Goal: Task Accomplishment & Management: Manage account settings

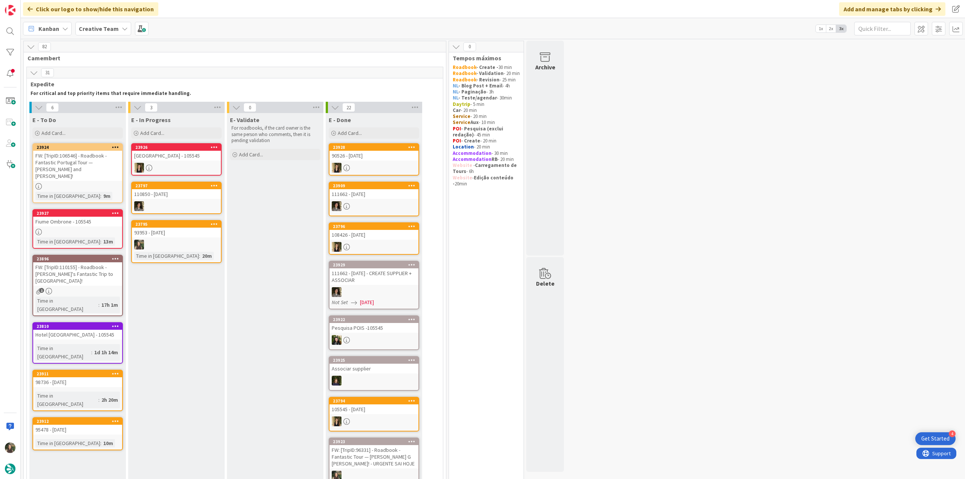
click at [198, 239] on link "23795 93953 - 23 oct Time in Column : 20m" at bounding box center [176, 241] width 91 height 43
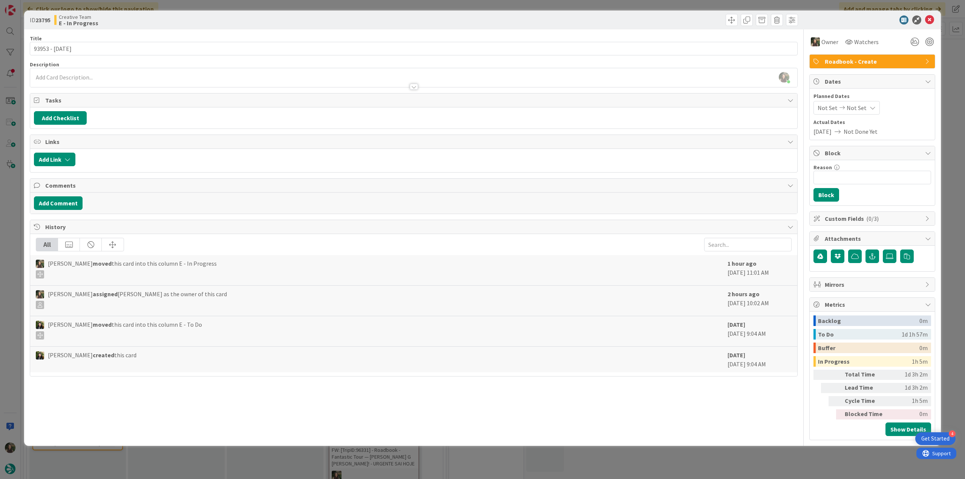
click at [747, 461] on div "ID 23795 Creative Team E - In Progress Title 14 / 128 93953 - 23 oct Descriptio…" at bounding box center [482, 239] width 965 height 479
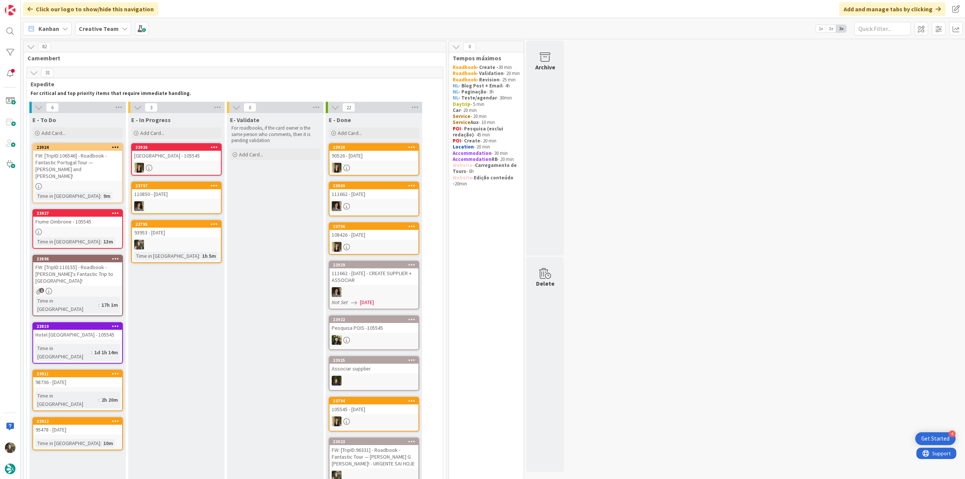
click at [181, 237] on div "93953 - [DATE]" at bounding box center [176, 233] width 89 height 10
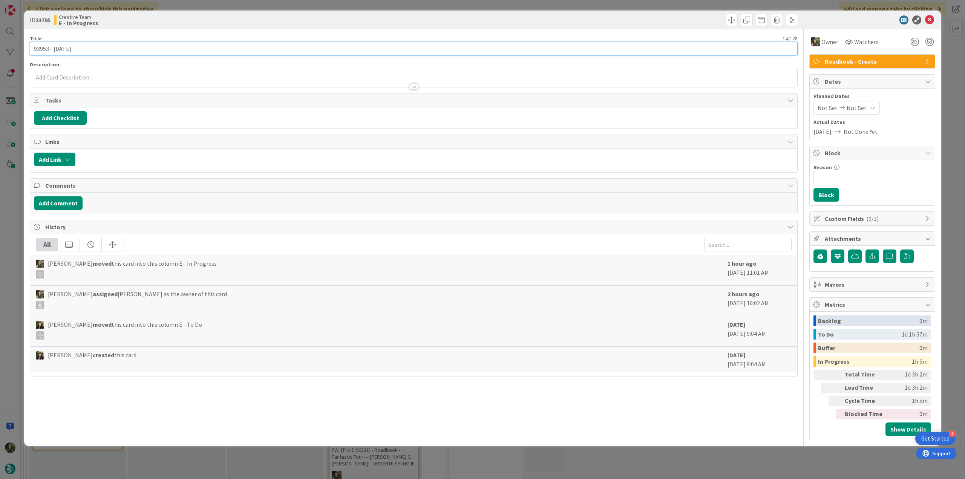
click at [45, 54] on input "93953 - [DATE]" at bounding box center [414, 49] width 768 height 14
click at [12, 235] on div "ID 23795 Creative Team E - In Progress Title 14 / 128 93953 - 23 oct Descriptio…" at bounding box center [482, 239] width 965 height 479
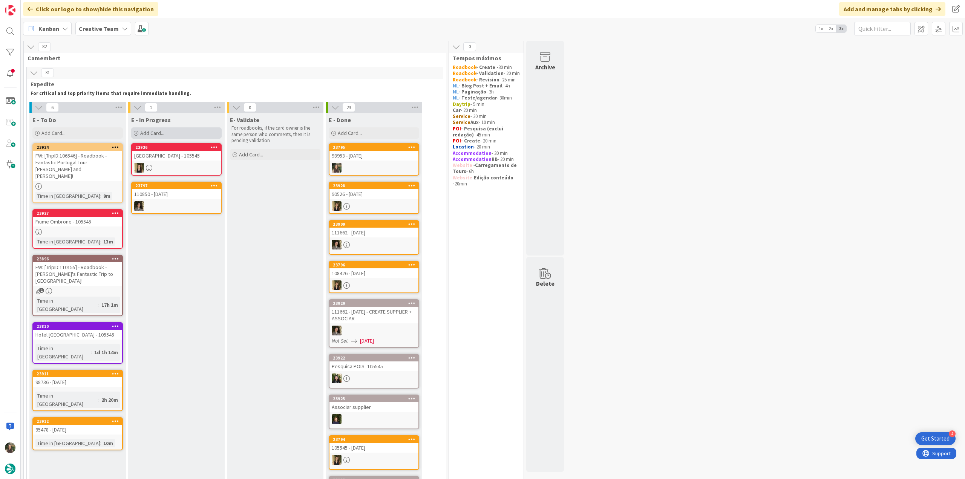
click at [145, 135] on span "Add Card..." at bounding box center [152, 133] width 24 height 7
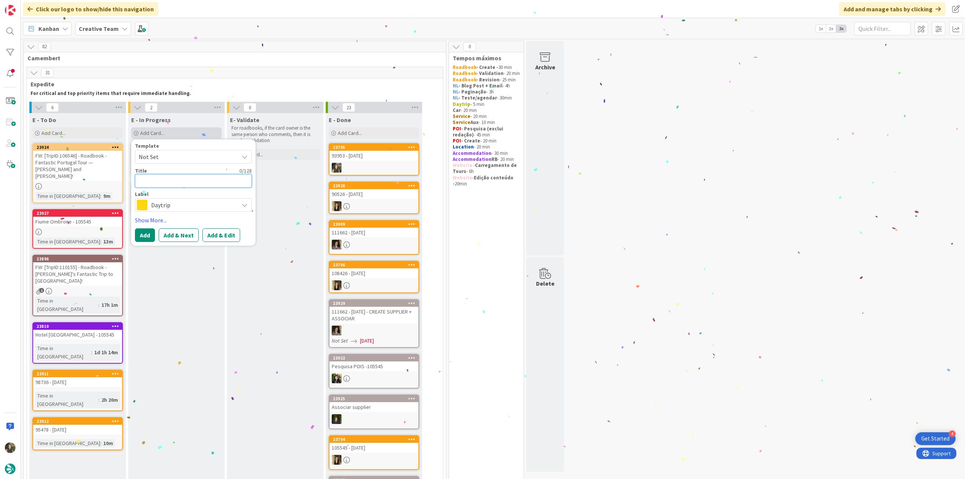
paste textarea "93953"
type textarea "93953"
type textarea "x"
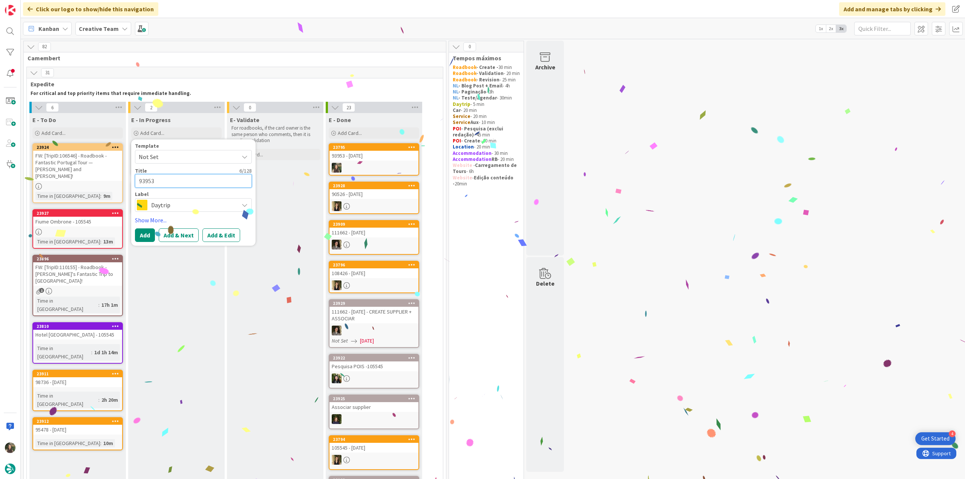
type textarea "93953 -"
type textarea "x"
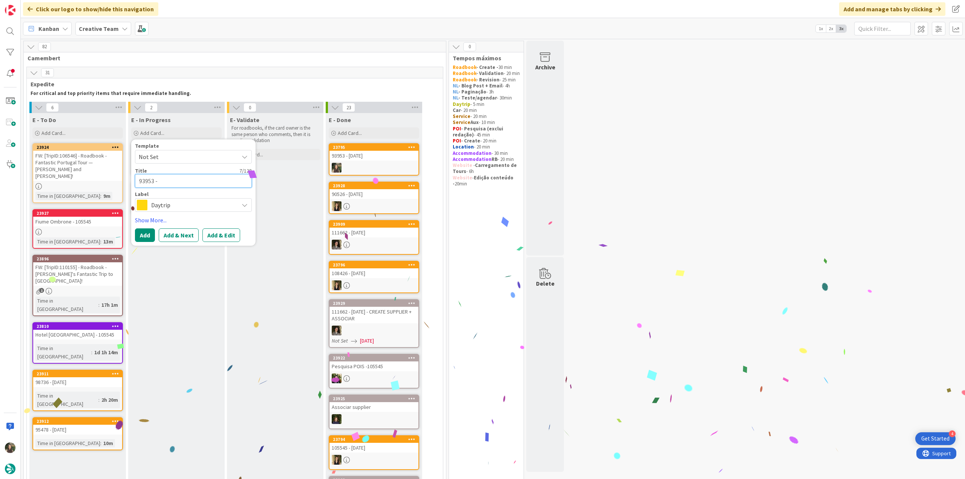
type textarea "93953 -"
type textarea "x"
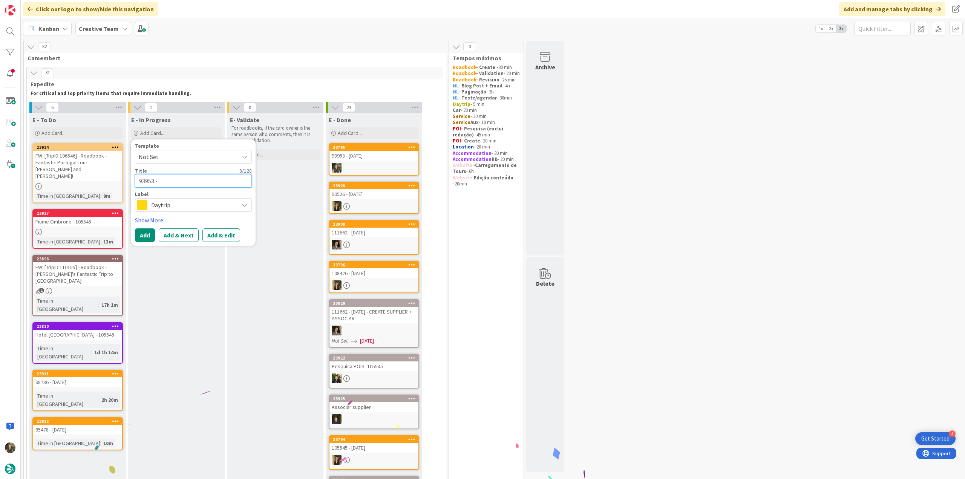
type textarea "93953 - c"
type textarea "x"
type textarea "93953 - co"
type textarea "x"
type textarea "93953 - con"
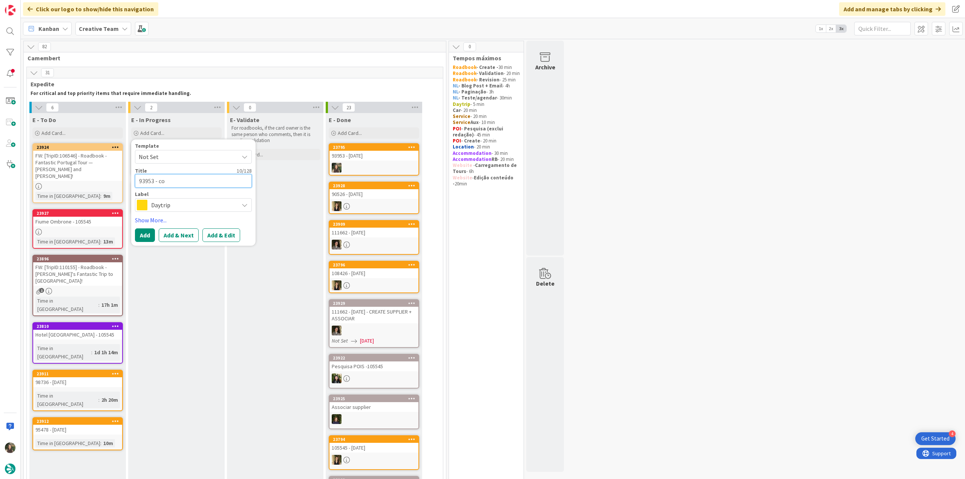
type textarea "x"
type textarea "93953 - cont"
type textarea "x"
type textarea "93953 - conti"
type textarea "x"
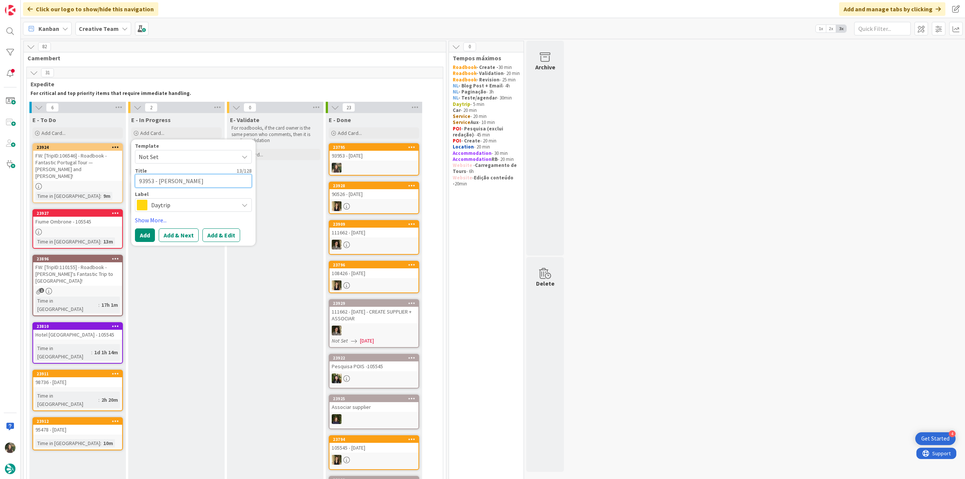
type textarea "93953 - contin"
type textarea "x"
type textarea "93953 - continu"
type textarea "x"
type textarea "93953 - continua"
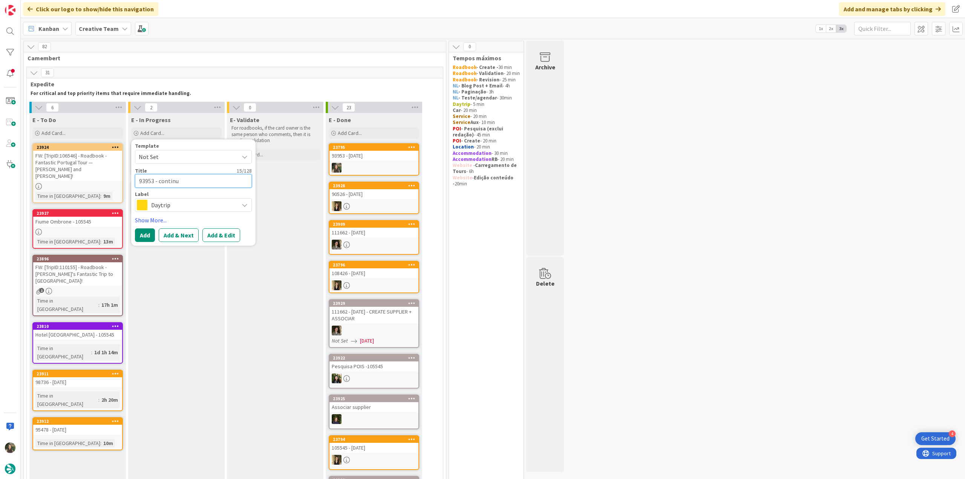
type textarea "x"
type textarea "93953 - continuaç"
type textarea "x"
type textarea "93953 - continuaçã"
type textarea "x"
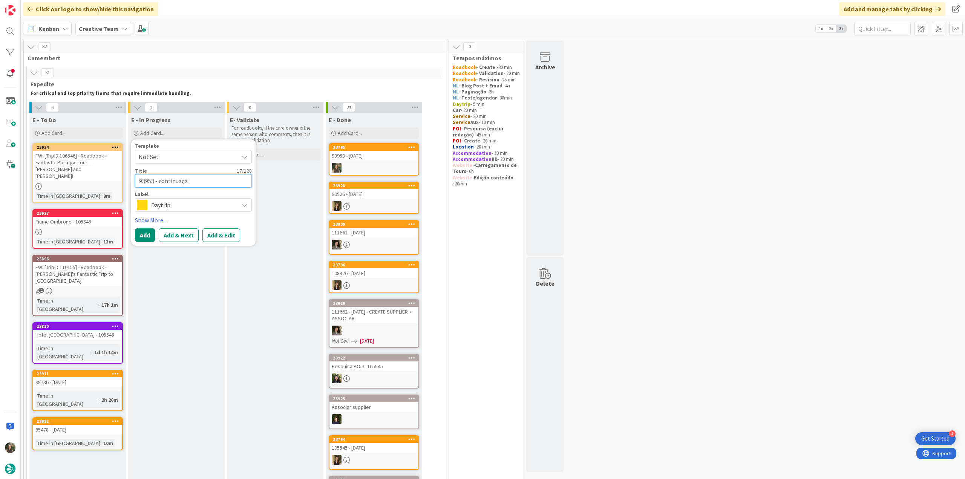
type textarea "93953 - continuação"
type textarea "x"
type textarea "93953 - continuação"
click at [157, 208] on span "Daytrip" at bounding box center [193, 205] width 84 height 11
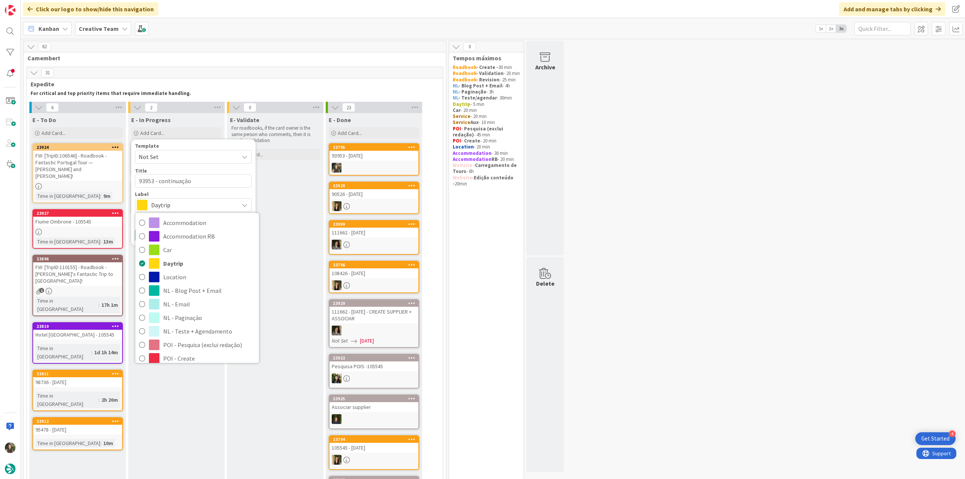
click at [201, 367] on span "Roadbook - Create" at bounding box center [209, 372] width 92 height 11
type textarea "x"
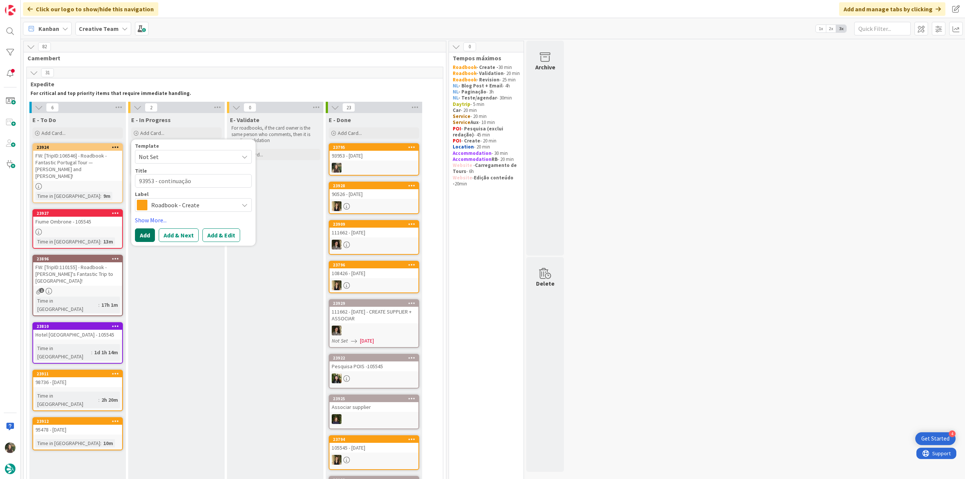
click at [143, 234] on button "Add" at bounding box center [145, 236] width 20 height 14
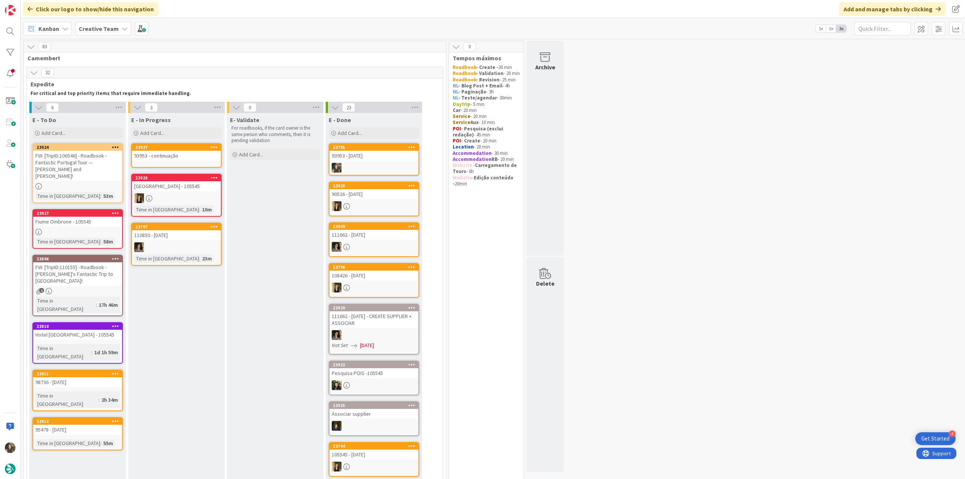
click at [176, 156] on div "93953 - continuação" at bounding box center [176, 156] width 89 height 10
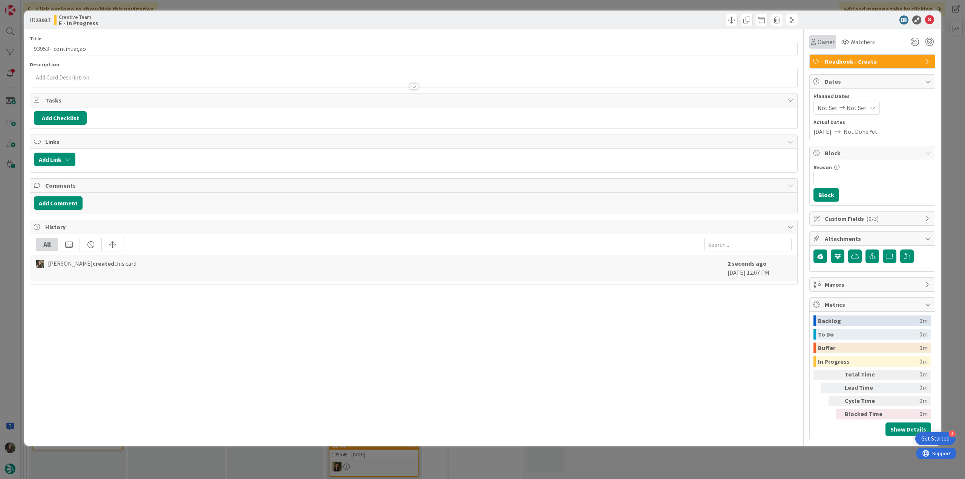
click at [827, 46] on div "Owner" at bounding box center [823, 42] width 27 height 14
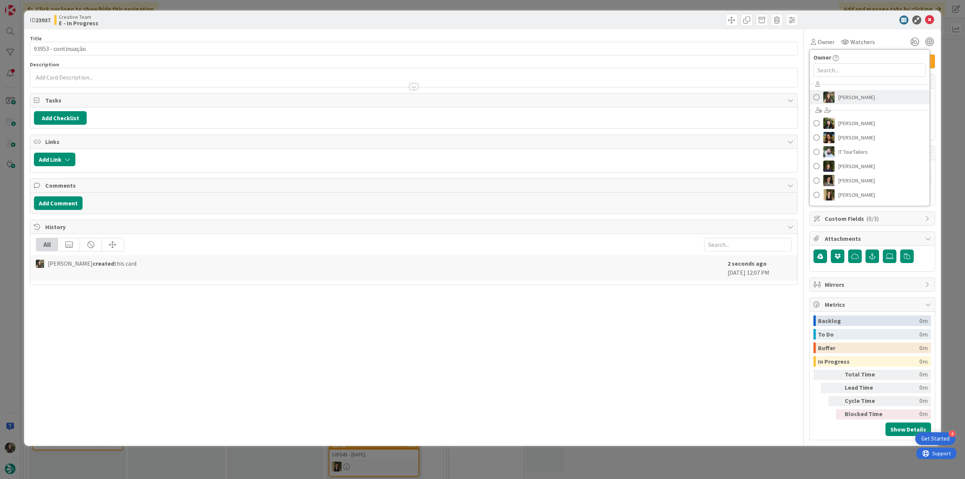
click at [846, 99] on span "[PERSON_NAME]" at bounding box center [857, 97] width 37 height 11
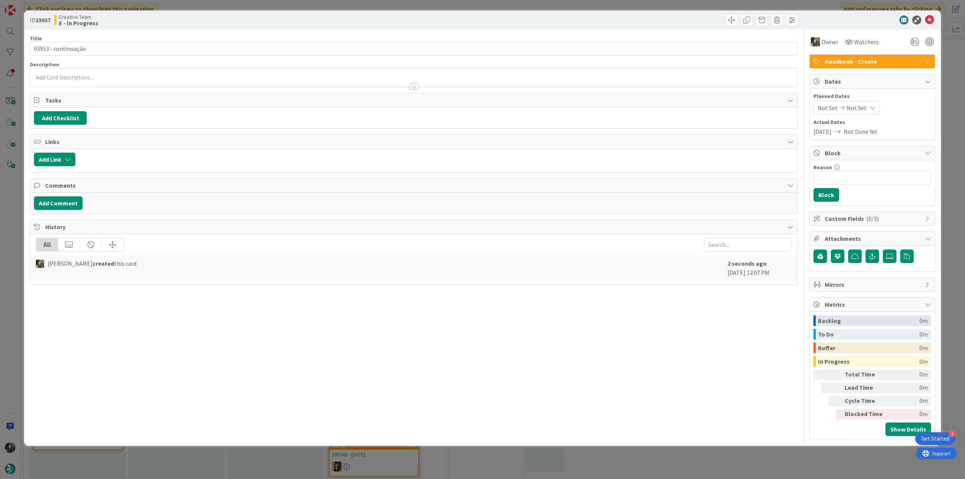
click at [947, 61] on div "ID 23937 Creative Team E - In Progress Title 19 / 128 93953 - continuação Descr…" at bounding box center [482, 239] width 965 height 479
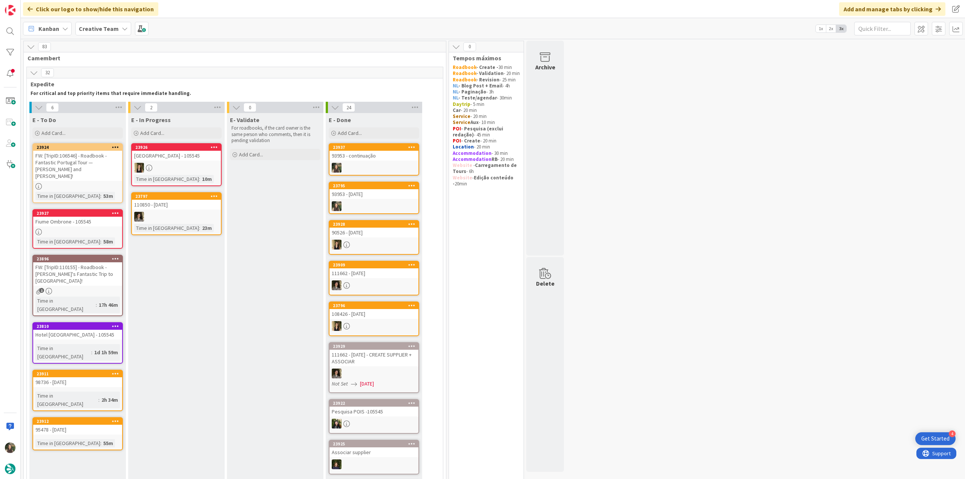
click at [102, 183] on div at bounding box center [77, 186] width 89 height 6
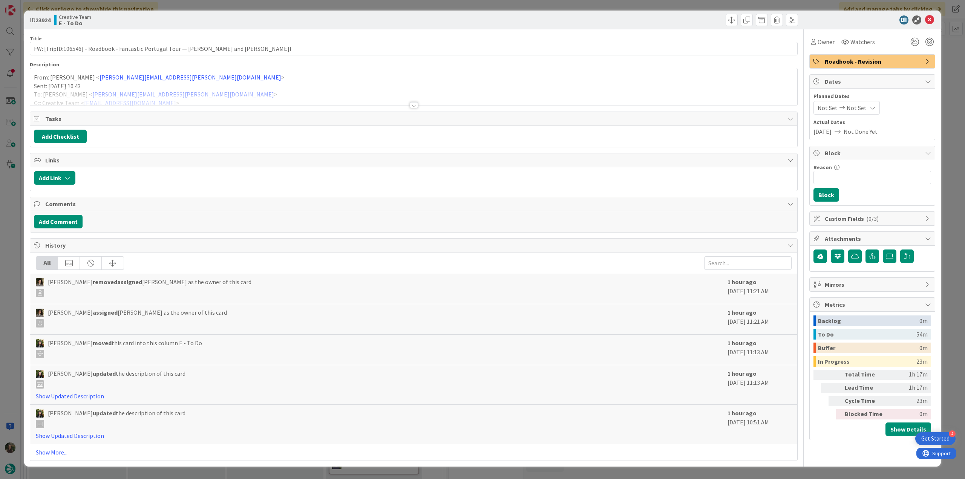
click at [261, 95] on div at bounding box center [413, 95] width 767 height 19
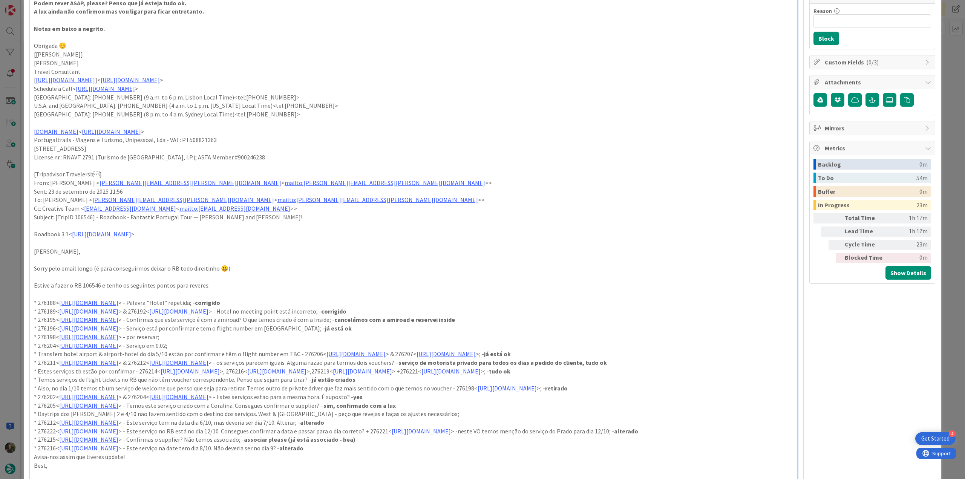
scroll to position [264, 0]
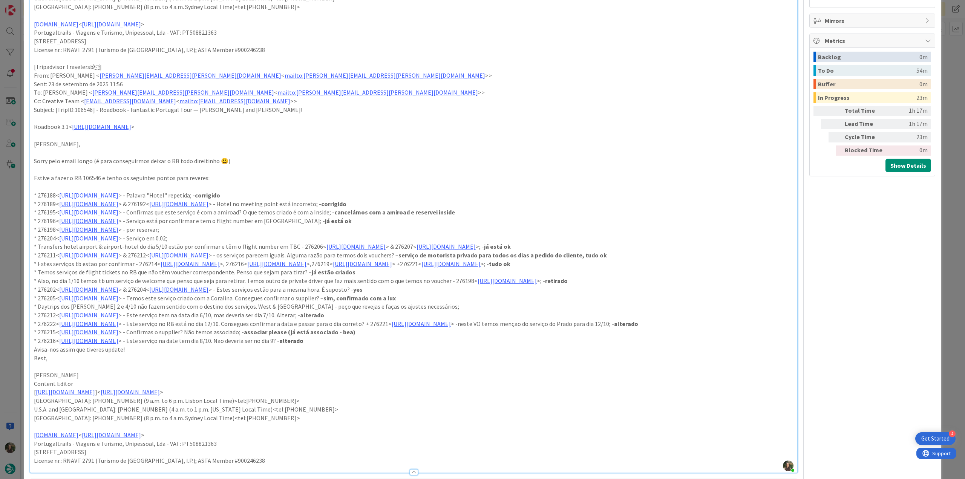
click at [5, 224] on div "ID 23924 Creative Team E - To Do Title 104 / 128 FW: [TripID:106546] - Roadbook…" at bounding box center [482, 239] width 965 height 479
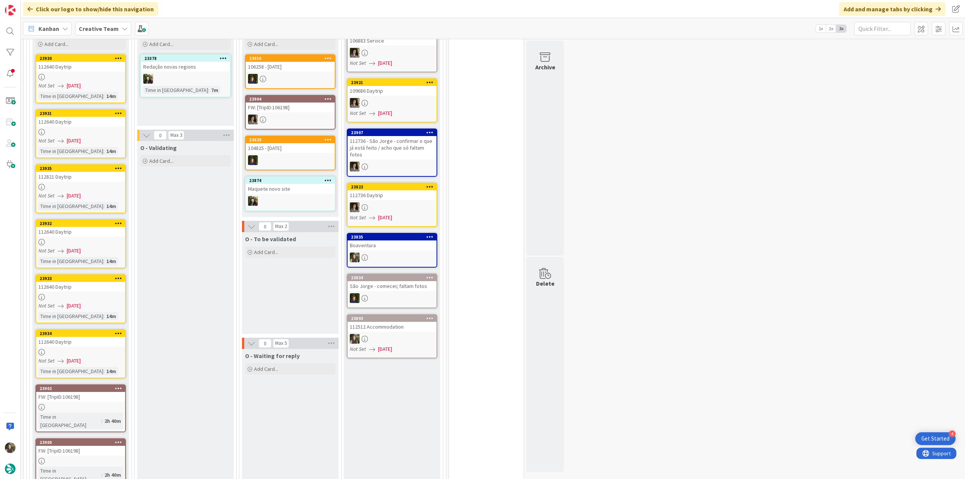
scroll to position [566, 0]
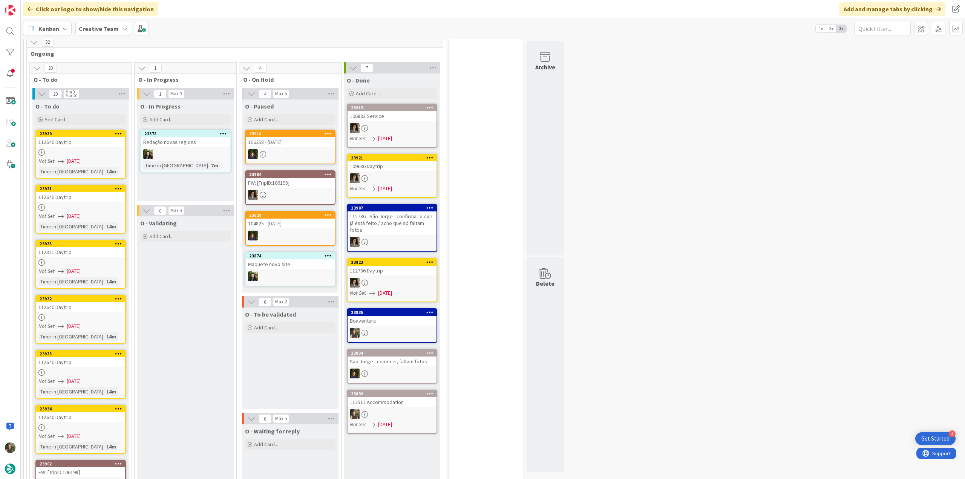
click at [109, 157] on div "Not Set 09/25/2025" at bounding box center [81, 161] width 87 height 8
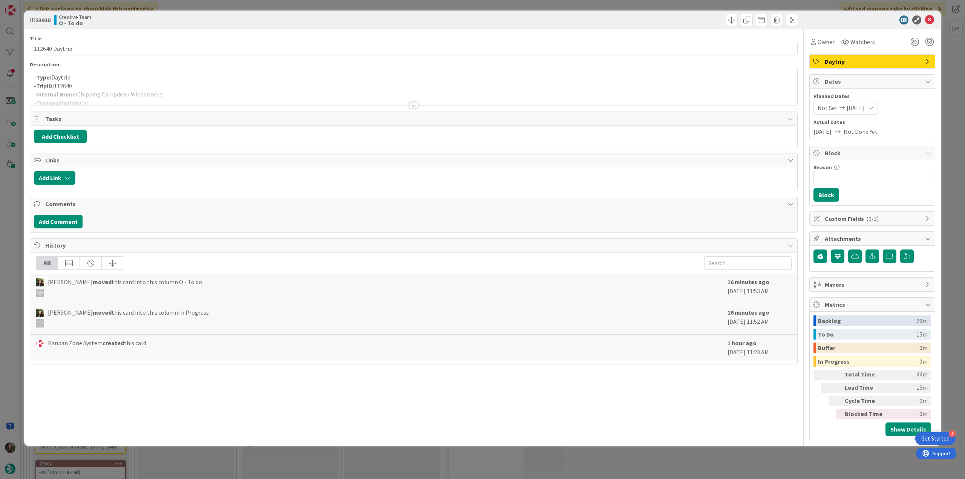
click at [179, 83] on p "- TripID: 112640" at bounding box center [414, 86] width 760 height 9
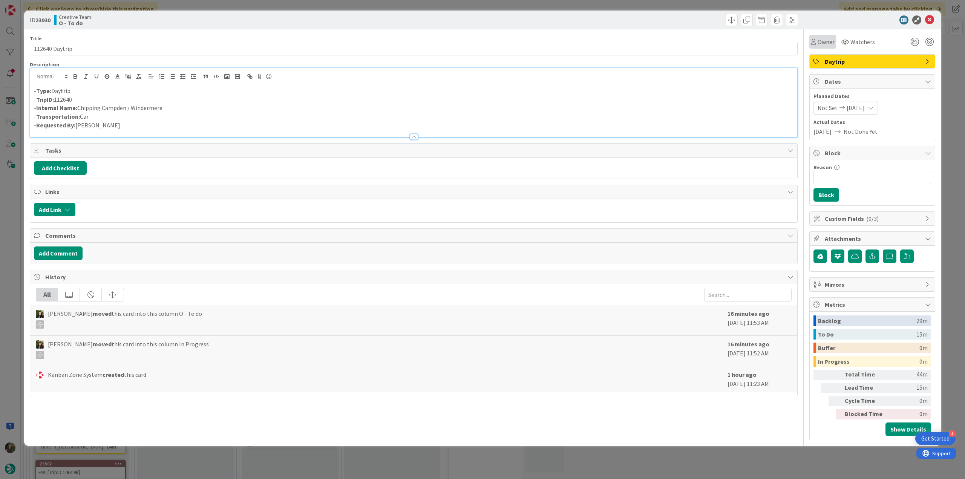
click at [826, 43] on span "Owner" at bounding box center [826, 41] width 17 height 9
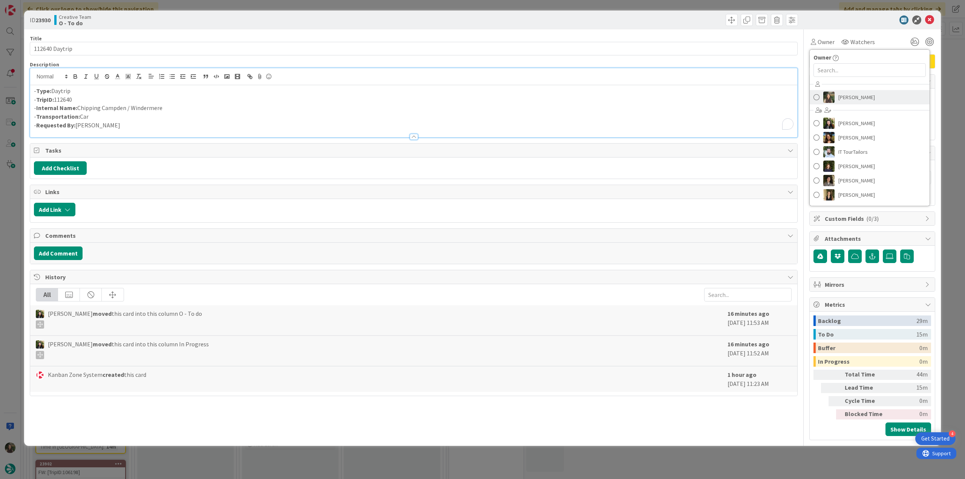
click at [838, 94] on link "[PERSON_NAME]" at bounding box center [870, 97] width 120 height 14
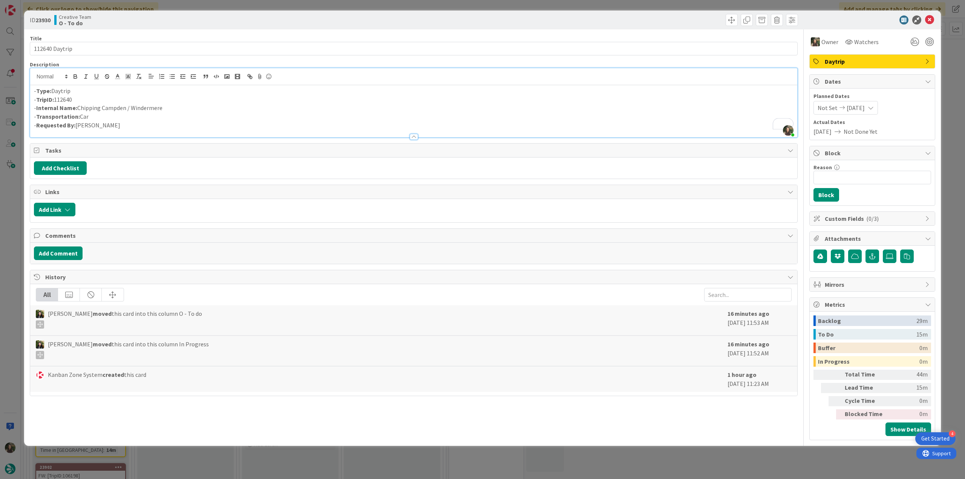
click at [948, 53] on div "ID 23930 Creative Team O - To do Title 14 / 128 112640 Daytrip Description Inês…" at bounding box center [482, 239] width 965 height 479
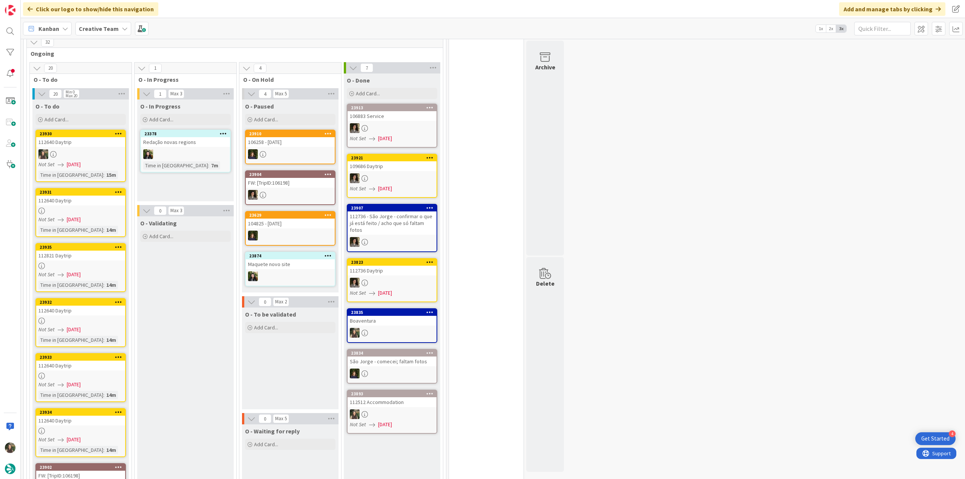
click at [98, 206] on div "112640 Daytrip" at bounding box center [80, 201] width 89 height 10
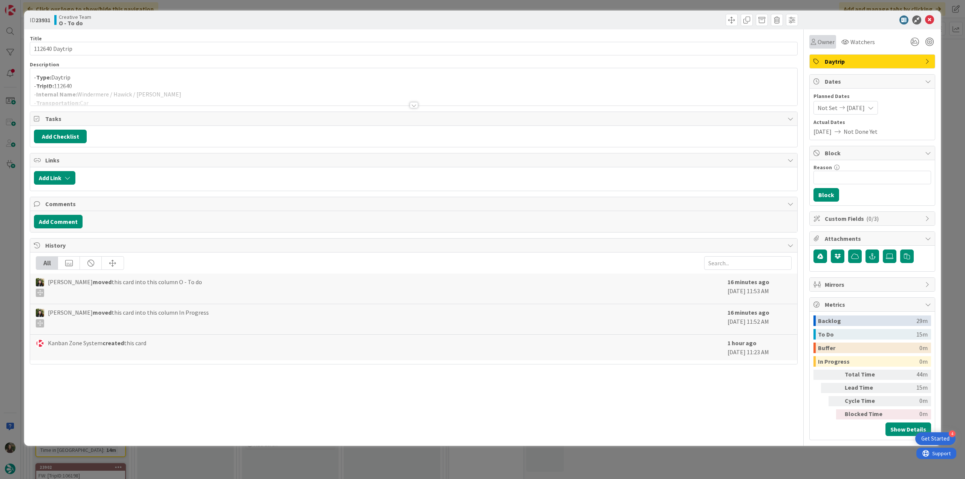
click at [830, 45] on span "Owner" at bounding box center [826, 41] width 17 height 9
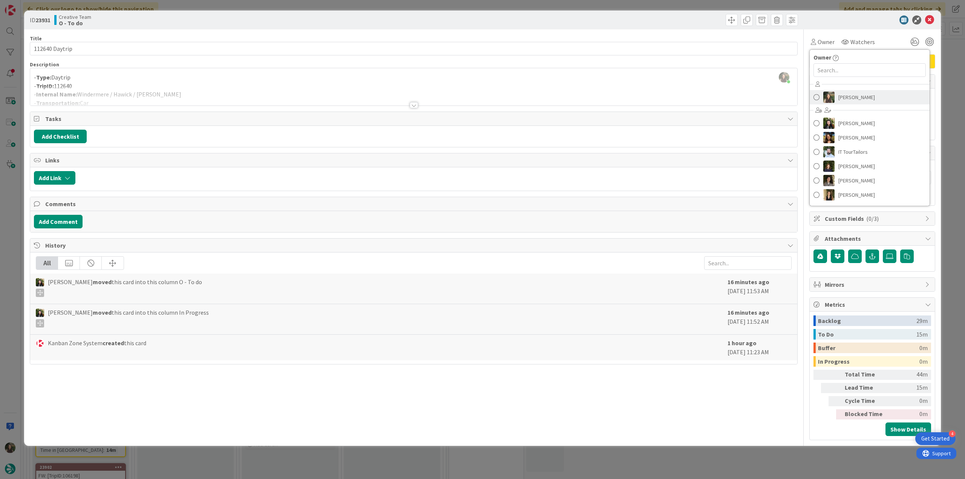
click at [836, 97] on link "[PERSON_NAME]" at bounding box center [870, 97] width 120 height 14
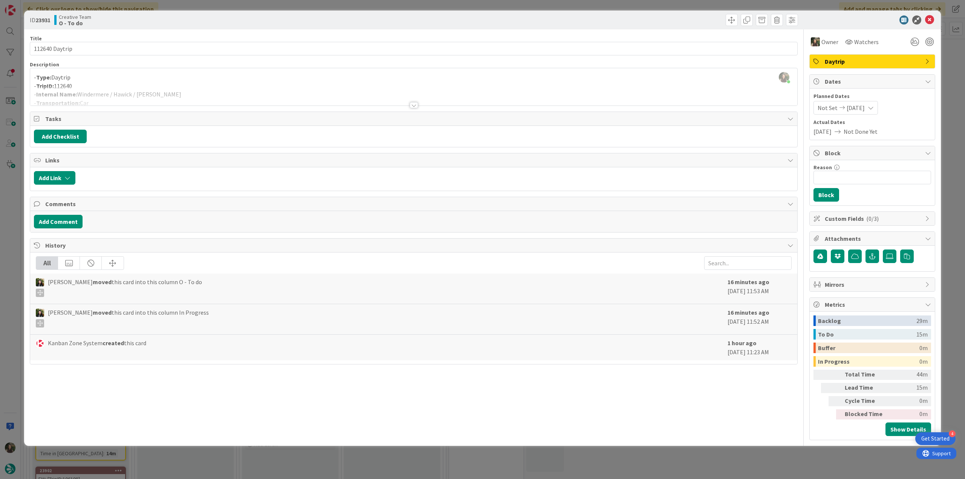
click at [950, 59] on div "ID 23931 Creative Team O - To do Title 14 / 128 112640 Daytrip Description Inês…" at bounding box center [482, 239] width 965 height 479
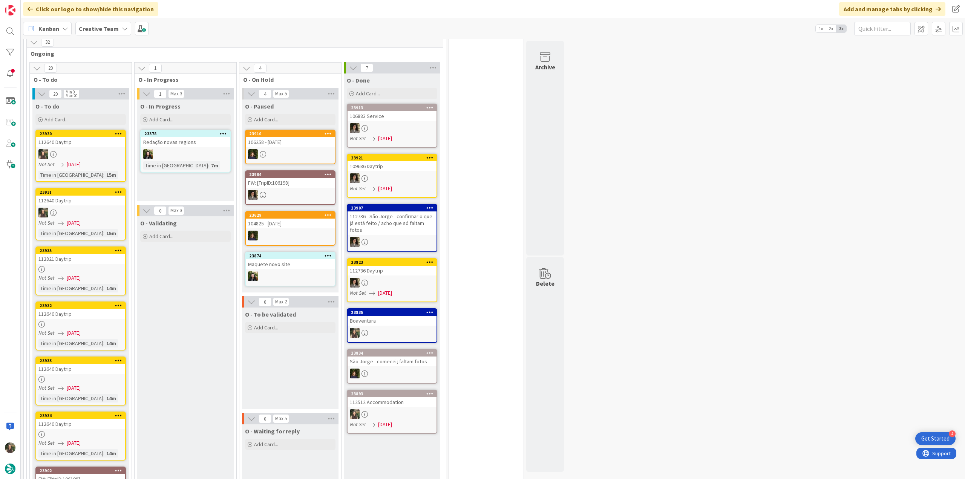
click at [95, 272] on div at bounding box center [80, 269] width 89 height 6
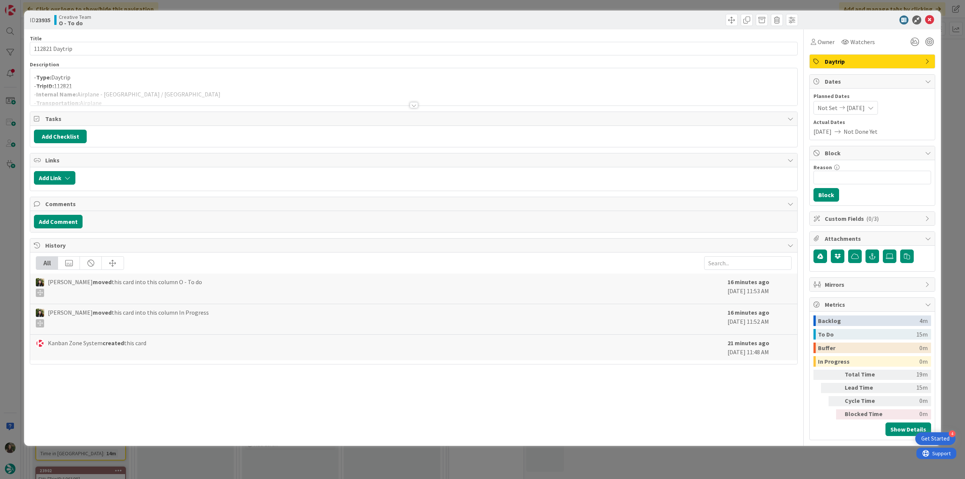
click at [18, 248] on div "ID 23935 Creative Team O - To do Title 14 / 128 112821 Daytrip Description - Ty…" at bounding box center [482, 239] width 965 height 479
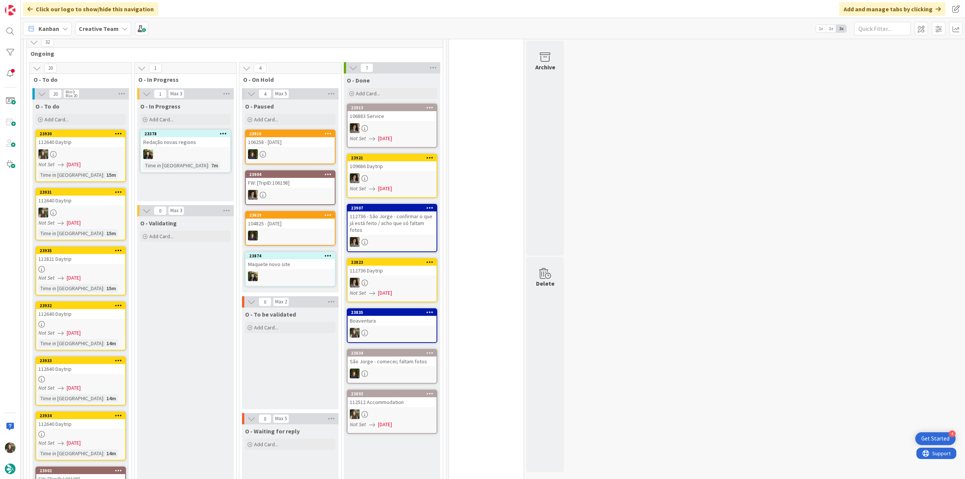
click at [115, 323] on div at bounding box center [80, 324] width 89 height 6
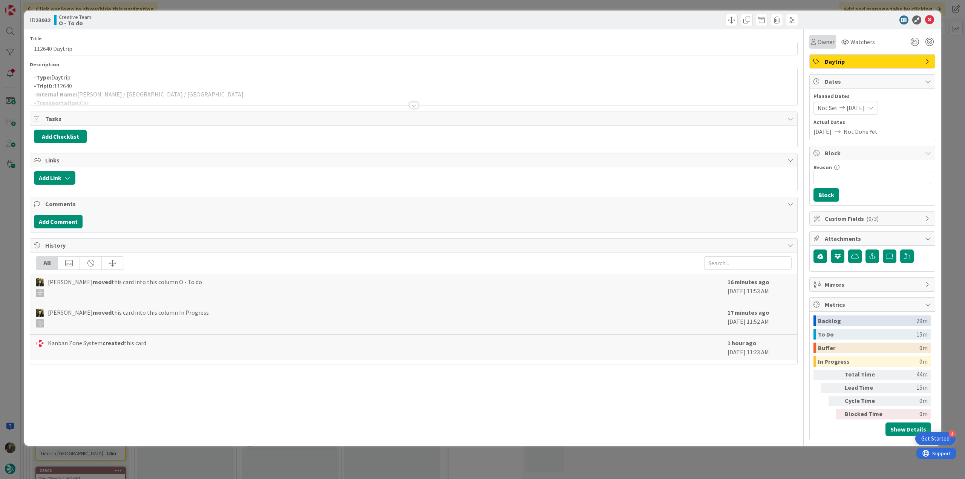
click at [818, 43] on div "Owner" at bounding box center [823, 41] width 24 height 9
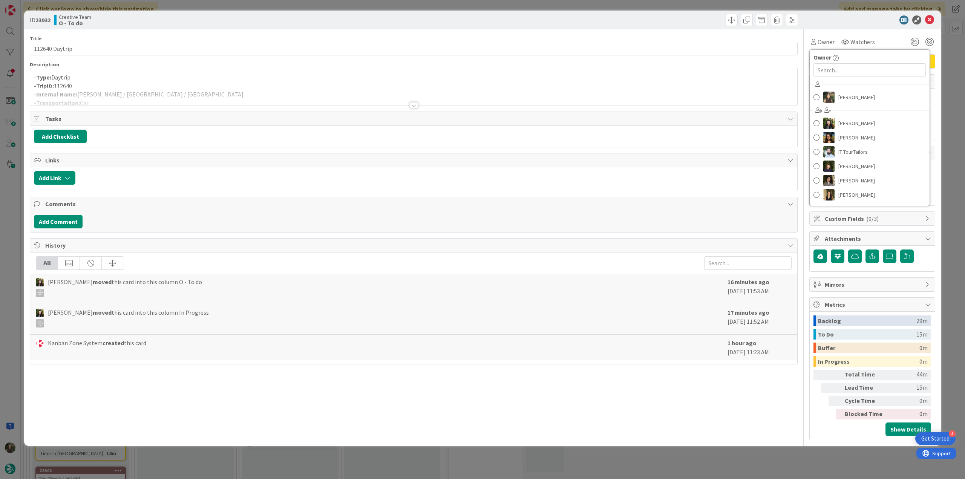
click at [834, 104] on div "Inês Gonçalves Beatriz Cassona Diana Ramos IT TourTailors Margarida Carvalho Me…" at bounding box center [870, 140] width 120 height 124
click at [838, 95] on link "[PERSON_NAME]" at bounding box center [870, 97] width 120 height 14
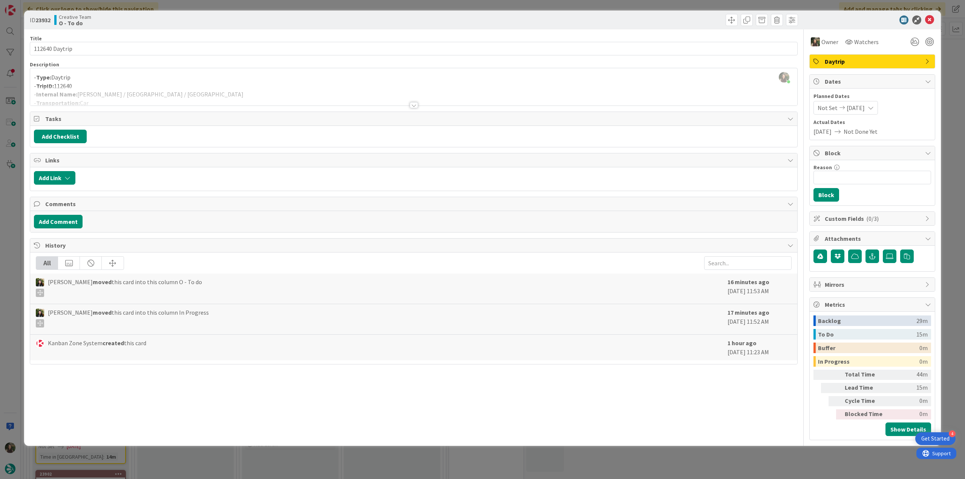
click at [950, 78] on div "ID 23932 Creative Team O - To do Title 14 / 128 112640 Daytrip Description Inês…" at bounding box center [482, 239] width 965 height 479
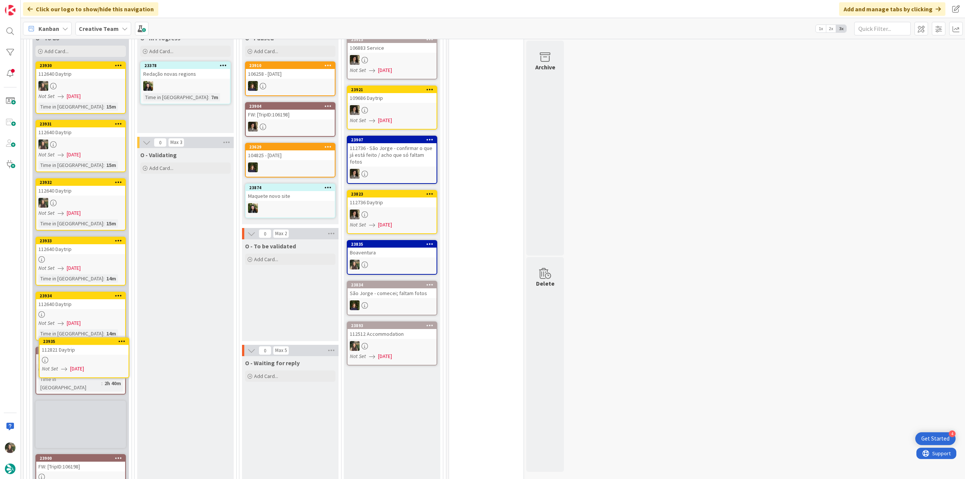
scroll to position [638, 0]
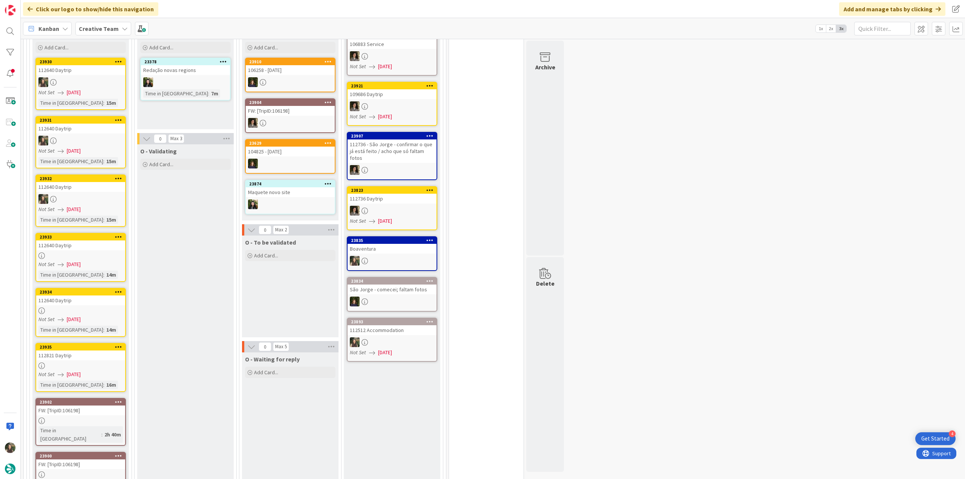
click at [81, 373] on span "[DATE]" at bounding box center [74, 375] width 14 height 8
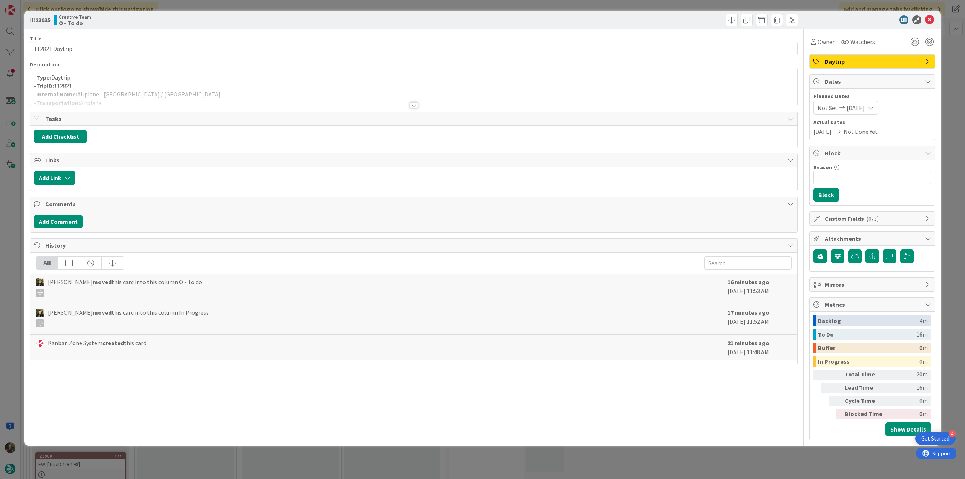
click at [199, 93] on div at bounding box center [413, 95] width 767 height 19
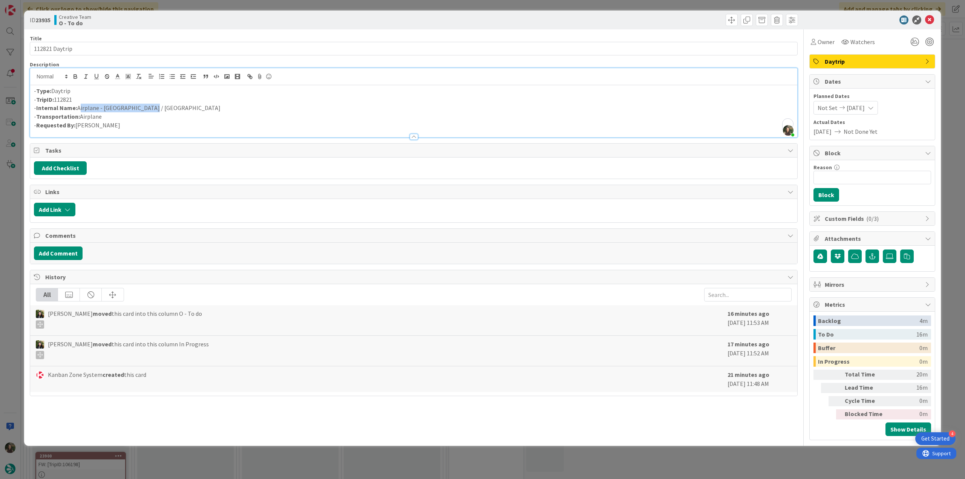
drag, startPoint x: 127, startPoint y: 106, endPoint x: 78, endPoint y: 109, distance: 48.7
click at [78, 109] on p "- Internal Name: Airplane - Valencia / Paris" at bounding box center [414, 108] width 760 height 9
copy p "Airplane - Valencia / Paris"
click at [15, 259] on div "ID 23935 Creative Team O - In Progress Title 14 / 128 112821 Daytrip Descriptio…" at bounding box center [482, 239] width 965 height 479
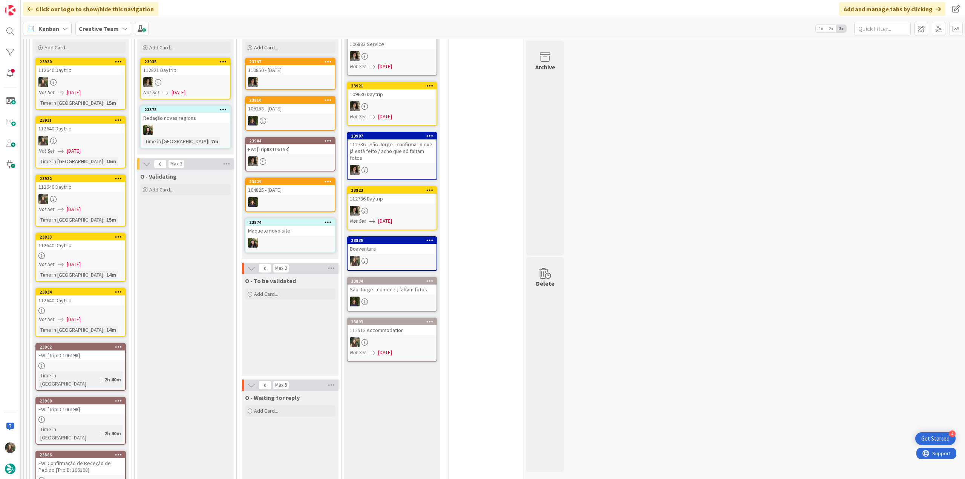
click at [107, 317] on div "Not Set 09/25/2025" at bounding box center [81, 320] width 87 height 8
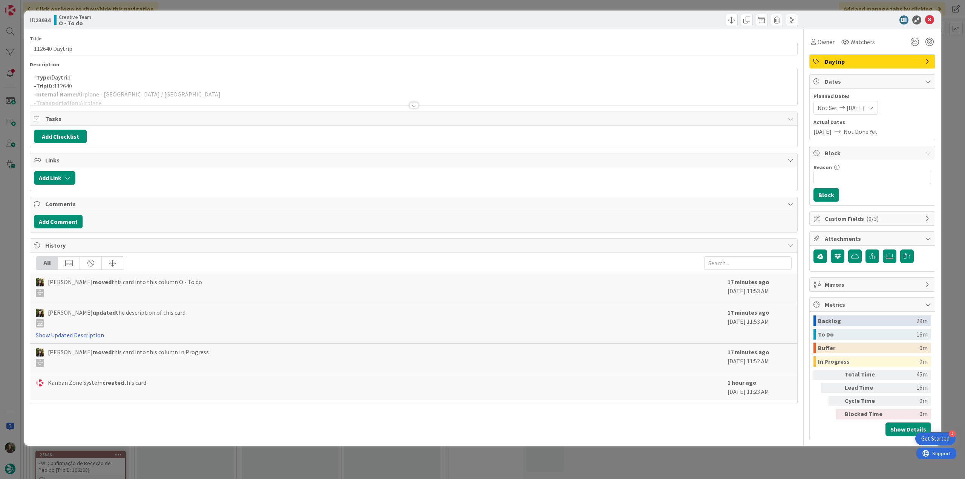
click at [16, 241] on div "ID 23934 Creative Team O - To do Title 14 / 128 112640 Daytrip Description - Ty…" at bounding box center [482, 239] width 965 height 479
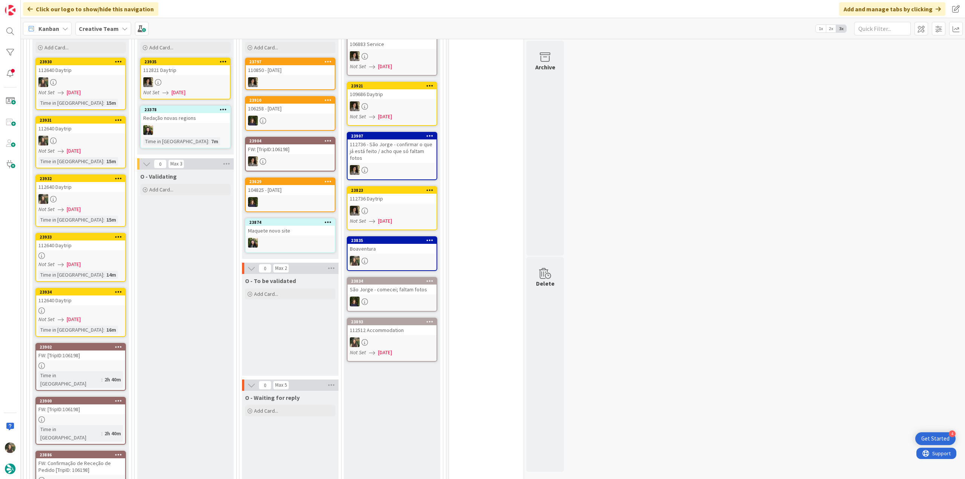
click at [69, 78] on div at bounding box center [80, 82] width 89 height 10
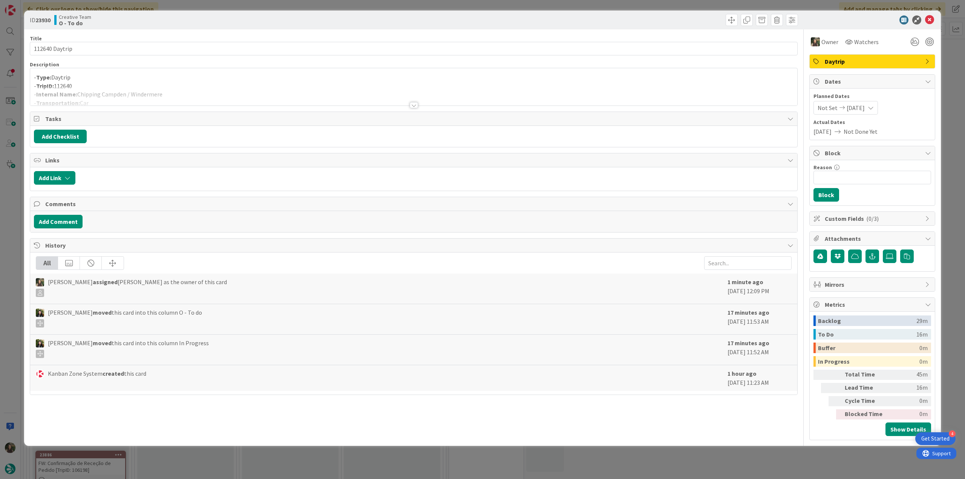
click at [135, 83] on p "- TripID: 112640" at bounding box center [414, 86] width 760 height 9
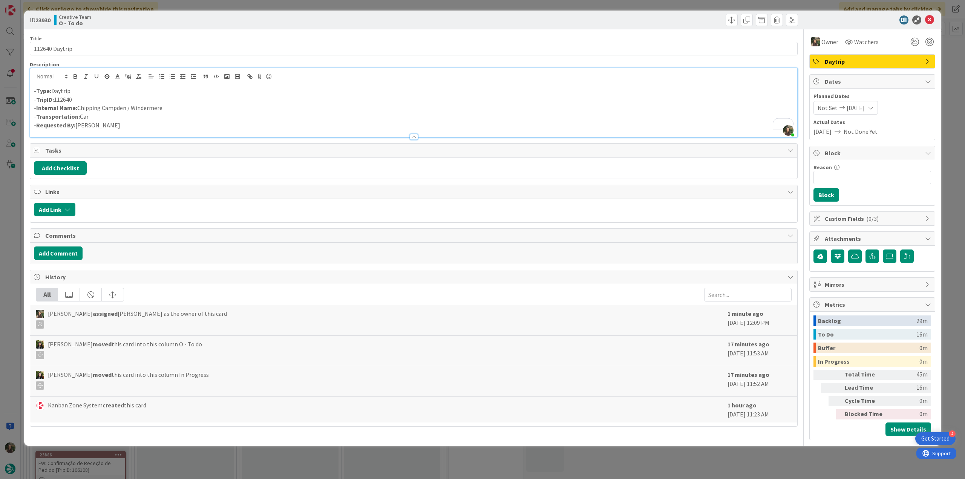
drag, startPoint x: 161, startPoint y: 109, endPoint x: 79, endPoint y: 110, distance: 81.8
click at [79, 110] on p "- Internal Name: Chipping Campden / Windermere" at bounding box center [414, 108] width 760 height 9
copy p "Chipping Campden / Windermere"
click at [2, 192] on div "ID 23930 Creative Team O - To do Title 14 / 128 112640 Daytrip Description Inês…" at bounding box center [482, 239] width 965 height 479
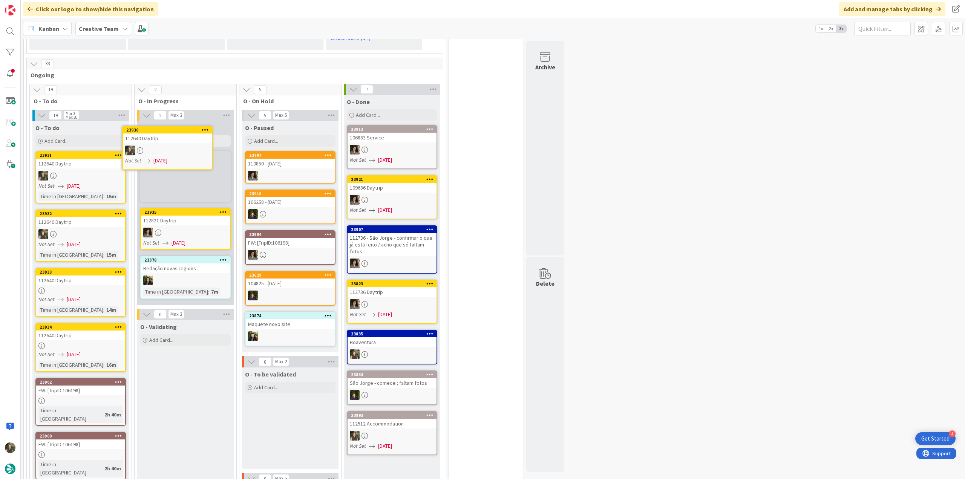
scroll to position [543, 0]
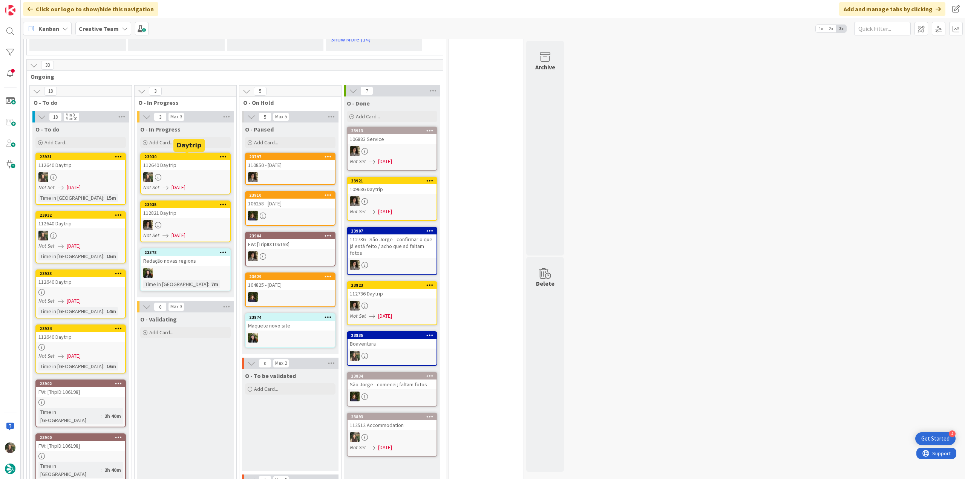
click at [188, 173] on div at bounding box center [185, 177] width 89 height 10
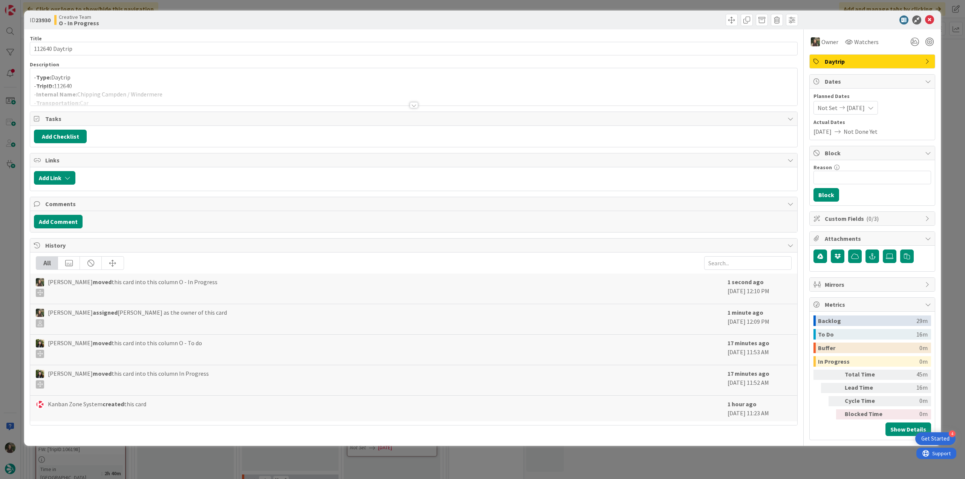
click at [159, 93] on div at bounding box center [413, 95] width 767 height 19
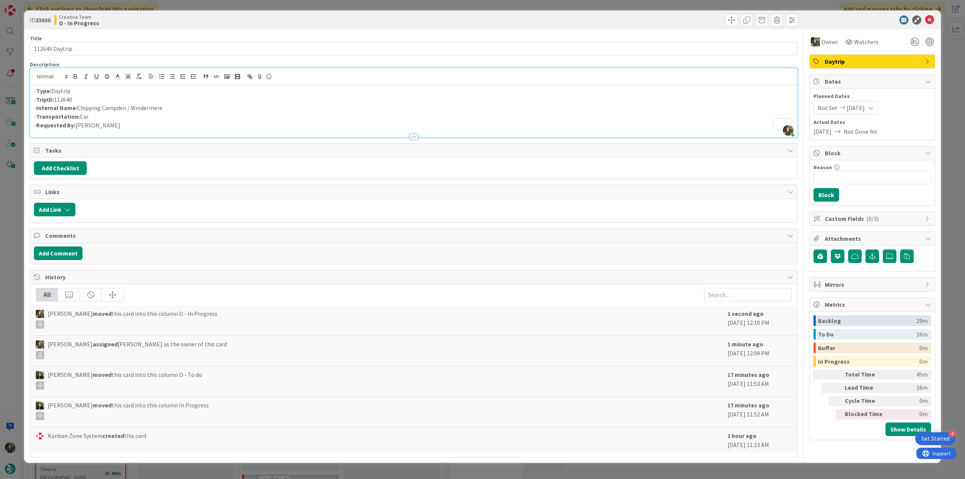
drag, startPoint x: 161, startPoint y: 109, endPoint x: 78, endPoint y: 107, distance: 83.3
click at [78, 107] on p "- Internal Name: Chipping Campden / Windermere" at bounding box center [414, 108] width 760 height 9
copy p "Chipping Campden / Windermere"
click at [11, 200] on div "ID 23930 Creative Team O - In Progress Title 14 / 128 112640 Daytrip Descriptio…" at bounding box center [482, 239] width 965 height 479
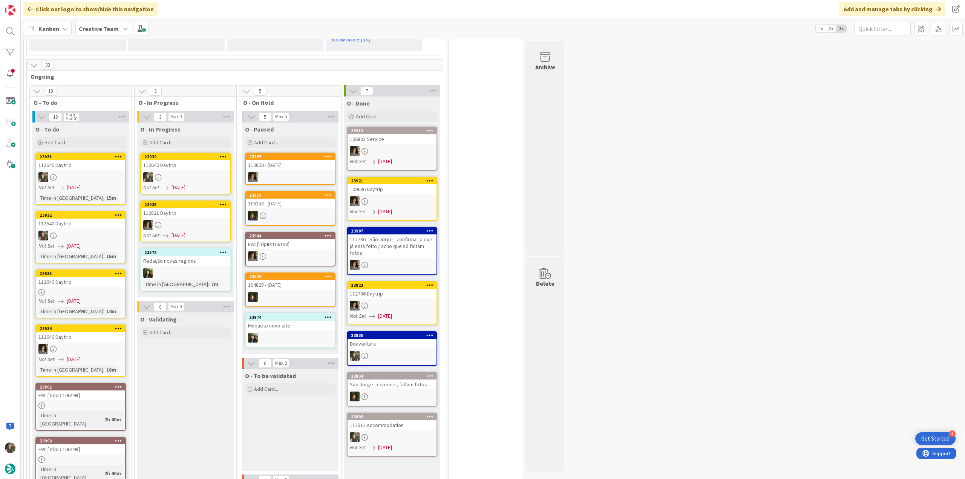
click at [186, 176] on div at bounding box center [185, 177] width 89 height 10
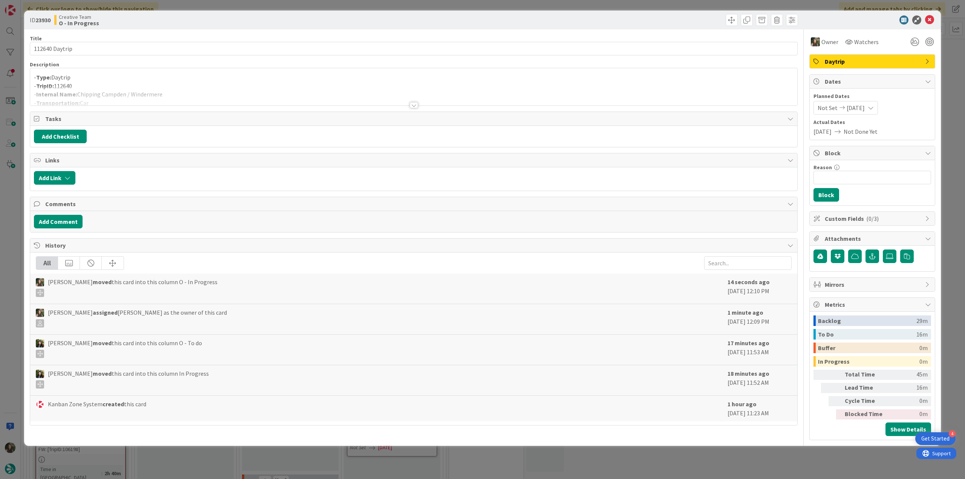
click at [158, 81] on p "- Type: Daytrip" at bounding box center [414, 77] width 760 height 9
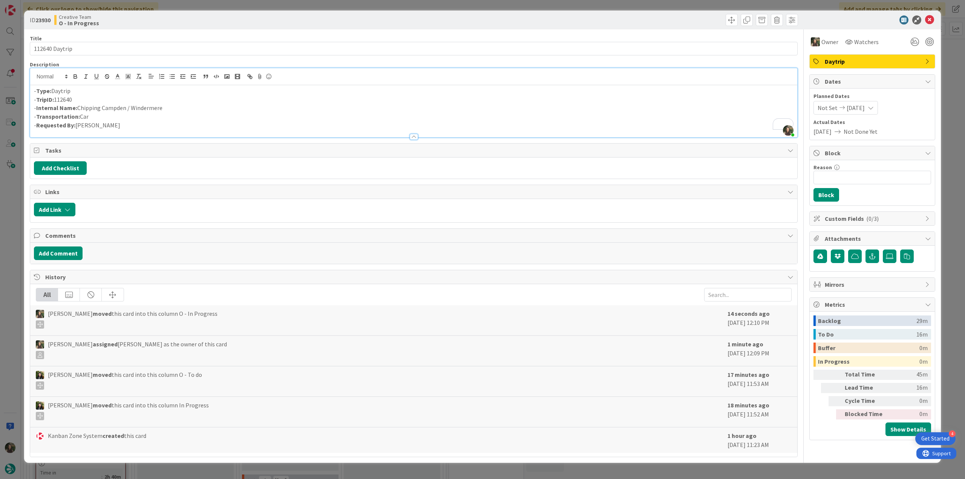
click at [21, 194] on div "ID 23930 Creative Team O - In Progress Title 14 / 128 112640 Daytrip Descriptio…" at bounding box center [482, 239] width 965 height 479
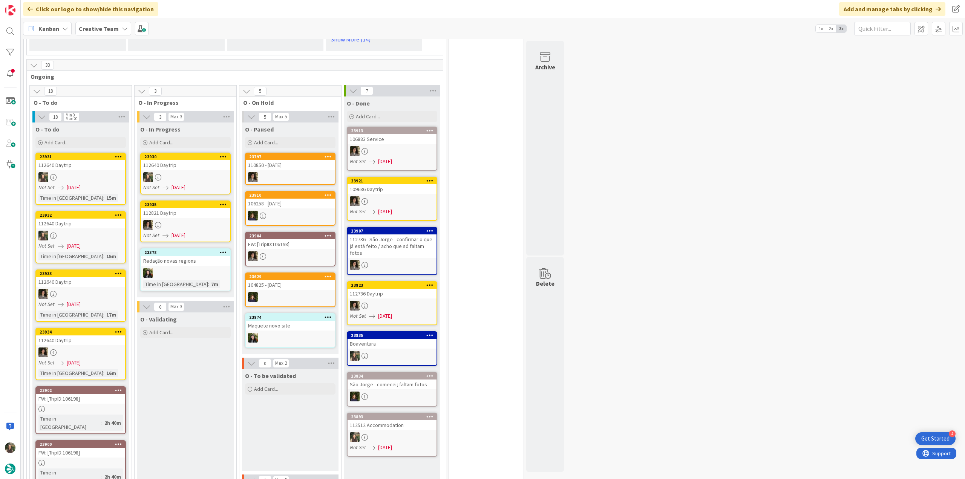
click at [183, 182] on link "23930 112640 Daytrip Not Set 09/25/2025" at bounding box center [185, 174] width 91 height 42
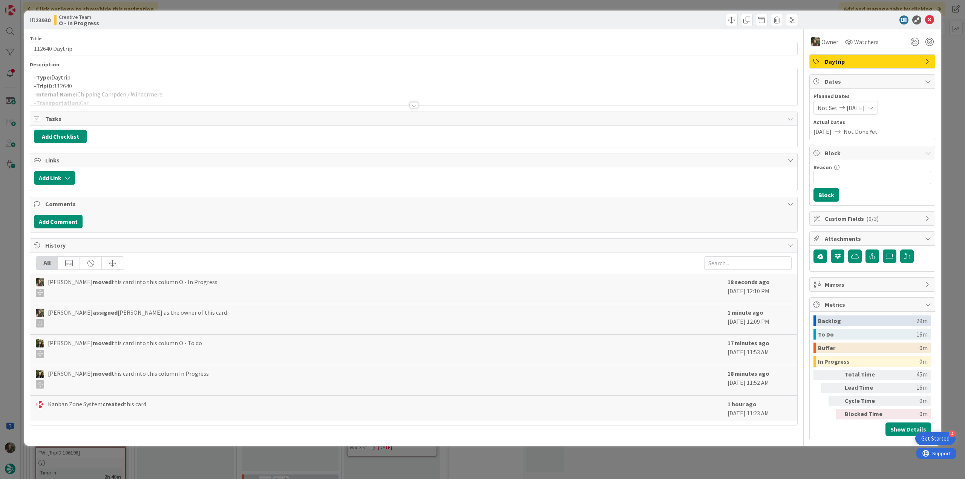
click at [173, 101] on div at bounding box center [413, 95] width 767 height 19
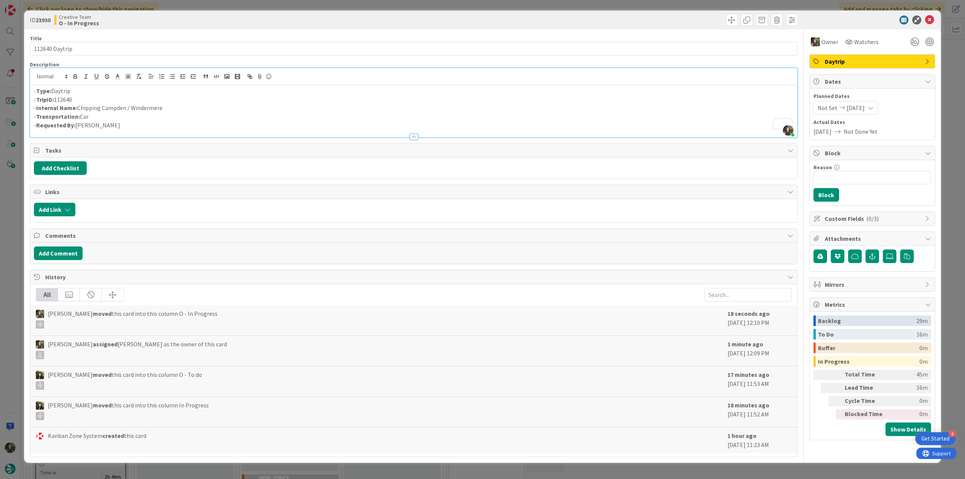
drag, startPoint x: 165, startPoint y: 107, endPoint x: 78, endPoint y: 107, distance: 86.7
click at [78, 107] on p "- Internal Name: Chipping Campden / Windermere" at bounding box center [414, 108] width 760 height 9
copy p "Chipping Campden / Windermere"
click at [13, 227] on div "ID 23930 Creative Team O - In Progress Title 14 / 128 112640 Daytrip Descriptio…" at bounding box center [482, 239] width 965 height 479
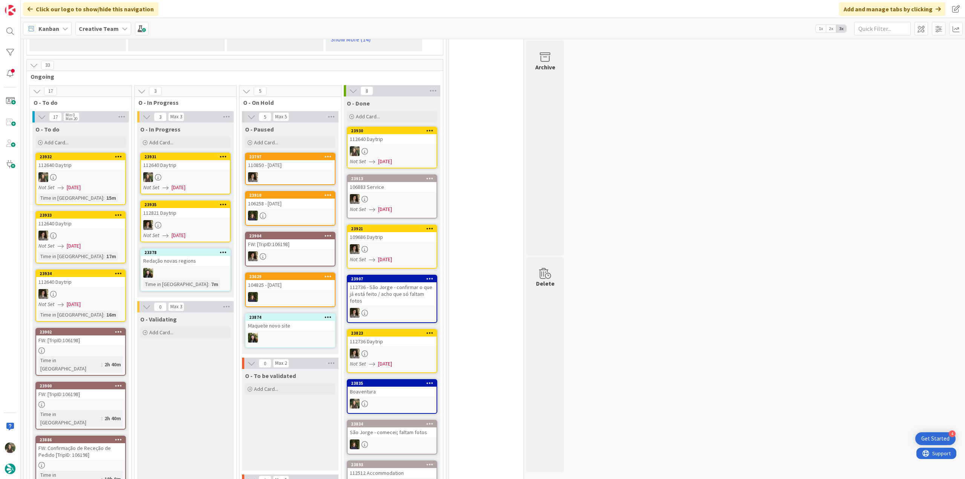
click at [195, 167] on div "112640 Daytrip" at bounding box center [185, 165] width 89 height 10
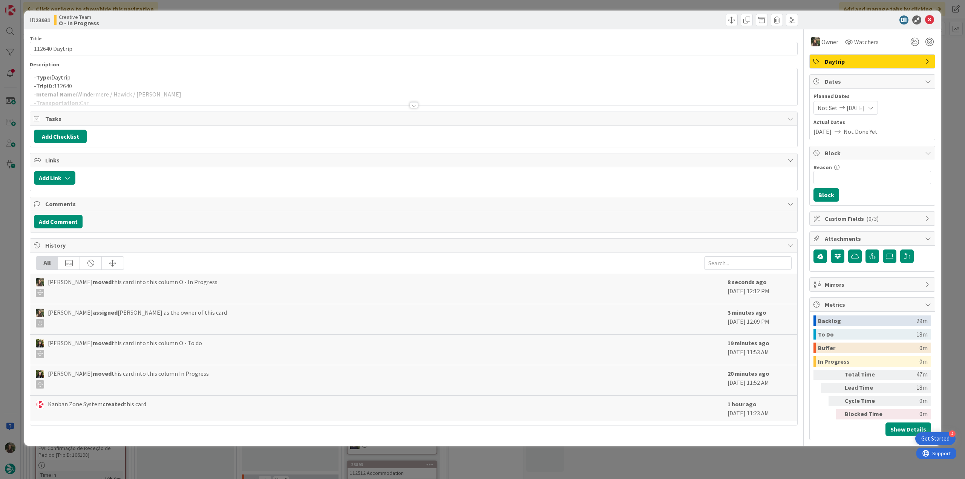
click at [163, 101] on div at bounding box center [413, 95] width 767 height 19
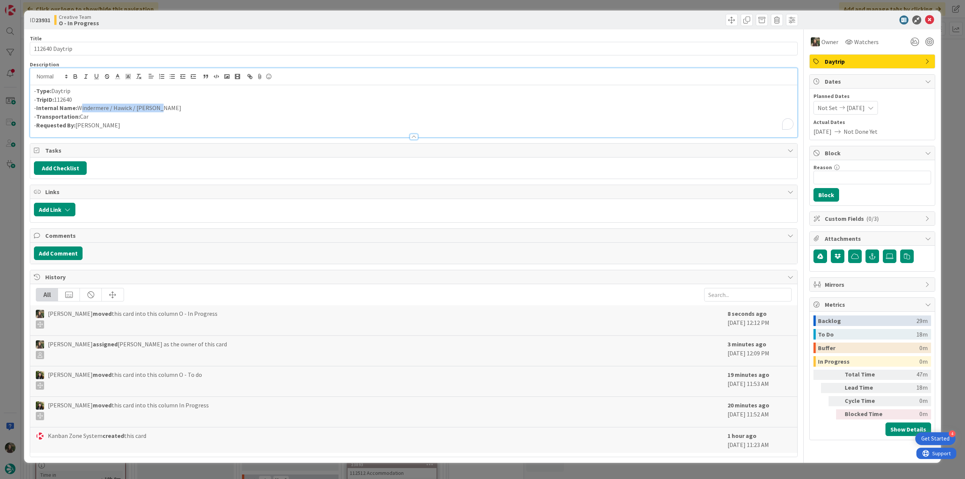
drag, startPoint x: 162, startPoint y: 110, endPoint x: 79, endPoint y: 108, distance: 83.3
click at [79, 108] on p "- Internal Name: Windermere / Hawick / Peebles" at bounding box center [414, 108] width 760 height 9
copy p "Windermere / Hawick / [PERSON_NAME]"
click at [15, 241] on div "ID 23931 Creative Team O - In Progress Title 14 / 128 112640 Daytrip Descriptio…" at bounding box center [482, 239] width 965 height 479
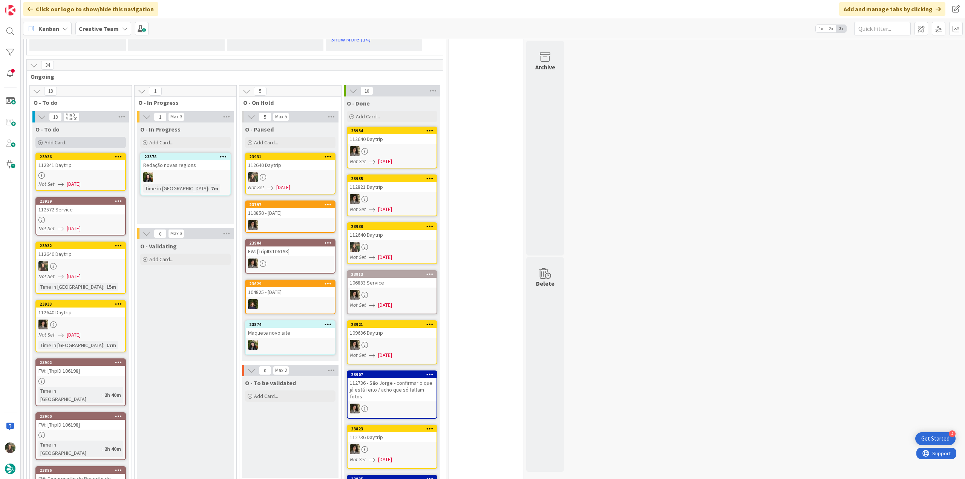
click at [78, 142] on div "Add Card..." at bounding box center [80, 142] width 91 height 11
type textarea "x"
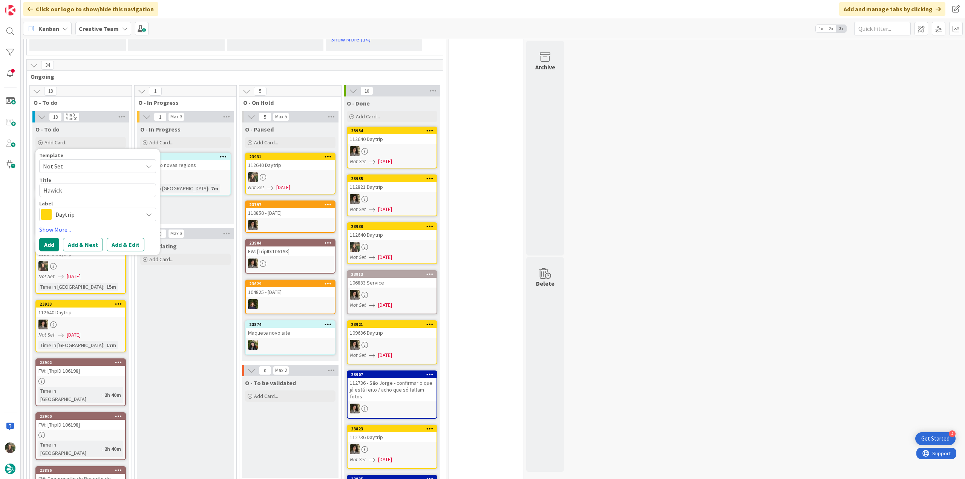
type textarea "Hawick"
click at [71, 219] on span "Daytrip" at bounding box center [97, 214] width 84 height 11
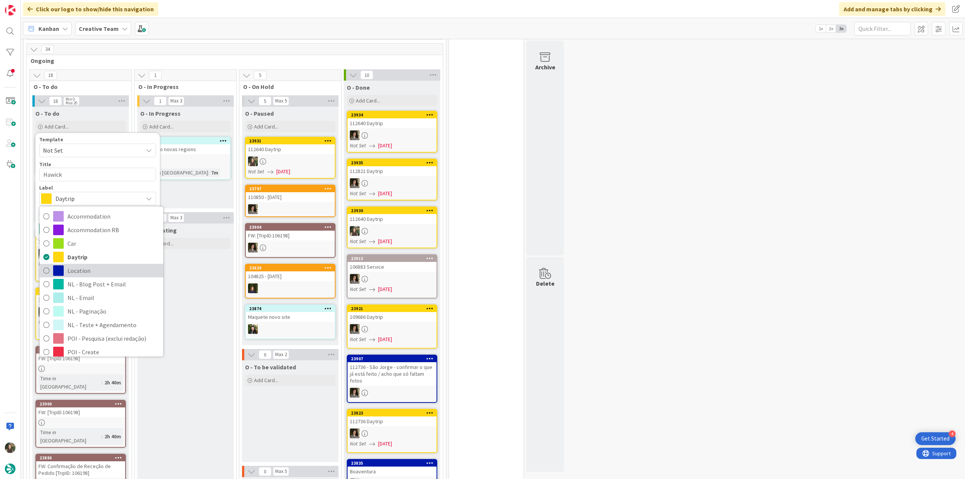
click at [99, 270] on span "Location" at bounding box center [113, 270] width 92 height 11
type textarea "x"
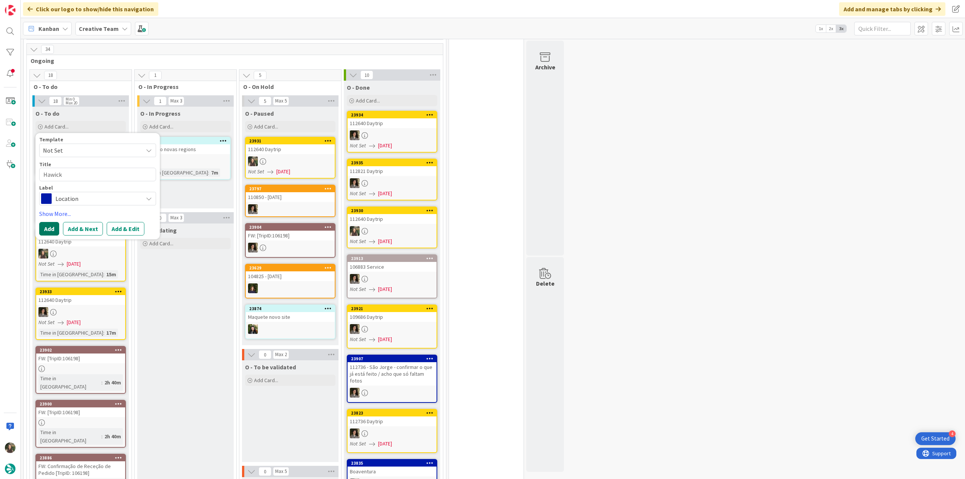
click at [52, 228] on button "Add" at bounding box center [49, 229] width 20 height 14
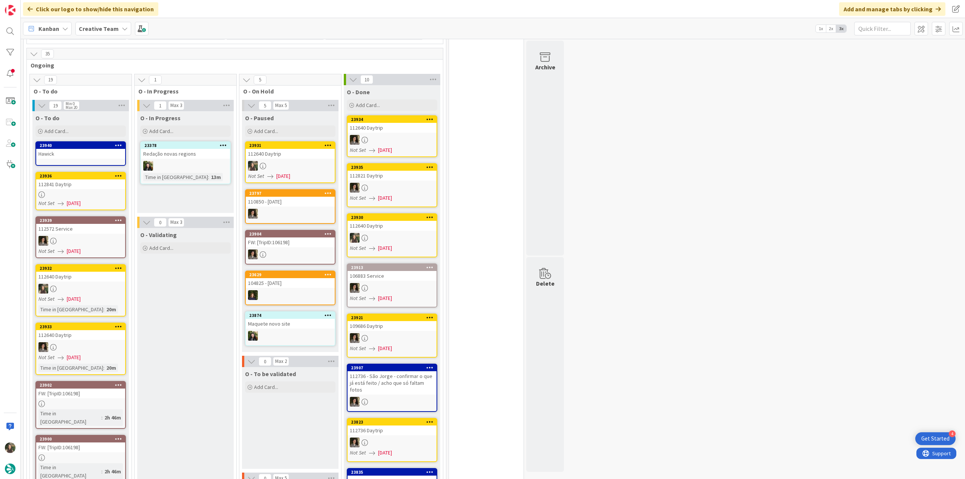
click at [290, 163] on div at bounding box center [290, 166] width 89 height 10
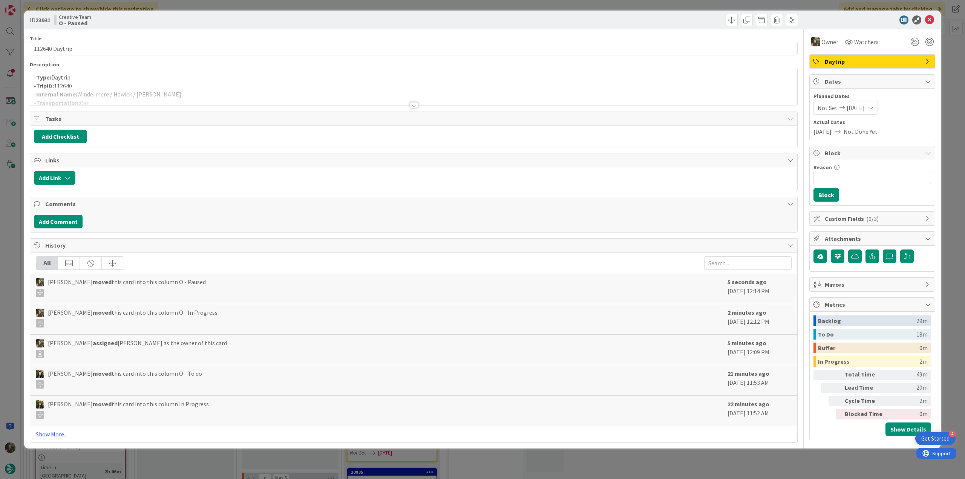
click at [233, 99] on div at bounding box center [413, 95] width 767 height 19
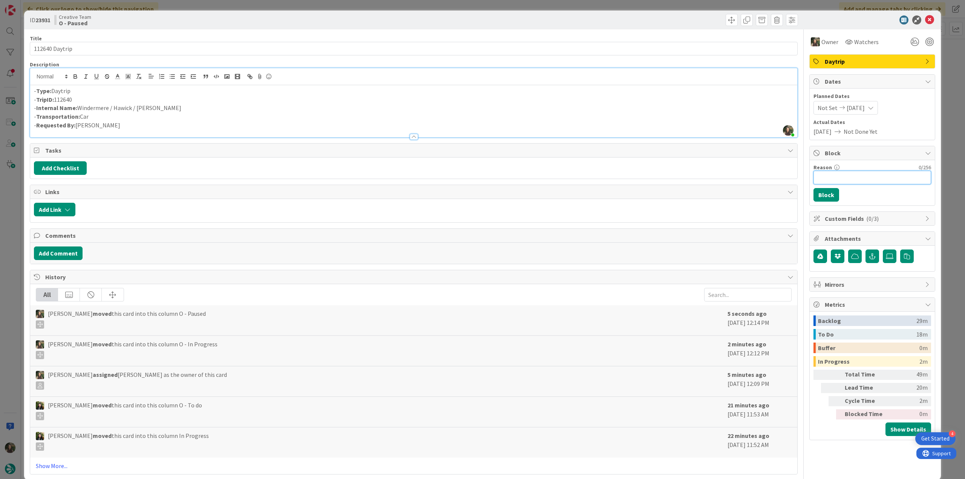
click at [839, 176] on input "Reason" at bounding box center [873, 178] width 118 height 14
type input "falta loc"
click at [816, 196] on button "Block" at bounding box center [827, 195] width 26 height 14
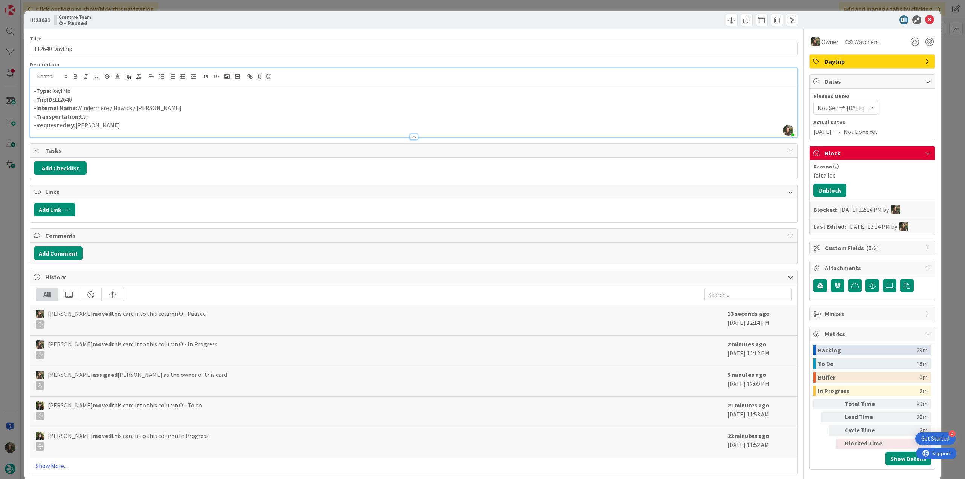
click at [949, 163] on div "ID 23931 Creative Team O - Paused Title 14 / 128 112640 Daytrip Description Inê…" at bounding box center [482, 239] width 965 height 479
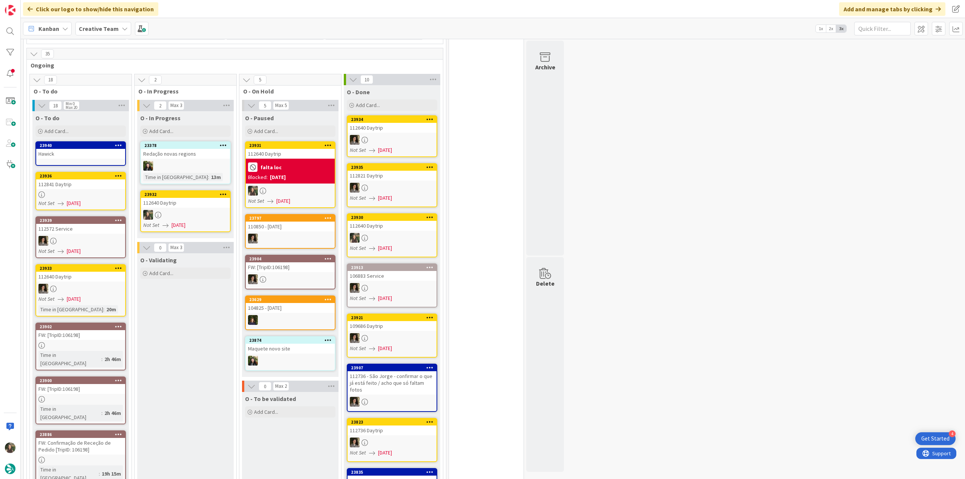
click at [185, 218] on div at bounding box center [185, 215] width 89 height 10
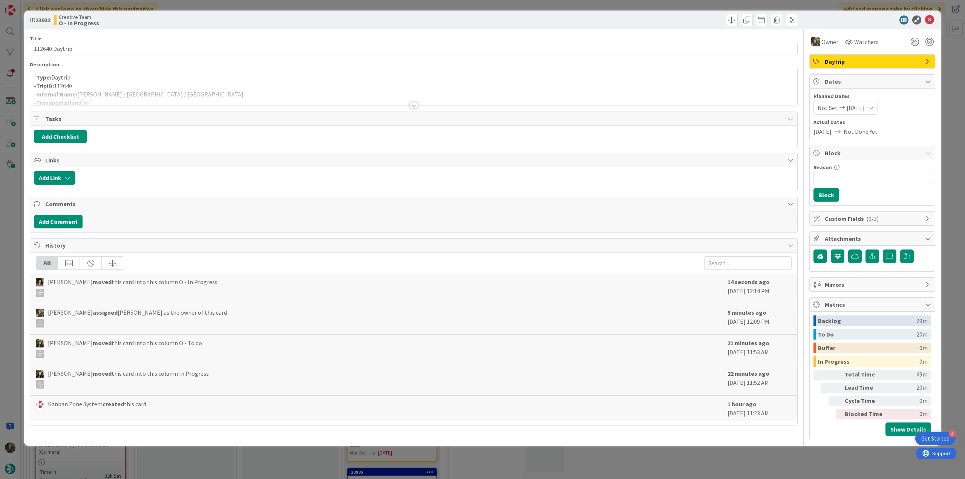
click at [180, 91] on div at bounding box center [413, 95] width 767 height 19
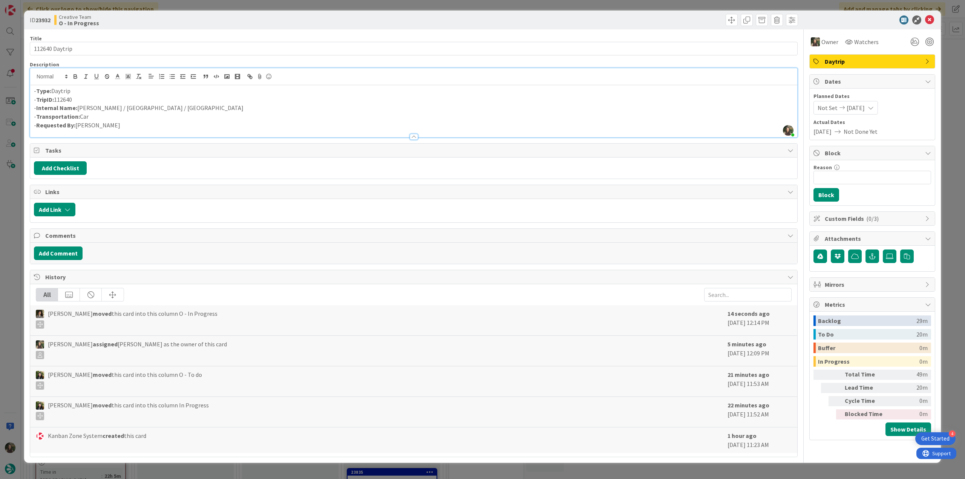
click at [14, 213] on div "ID 23932 Creative Team O - In Progress Title 14 / 128 112640 Daytrip Descriptio…" at bounding box center [482, 239] width 965 height 479
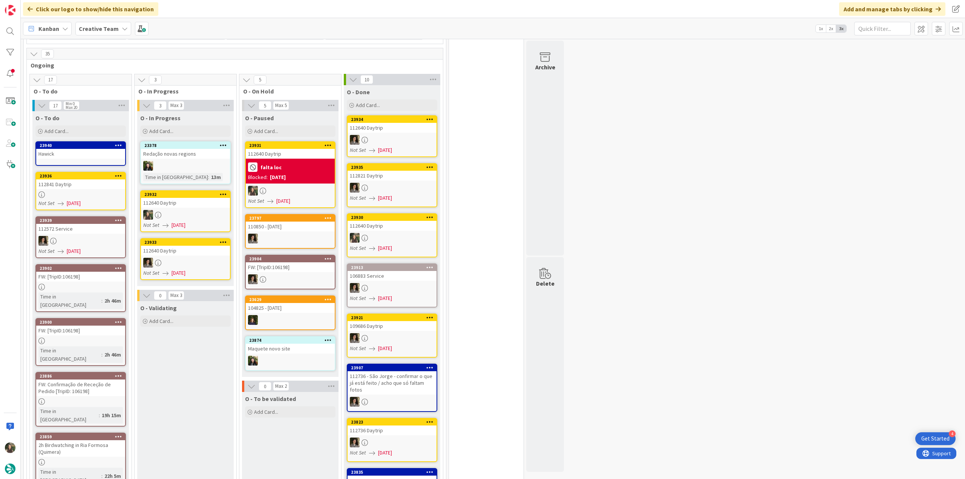
click at [293, 190] on div at bounding box center [290, 191] width 89 height 10
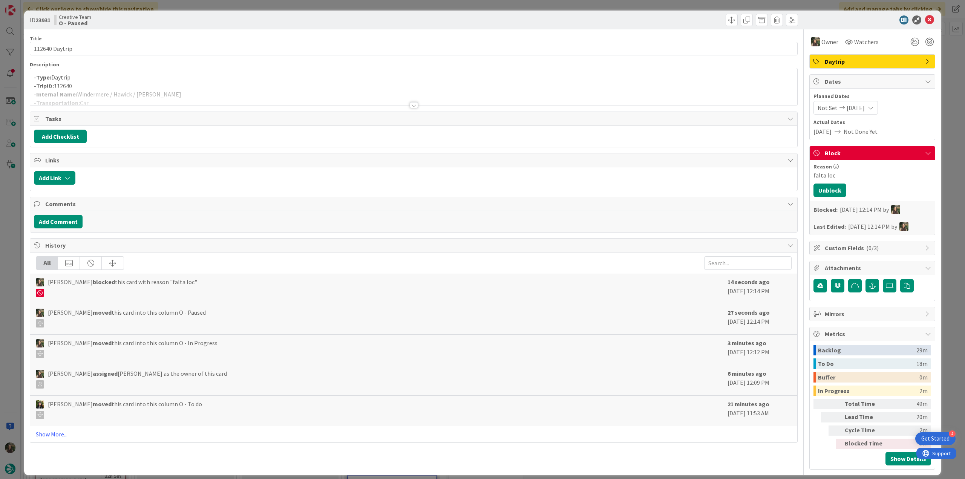
click at [204, 94] on div at bounding box center [413, 95] width 767 height 19
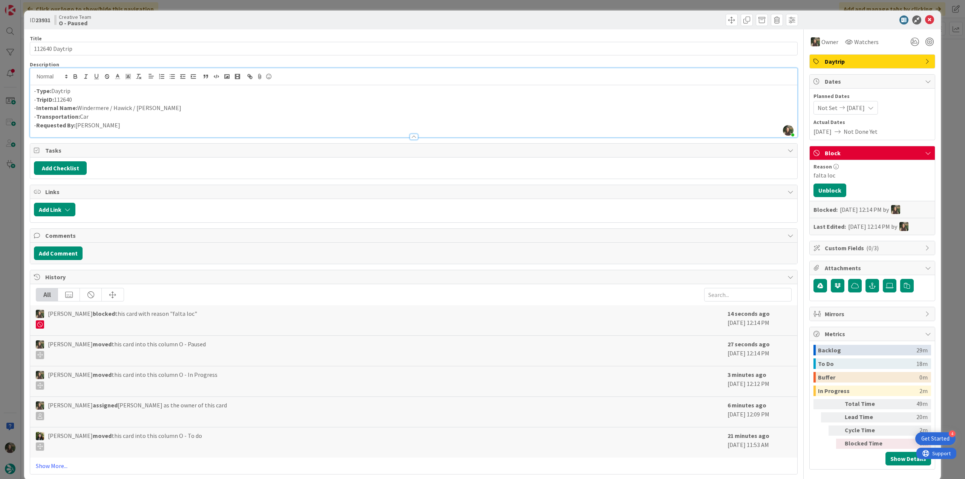
click at [12, 221] on div "ID 23931 Creative Team O - Paused Title 14 / 128 112640 Daytrip Description Inê…" at bounding box center [482, 239] width 965 height 479
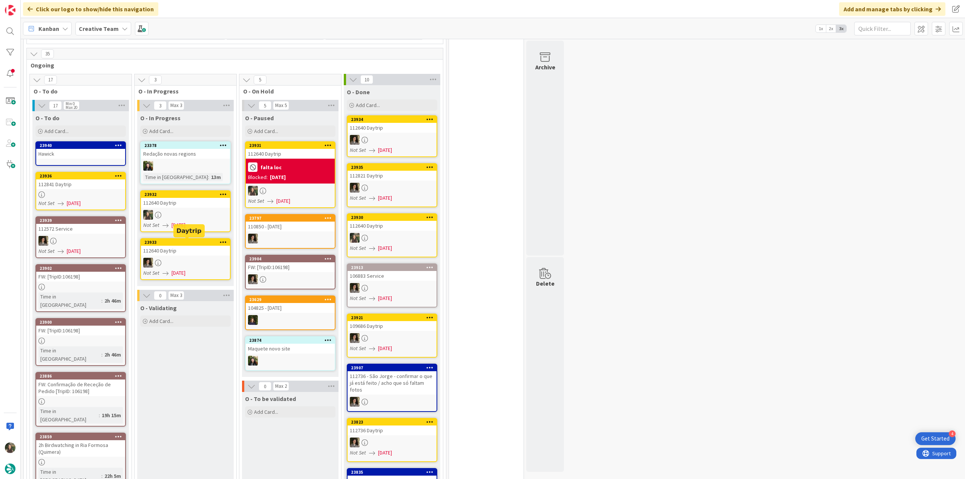
click at [195, 219] on div at bounding box center [185, 215] width 89 height 10
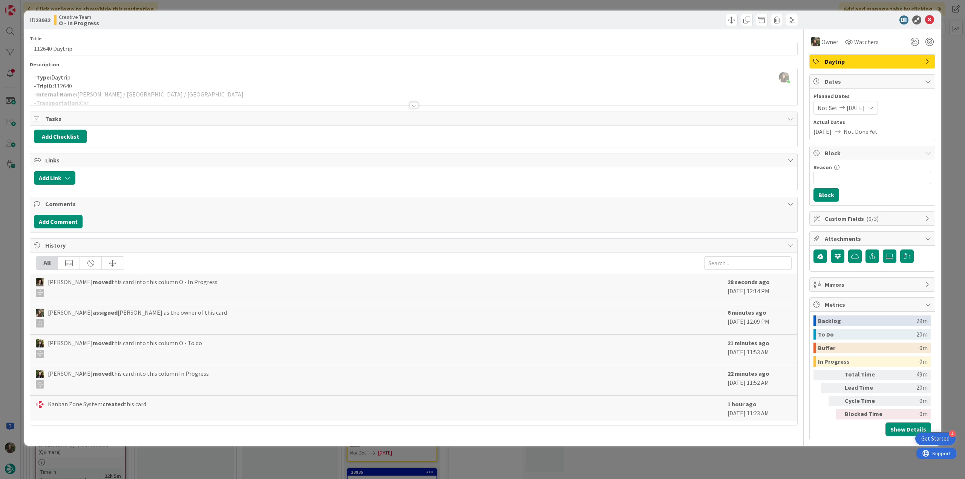
click at [15, 207] on div "ID 23932 Creative Team O - In Progress Title 14 / 128 112640 Daytrip Descriptio…" at bounding box center [482, 239] width 965 height 479
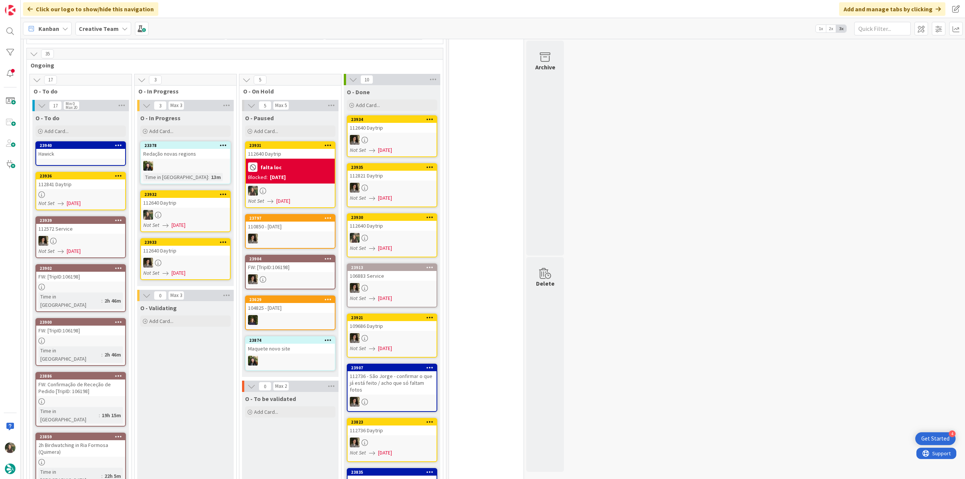
click at [302, 176] on div "Blocked: 09/25/2025" at bounding box center [290, 177] width 84 height 8
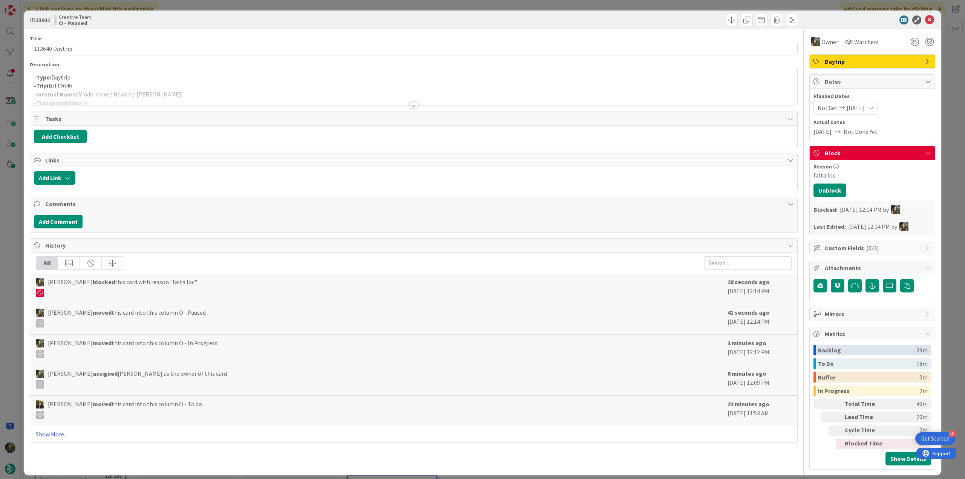
click at [248, 91] on div at bounding box center [413, 95] width 767 height 19
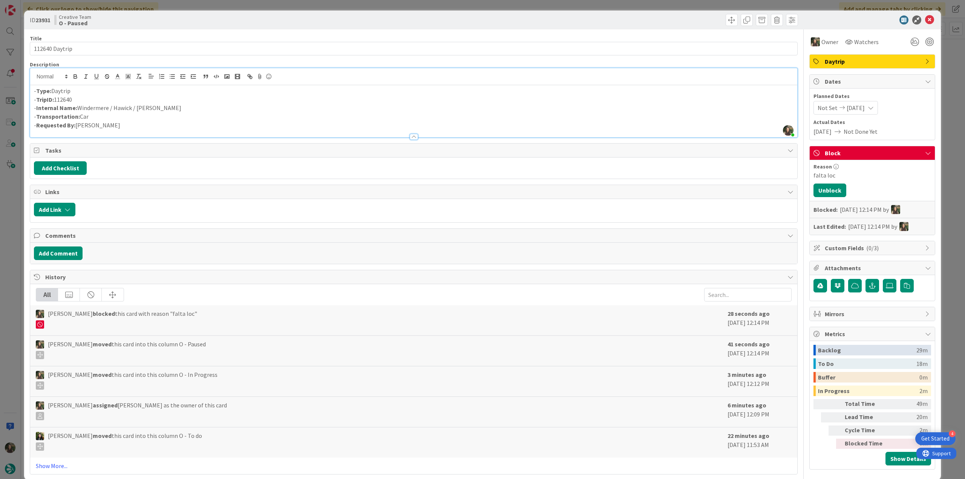
click at [10, 227] on div "ID 23931 Creative Team O - Paused Title 14 / 128 112640 Daytrip Description Inê…" at bounding box center [482, 239] width 965 height 479
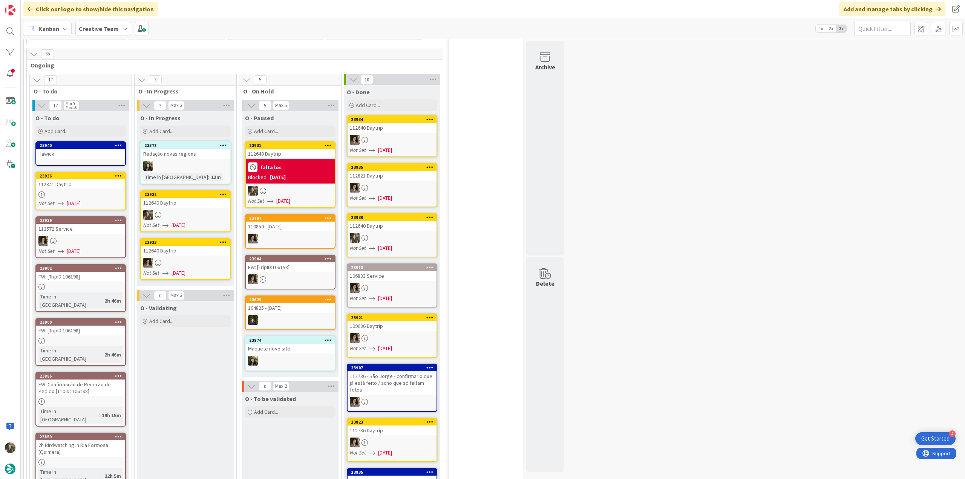
click at [184, 210] on link "23932 112640 Daytrip Not Set 09/25/2025" at bounding box center [185, 211] width 91 height 42
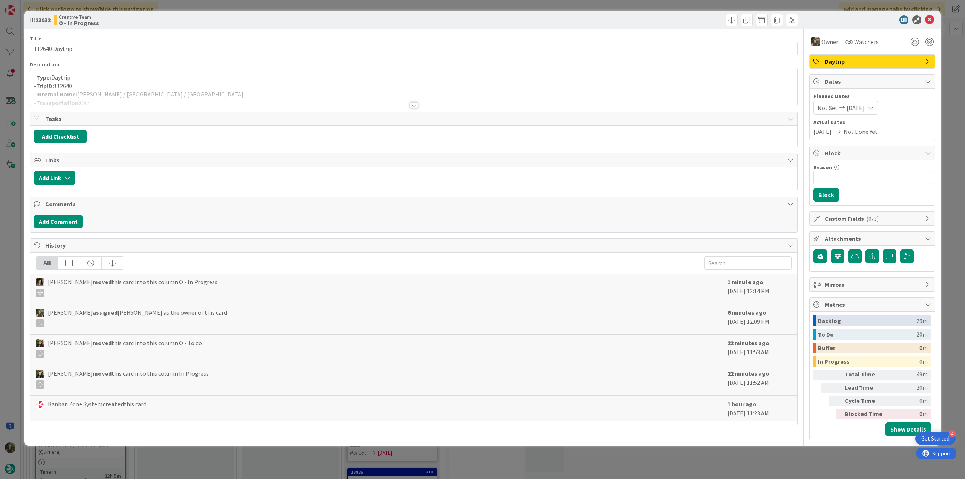
click at [160, 89] on div at bounding box center [413, 95] width 767 height 19
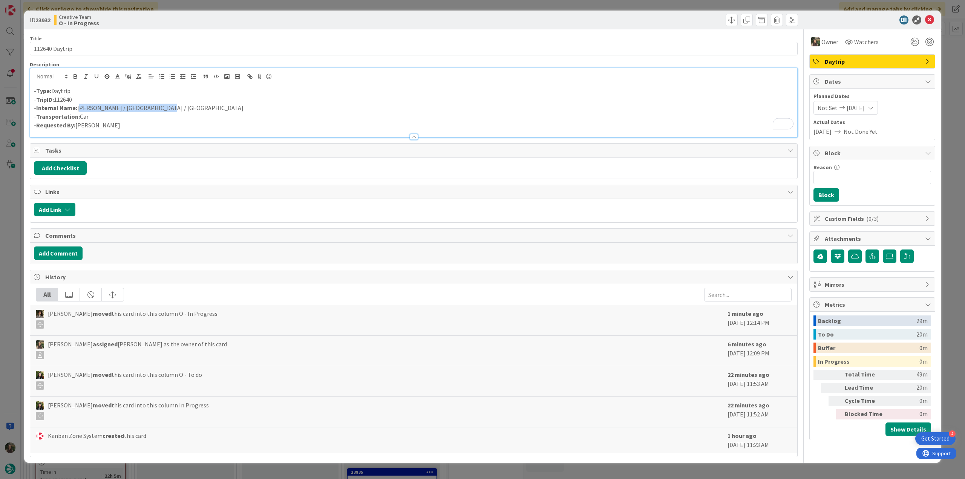
drag, startPoint x: 155, startPoint y: 106, endPoint x: 78, endPoint y: 107, distance: 76.6
click at [78, 107] on p "- Internal Name: Peebles / Stirling / Pitlochry" at bounding box center [414, 108] width 760 height 9
copy p "Peebles / Stirling / Pitlochry"
drag, startPoint x: 9, startPoint y: 198, endPoint x: 8, endPoint y: 202, distance: 5.3
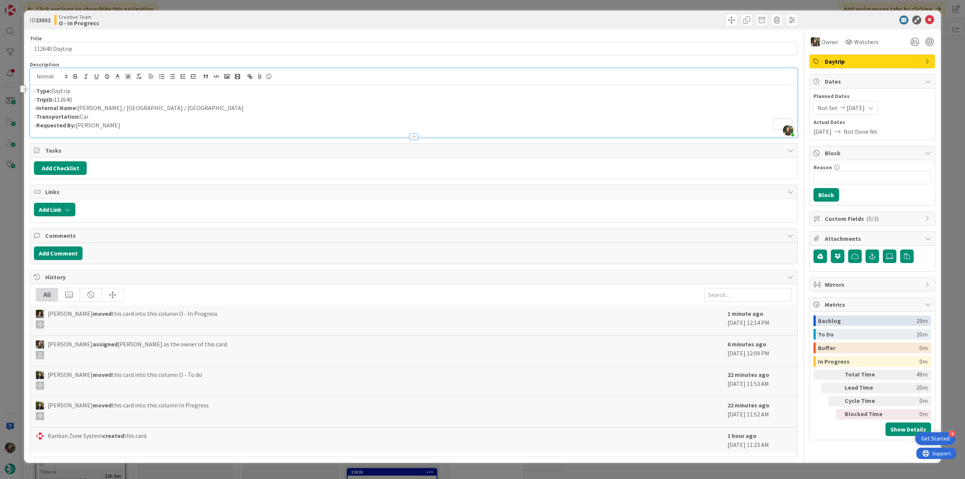
click at [10, 198] on div "ID 23932 Creative Team O - In Progress Title 14 / 128 112640 Daytrip Descriptio…" at bounding box center [482, 239] width 965 height 479
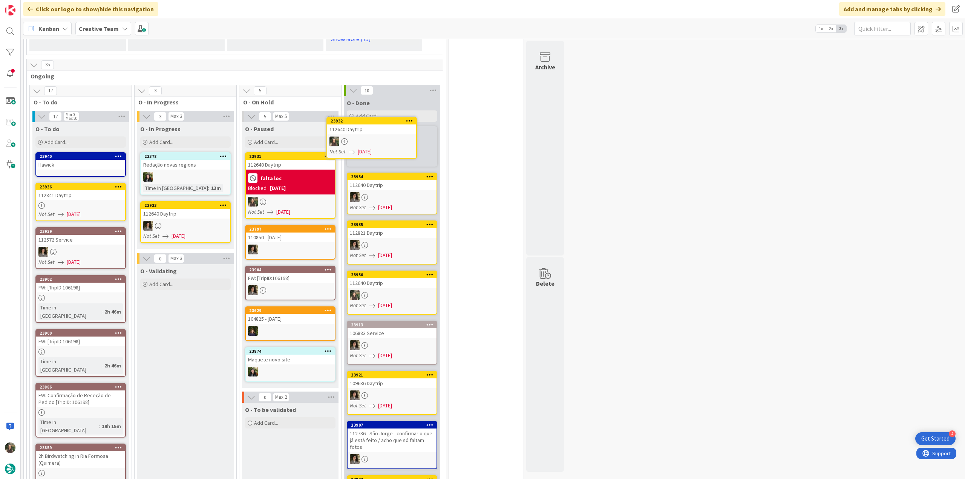
scroll to position [531, 0]
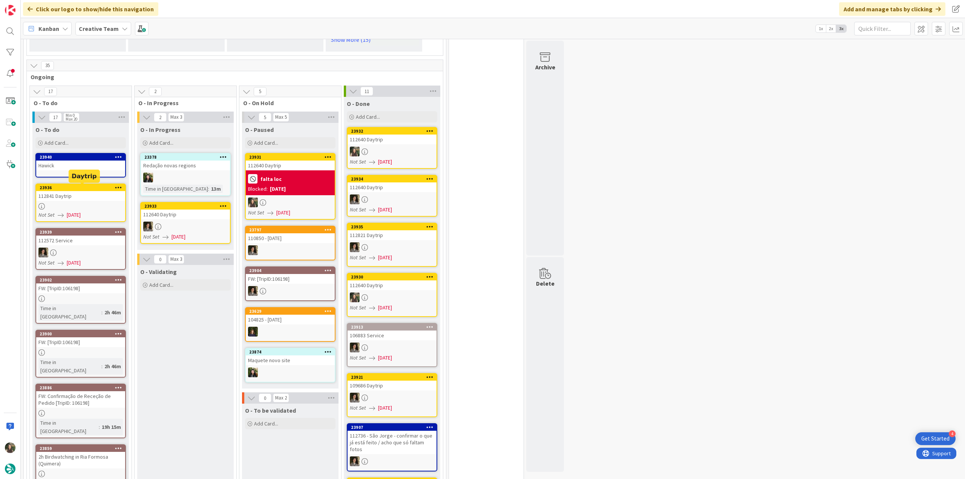
click at [91, 210] on link "23936 112841 Daytrip Not Set 09/25/2025" at bounding box center [80, 203] width 91 height 38
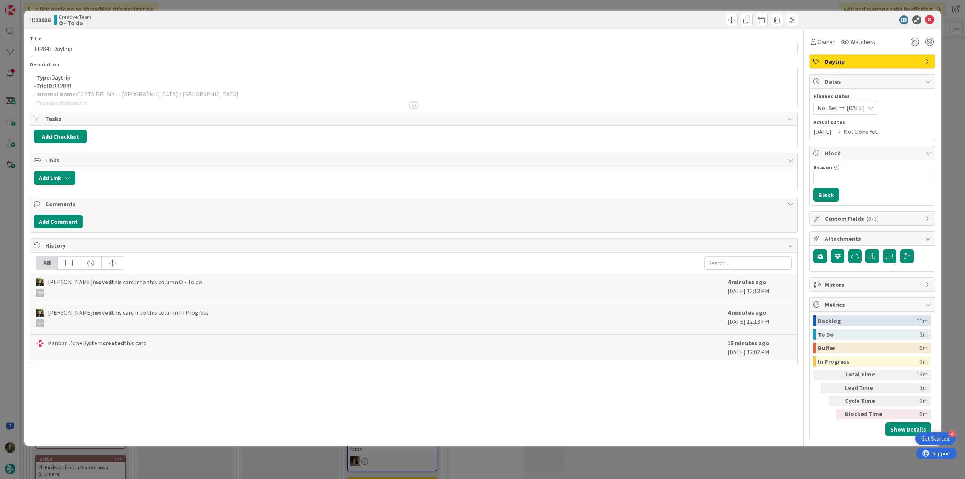
click at [192, 92] on div at bounding box center [413, 95] width 767 height 19
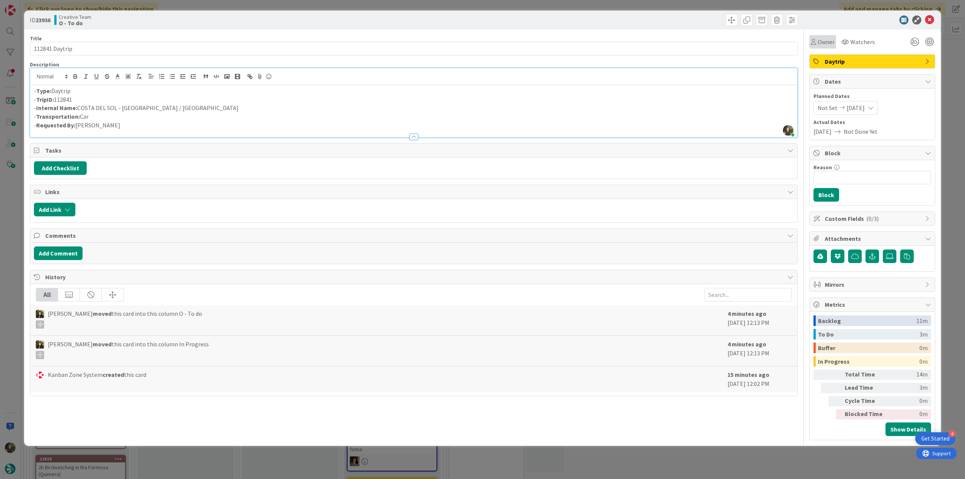
click at [829, 48] on div "Owner" at bounding box center [823, 42] width 27 height 14
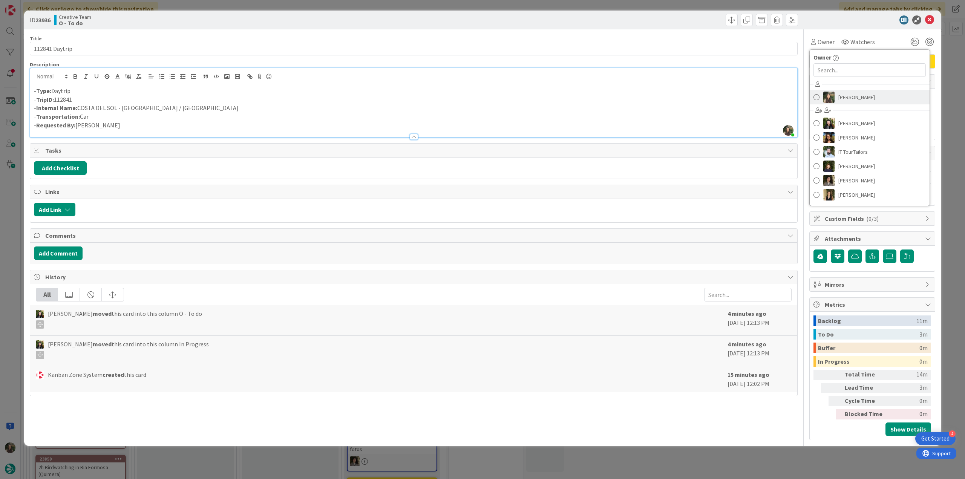
click at [847, 102] on span "[PERSON_NAME]" at bounding box center [857, 97] width 37 height 11
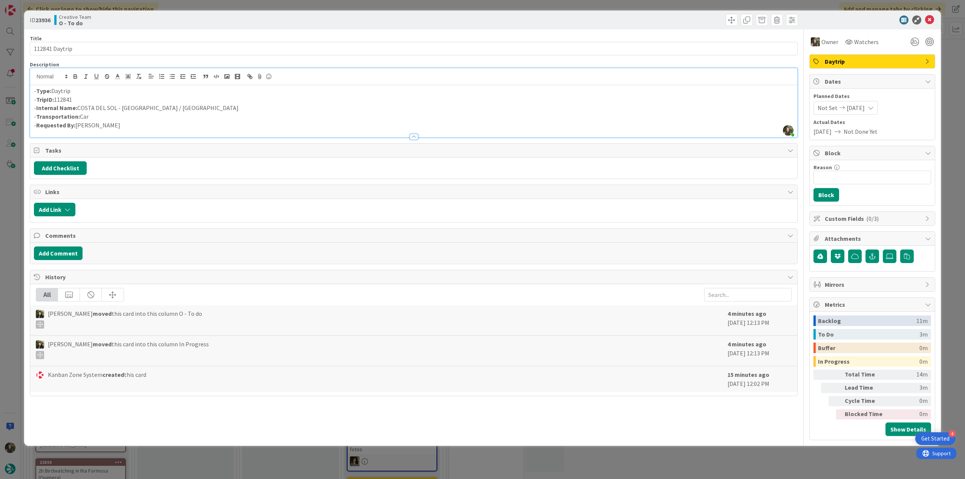
click at [950, 66] on div "ID 23936 Creative Team O - To do Title 14 / 128 112841 Daytrip Description Inês…" at bounding box center [482, 239] width 965 height 479
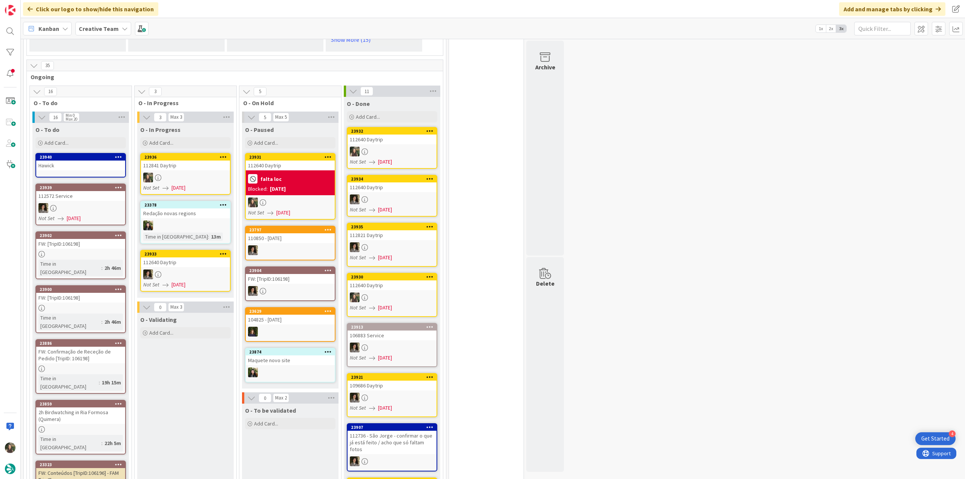
click at [174, 176] on div at bounding box center [185, 178] width 89 height 10
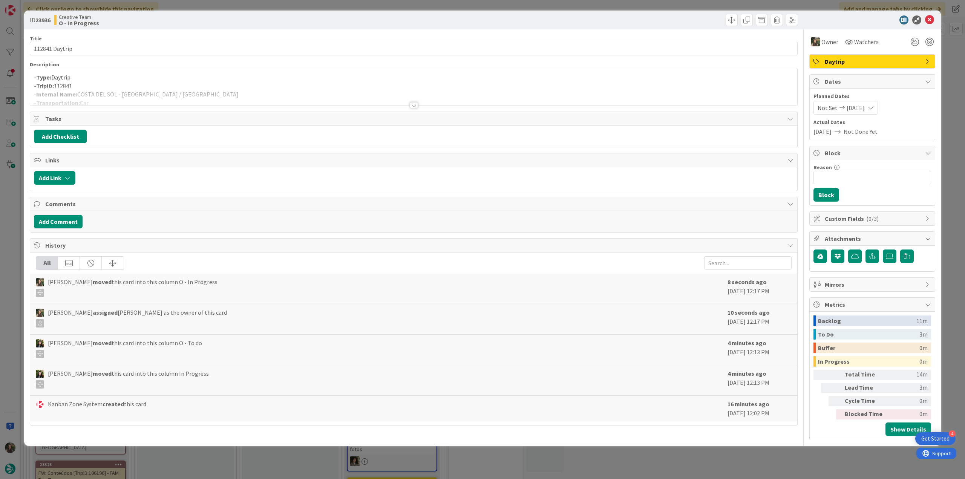
click at [166, 91] on div at bounding box center [413, 95] width 767 height 19
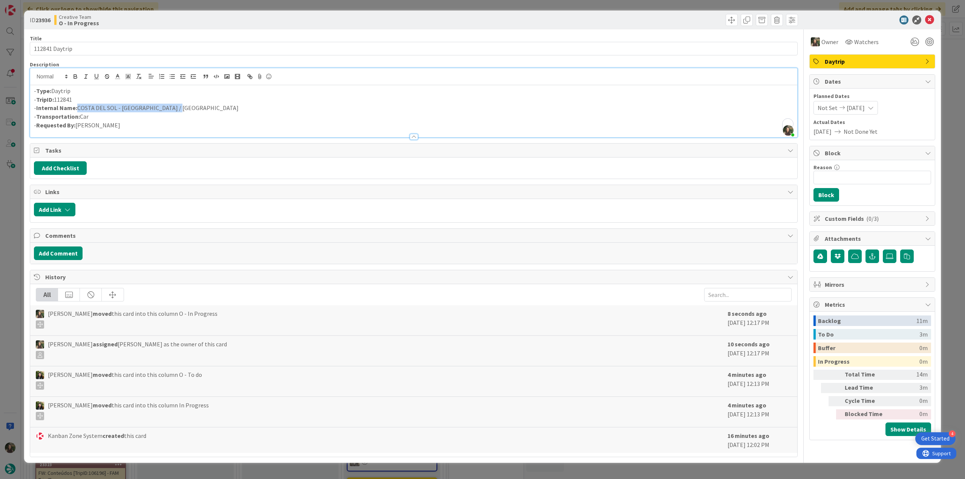
drag, startPoint x: 183, startPoint y: 106, endPoint x: 77, endPoint y: 109, distance: 106.0
click at [77, 109] on p "- Internal Name: COSTA DEL SOL - Benalmádena / Ronda" at bounding box center [414, 108] width 760 height 9
copy p "COSTA DEL SOL - Benalmádena / Ronda"
click at [154, 111] on p "- Internal Name: COSTA DEL SOL - Benalmádena / Ronda" at bounding box center [414, 108] width 760 height 9
click at [117, 112] on p "- Internal Name: COSTA DEL SOL - Benalmádena / Ronda" at bounding box center [414, 108] width 760 height 9
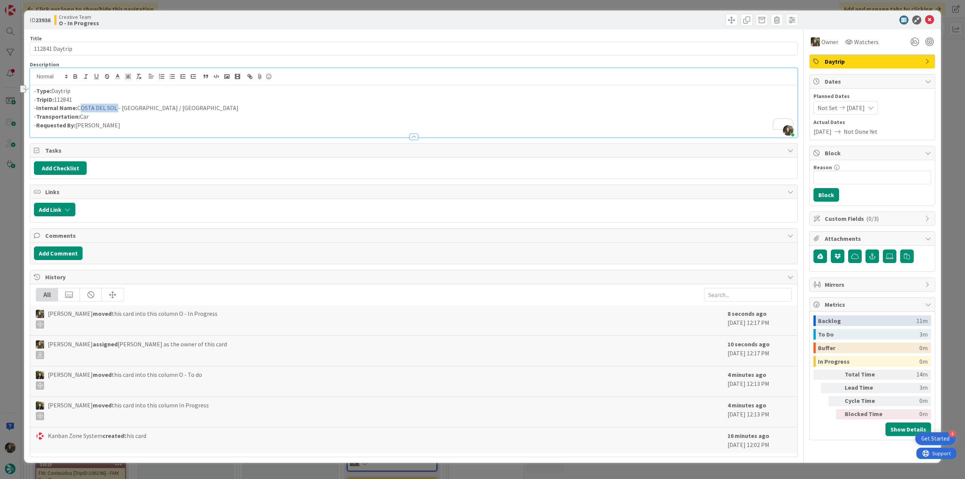
drag, startPoint x: 117, startPoint y: 108, endPoint x: 78, endPoint y: 107, distance: 38.5
click at [78, 107] on p "- Internal Name: COSTA DEL SOL - Benalmádena / Ronda" at bounding box center [414, 108] width 760 height 9
copy p "COSTA DEL SOL"
click at [142, 109] on p "- Internal Name: COSTA DEL SOL - Benalmádena / Ronda" at bounding box center [414, 108] width 760 height 9
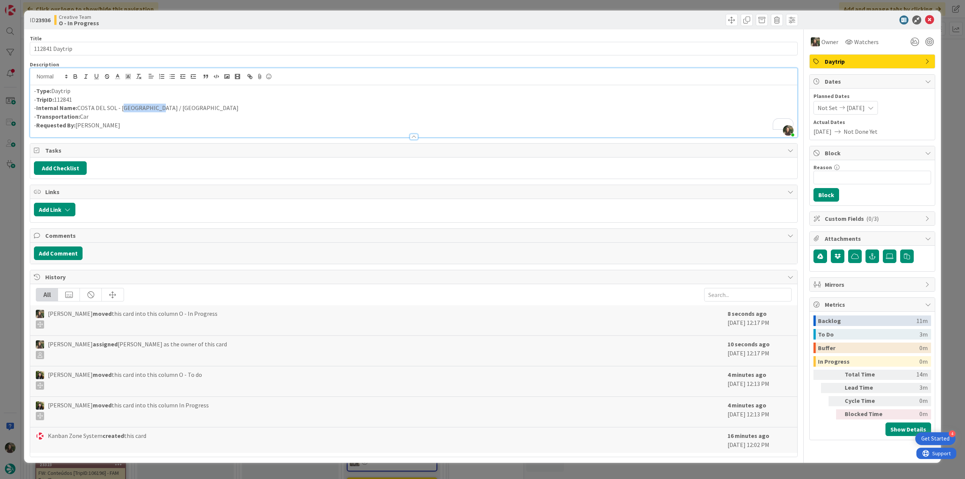
copy p "Benalmádena"
click at [185, 115] on p "- Transportation: Car" at bounding box center [414, 116] width 760 height 9
drag, startPoint x: 185, startPoint y: 109, endPoint x: 79, endPoint y: 108, distance: 105.6
click at [79, 108] on p "- Internal Name: COSTA DEL SOL - Benalmádena / Ronda" at bounding box center [414, 108] width 760 height 9
copy p "COSTA DEL SOL - Benalmádena / Ronda"
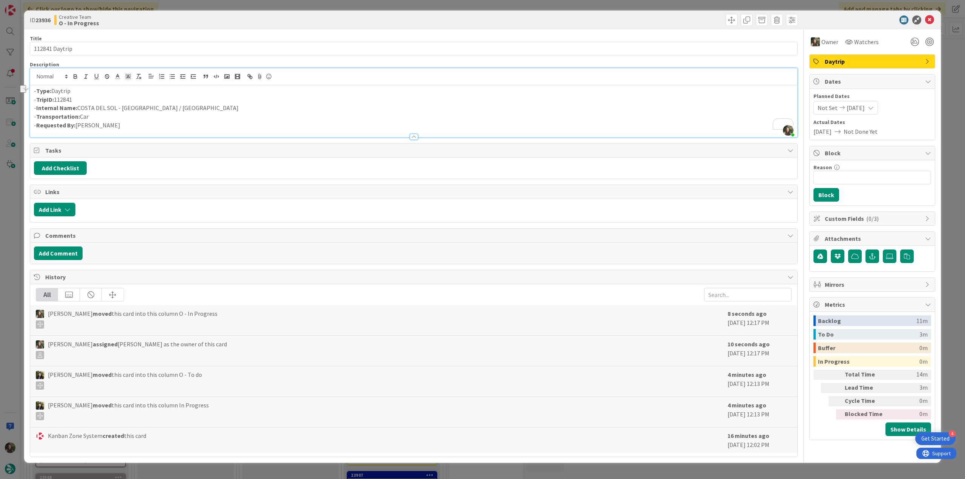
click at [11, 225] on div "ID 23936 Creative Team O - In Progress Title 14 / 128 112841 Daytrip Descriptio…" at bounding box center [482, 239] width 965 height 479
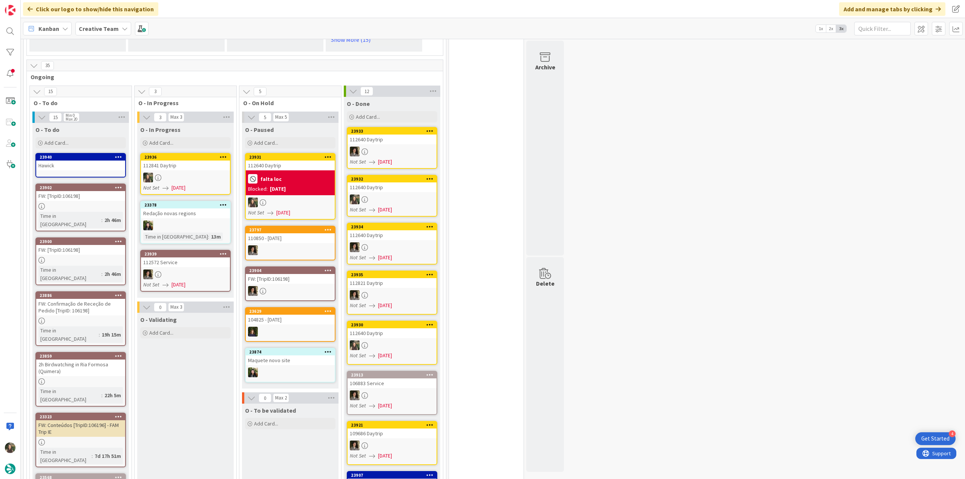
click at [189, 170] on div "112841 Daytrip" at bounding box center [185, 166] width 89 height 10
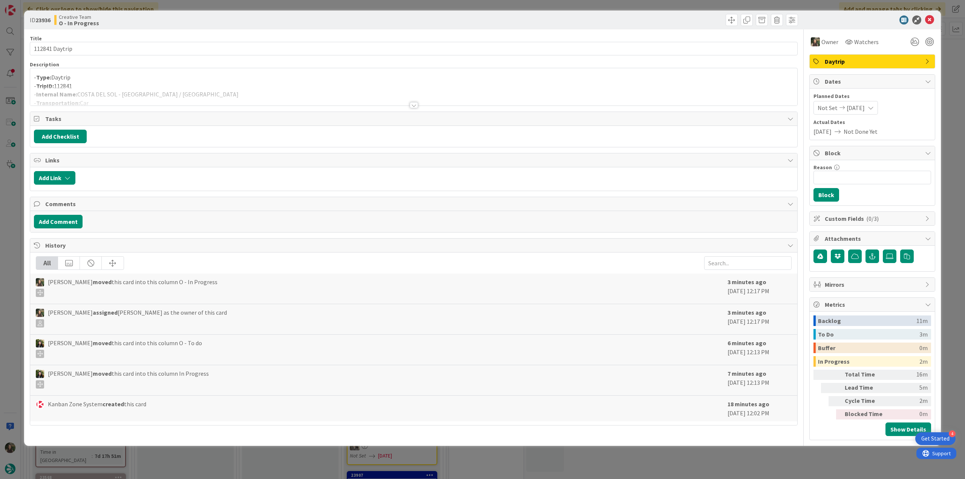
click at [153, 100] on div at bounding box center [413, 95] width 767 height 19
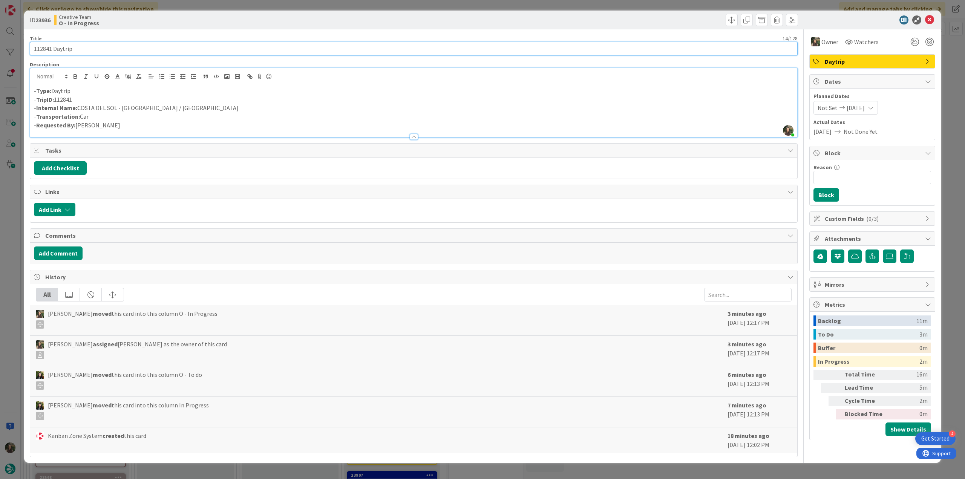
drag, startPoint x: 25, startPoint y: 50, endPoint x: 3, endPoint y: 69, distance: 28.9
click at [16, 52] on div "ID 23936 Creative Team O - In Progress Title 14 / 128 112841 Daytrip Descriptio…" at bounding box center [482, 239] width 965 height 479
click at [10, 202] on div "ID 23936 Creative Team O - In Progress Title 14 / 128 112841 Daytrip Descriptio…" at bounding box center [482, 239] width 965 height 479
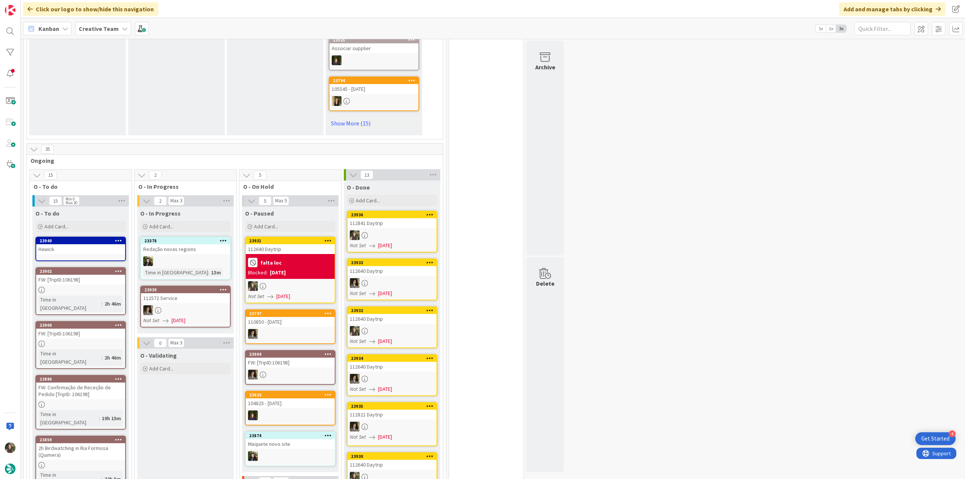
scroll to position [528, 0]
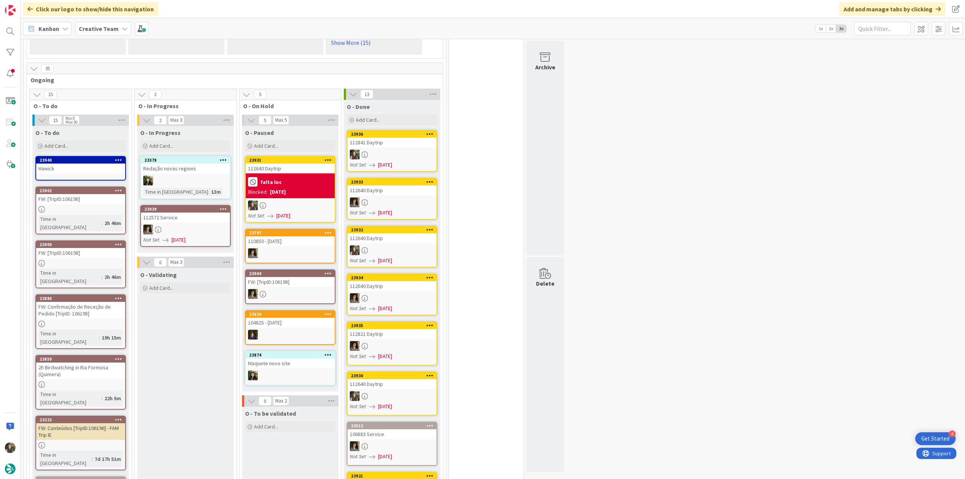
click at [95, 172] on div "Hawick" at bounding box center [80, 169] width 89 height 10
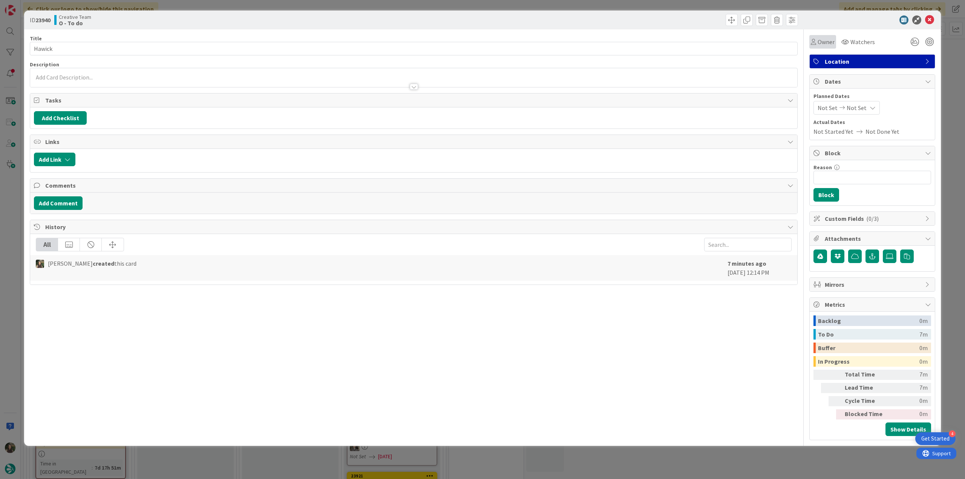
click at [821, 46] on div "Owner" at bounding box center [823, 42] width 27 height 14
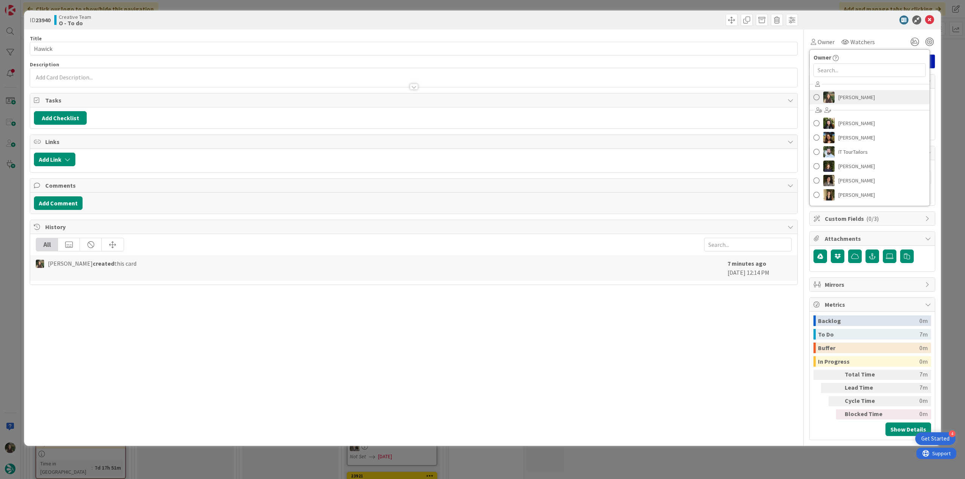
click at [847, 95] on span "[PERSON_NAME]" at bounding box center [857, 97] width 37 height 11
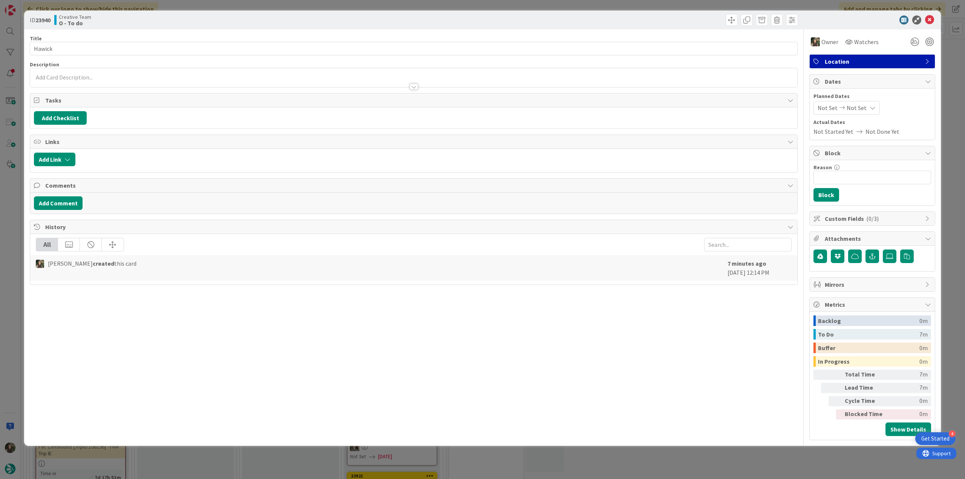
click at [948, 57] on div "ID 23940 Creative Team O - To do Title 7 / 128 Hawick Description Owner Watcher…" at bounding box center [482, 239] width 965 height 479
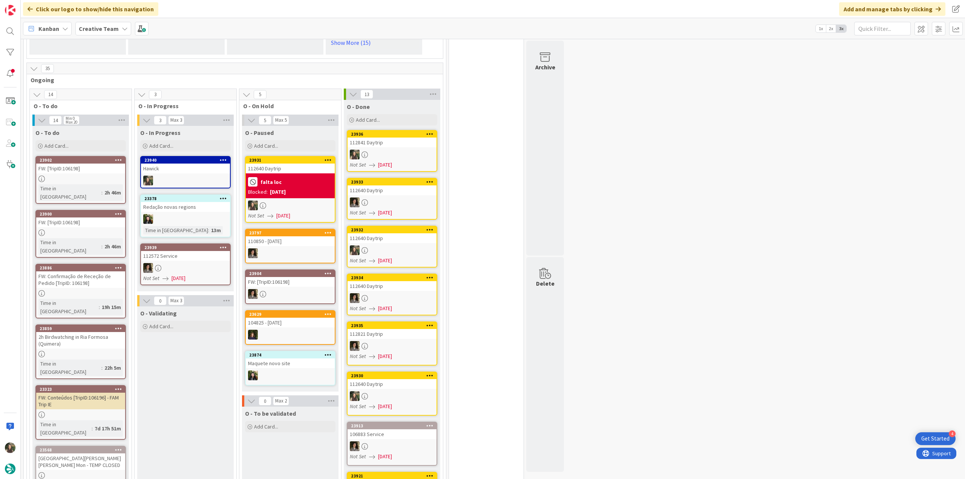
click at [184, 175] on link "23940 Hawick" at bounding box center [185, 172] width 91 height 32
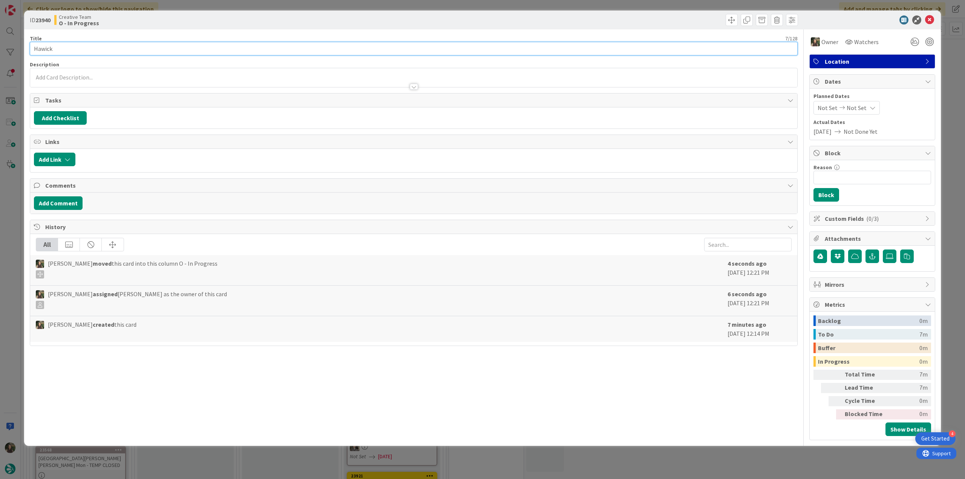
click at [46, 49] on input "Hawick" at bounding box center [414, 49] width 768 height 14
click at [46, 48] on input "Hawick" at bounding box center [414, 49] width 768 height 14
click at [17, 242] on div "ID 23940 Creative Team O - In Progress Title 7 / 128 Hawick Description Inês Go…" at bounding box center [482, 239] width 965 height 479
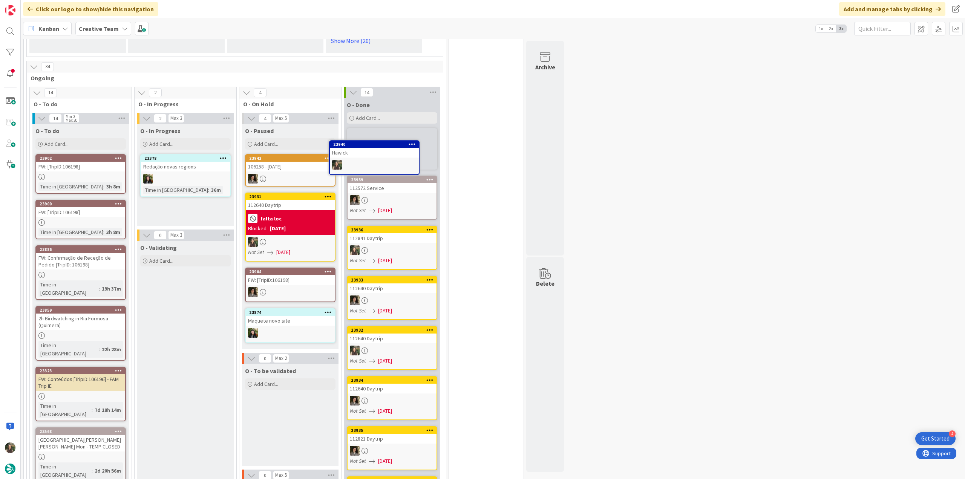
scroll to position [506, 0]
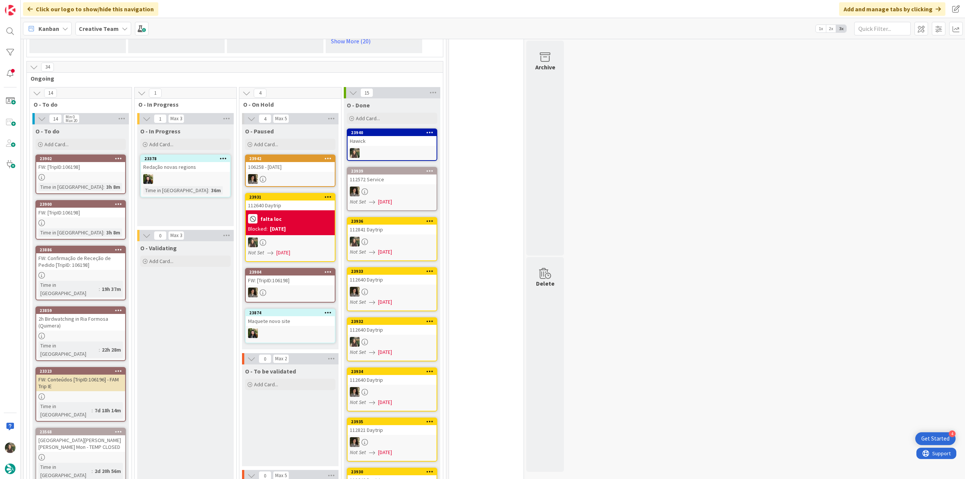
click at [402, 158] on link "23940 Hawick" at bounding box center [392, 145] width 91 height 32
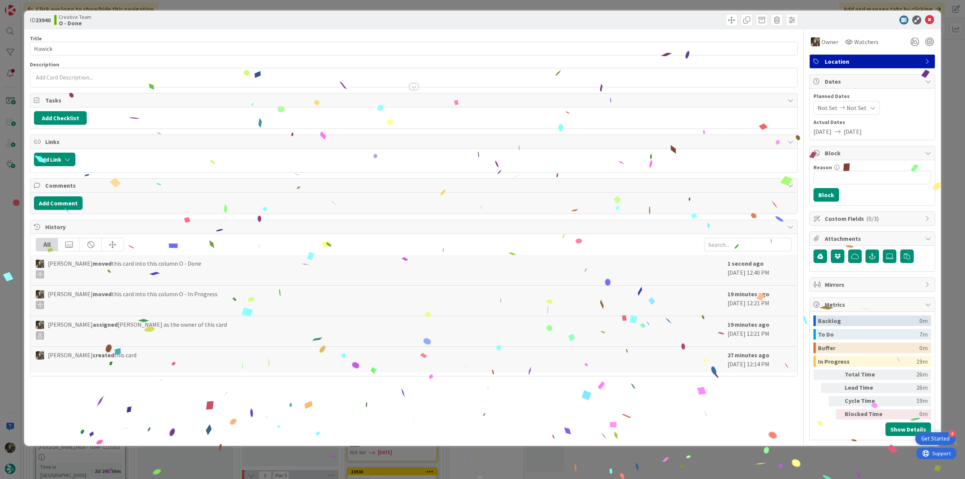
click at [648, 462] on div "ID 23940 Creative Team O - Done Title 7 / 128 Hawick Description Owner Watchers…" at bounding box center [482, 239] width 965 height 479
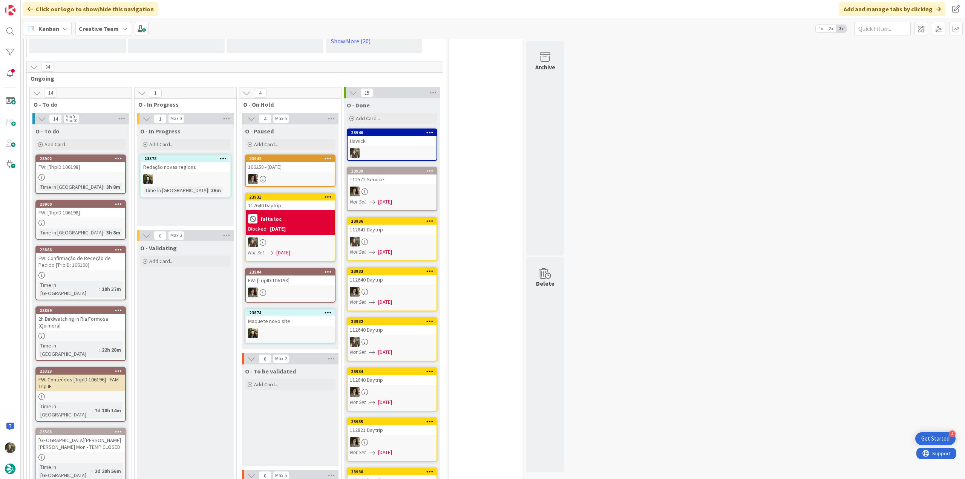
click at [286, 228] on div "[DATE]" at bounding box center [278, 229] width 16 height 8
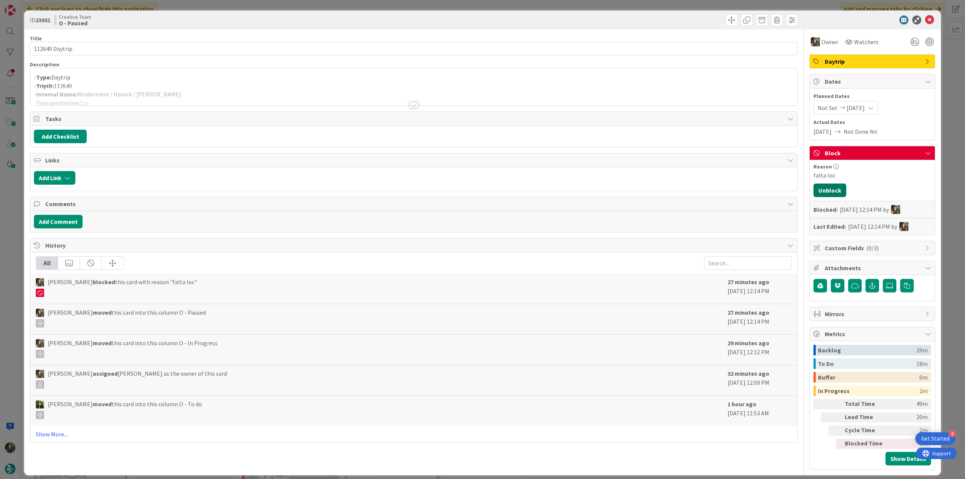
click at [823, 191] on button "Unblock" at bounding box center [830, 191] width 33 height 14
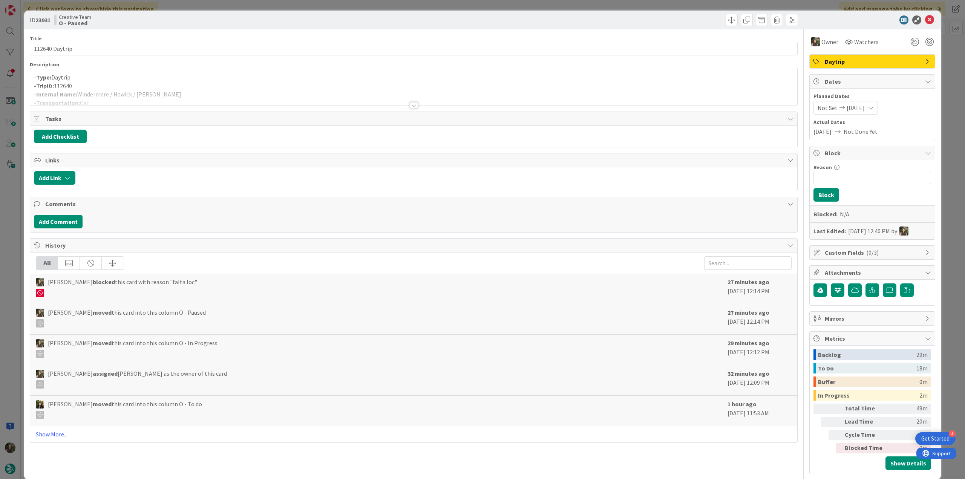
click at [940, 159] on div "ID 23931 Creative Team O - Paused Title 14 / 128 112640 Daytrip Description - T…" at bounding box center [482, 239] width 965 height 479
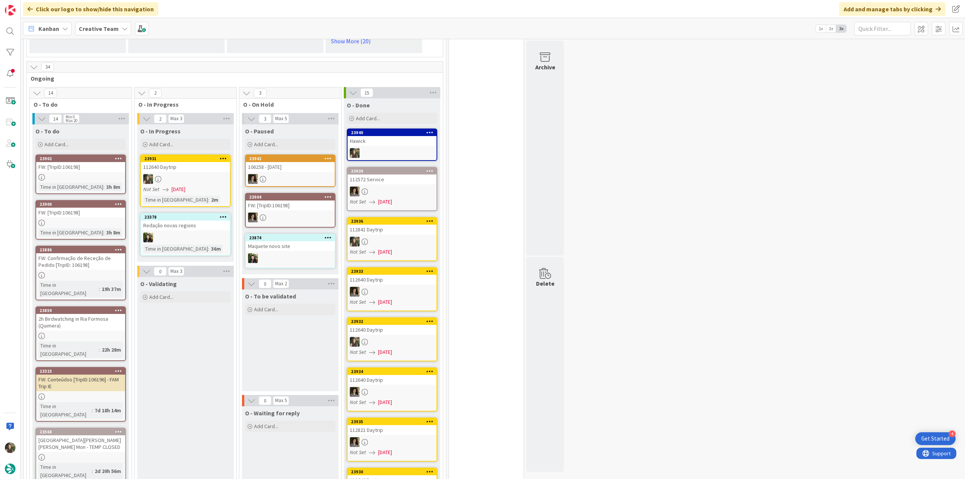
click at [193, 172] on link "23931 112640 Daytrip Not Set [DATE] Time in Column : 2m" at bounding box center [185, 181] width 91 height 52
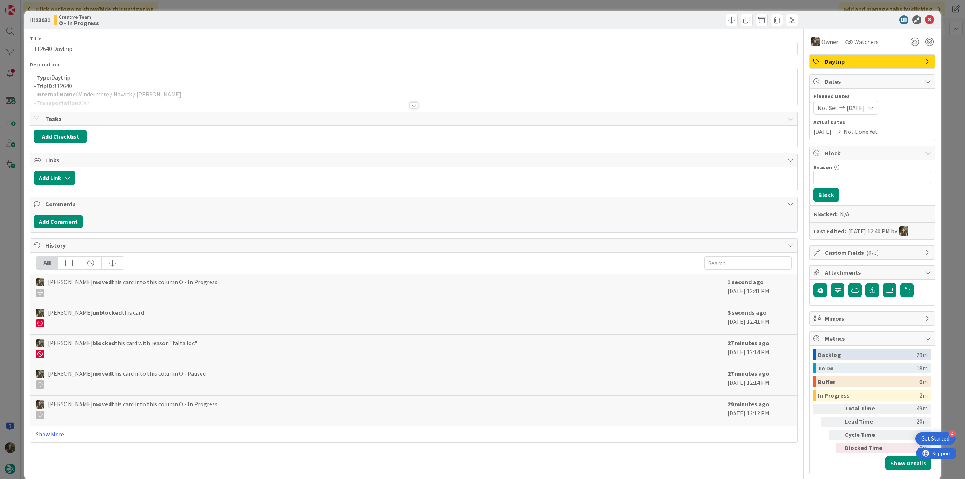
scroll to position [506, 0]
click at [149, 80] on p "- Type: Daytrip" at bounding box center [414, 77] width 760 height 9
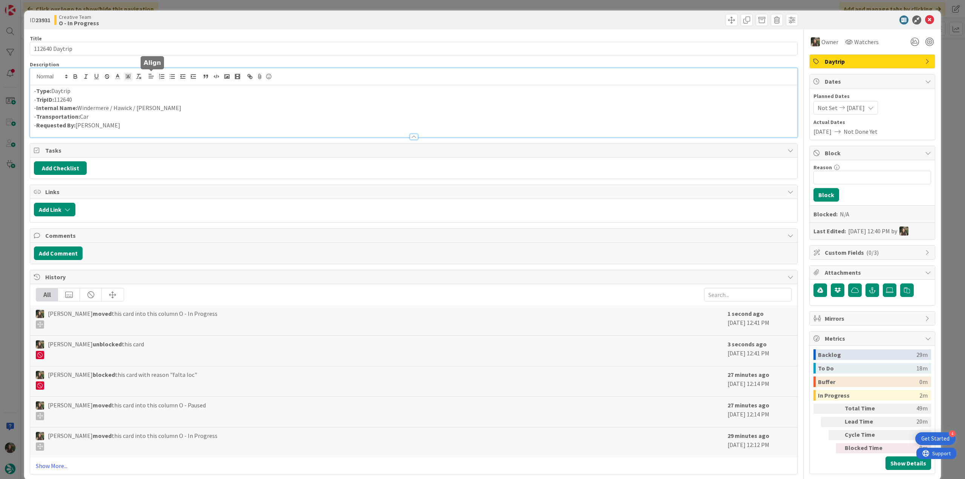
scroll to position [0, 0]
click at [14, 210] on div "ID 23931 Creative Team O - In Progress Title 14 / 128 112640 Daytrip Descriptio…" at bounding box center [482, 239] width 965 height 479
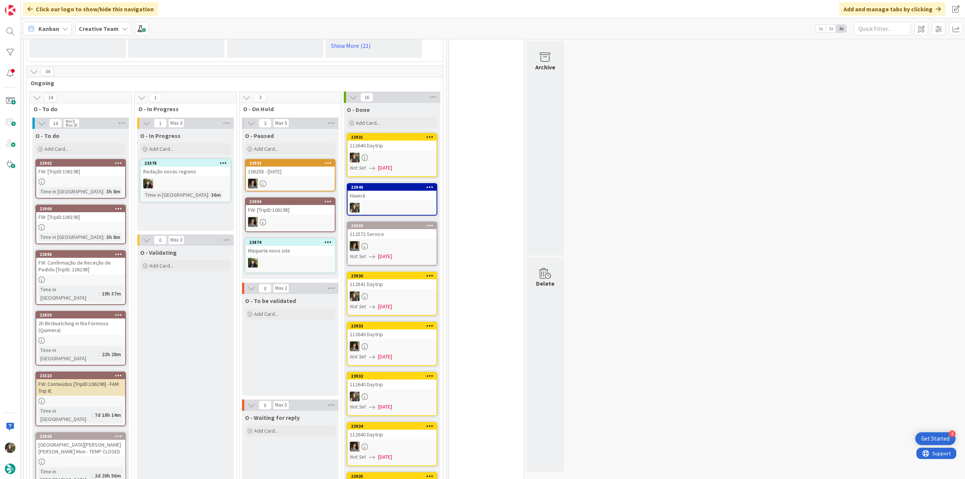
click at [382, 154] on div at bounding box center [392, 158] width 89 height 10
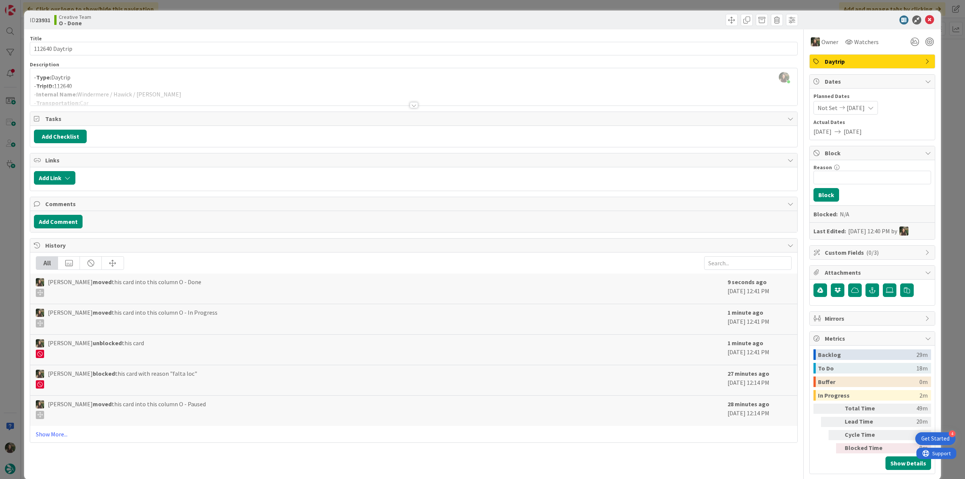
click at [195, 92] on div at bounding box center [413, 95] width 767 height 19
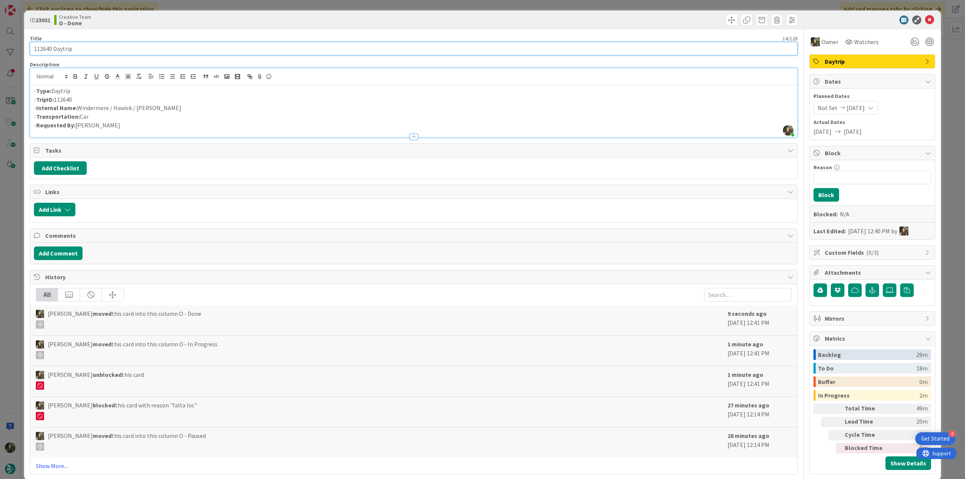
drag, startPoint x: 86, startPoint y: 47, endPoint x: -16, endPoint y: 120, distance: 125.8
click at [0, 120] on html "4 Get Started Click our logo to show/hide this navigation Add and manage tabs b…" at bounding box center [482, 239] width 965 height 479
click at [15, 209] on div "ID 23931 Creative Team O - Done Title 14 / 128 112640 Daytrip Description [PERS…" at bounding box center [482, 239] width 965 height 479
click at [3, 248] on div "ID 23931 Creative Team O - Done Title 14 / 128 112640 Daytrip Description [PERS…" at bounding box center [482, 239] width 965 height 479
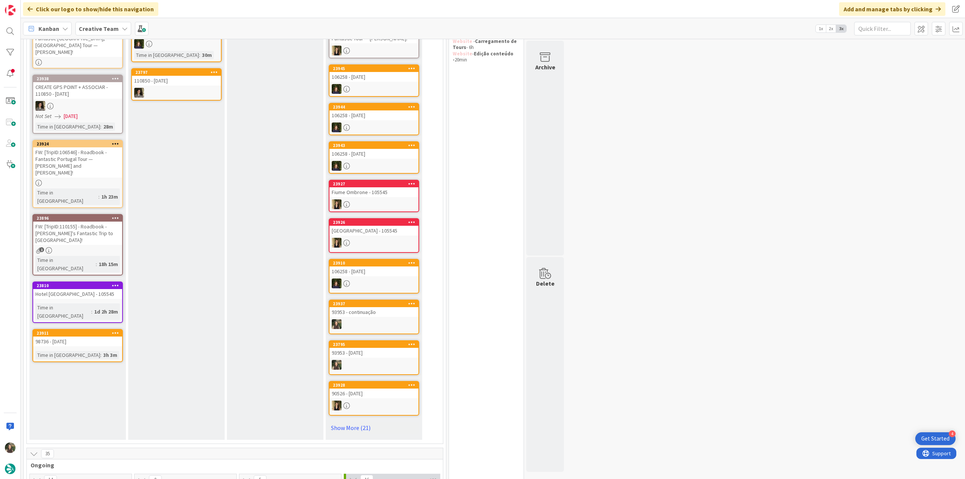
scroll to position [11, 0]
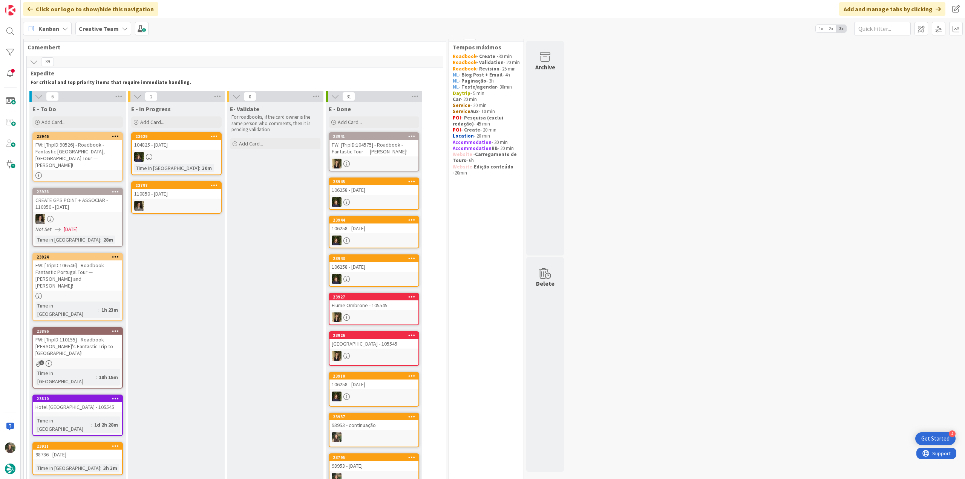
click at [107, 158] on div "FW: [TripID:90526] - Roadbook - Fantastic [GEOGRAPHIC_DATA], [GEOGRAPHIC_DATA] …" at bounding box center [77, 155] width 89 height 30
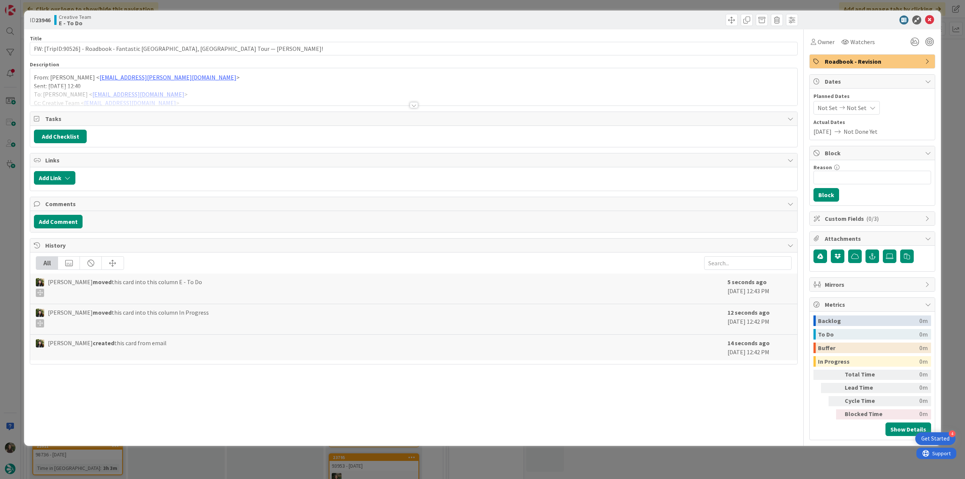
click at [241, 91] on div at bounding box center [413, 95] width 767 height 19
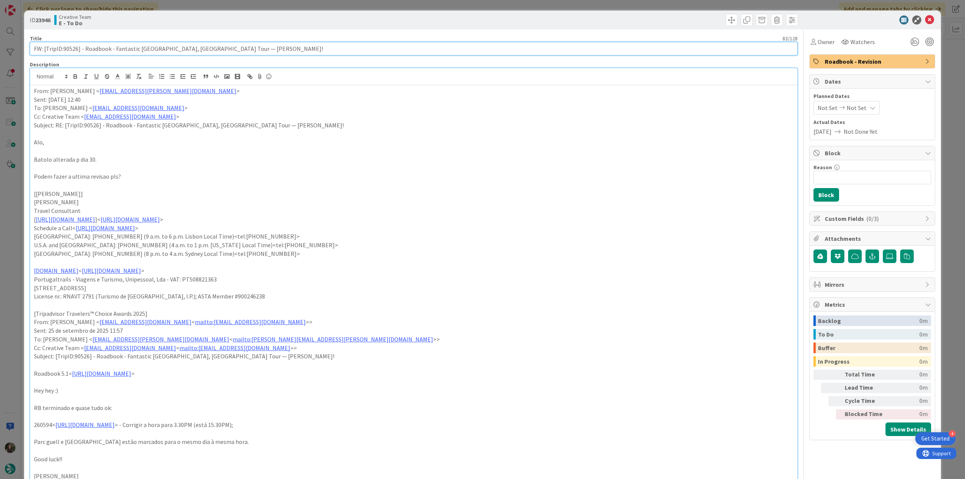
click at [66, 49] on input "FW: [TripID:90526] - Roadbook - Fantastic [GEOGRAPHIC_DATA], [GEOGRAPHIC_DATA] …" at bounding box center [414, 49] width 768 height 14
click at [818, 42] on span "Owner" at bounding box center [826, 41] width 17 height 9
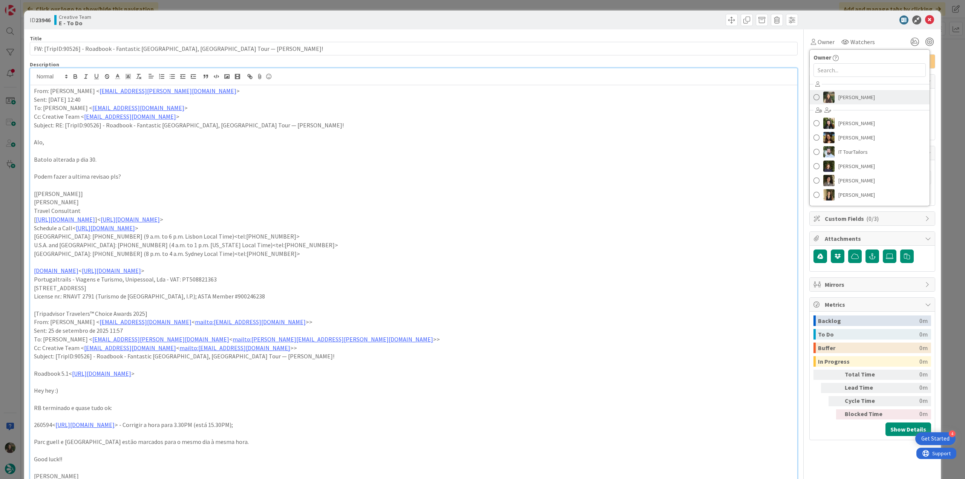
click at [854, 96] on span "[PERSON_NAME]" at bounding box center [857, 97] width 37 height 11
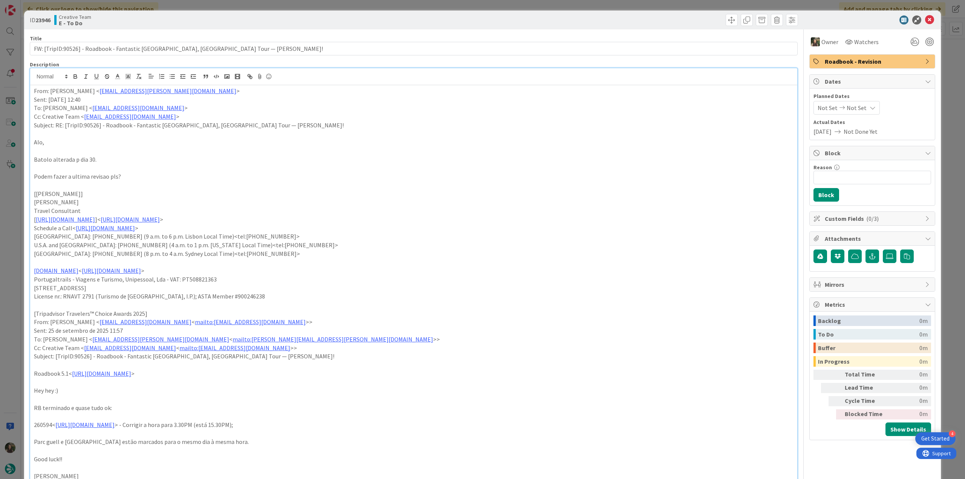
click at [944, 58] on div "ID 23946 Creative Team E - To Do Title 83 / 128 FW: [TripID:90526] - Roadbook -…" at bounding box center [482, 239] width 965 height 479
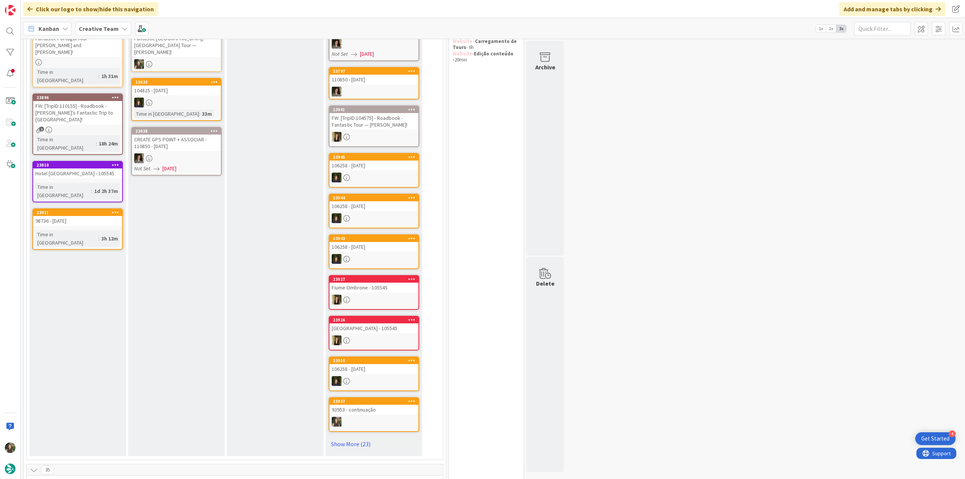
scroll to position [11, 0]
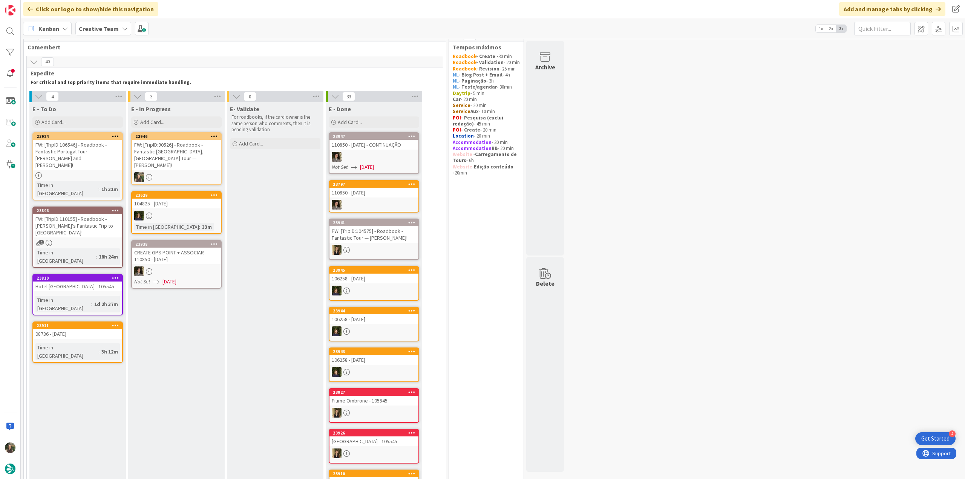
click at [193, 146] on div "FW: [TripID:90526] - Roadbook - Fantastic [GEOGRAPHIC_DATA], [GEOGRAPHIC_DATA] …" at bounding box center [176, 155] width 89 height 30
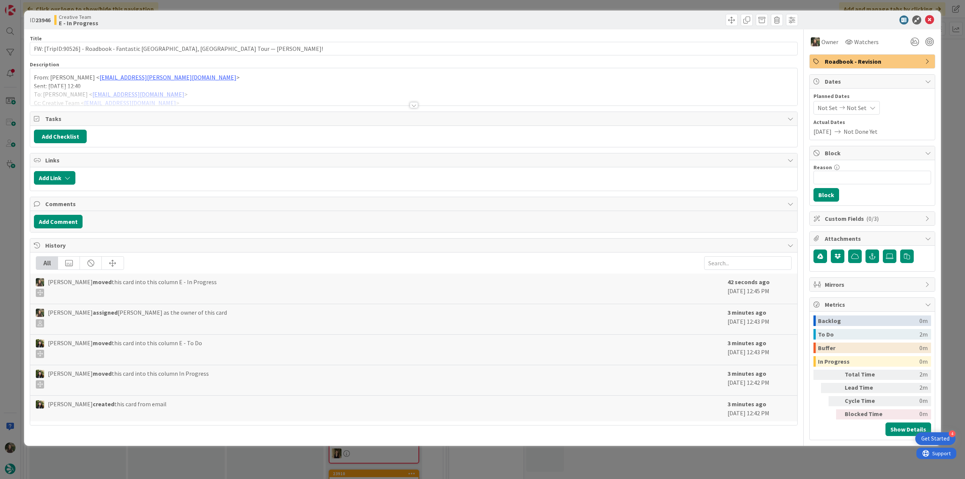
click at [212, 88] on div at bounding box center [413, 95] width 767 height 19
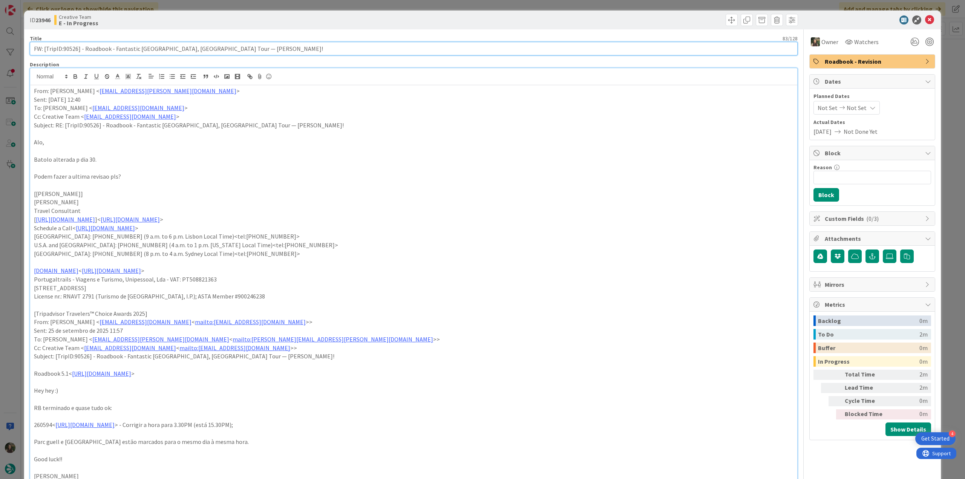
click at [74, 50] on input "FW: [TripID:90526] - Roadbook - Fantastic [GEOGRAPHIC_DATA], [GEOGRAPHIC_DATA] …" at bounding box center [414, 49] width 768 height 14
click at [16, 225] on div "ID 23946 Creative Team E - In Progress Title 83 / 128 FW: [TripID:90526] - Road…" at bounding box center [482, 239] width 965 height 479
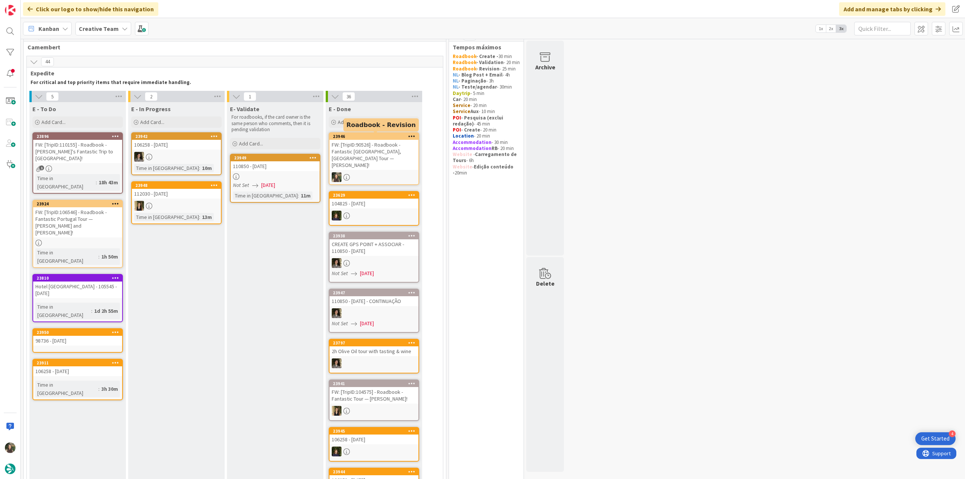
click at [388, 155] on div "FW: [TripID:90526] - Roadbook - Fantastic [GEOGRAPHIC_DATA], [GEOGRAPHIC_DATA] …" at bounding box center [374, 155] width 89 height 30
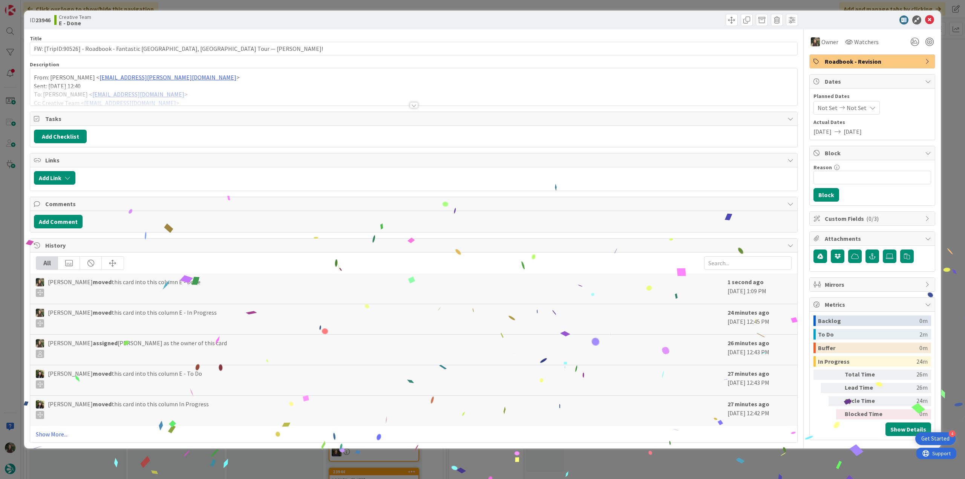
click at [758, 460] on div "ID 23946 Creative Team E - Done Title 83 / 128 FW: [TripID:90526] - Roadbook - …" at bounding box center [482, 239] width 965 height 479
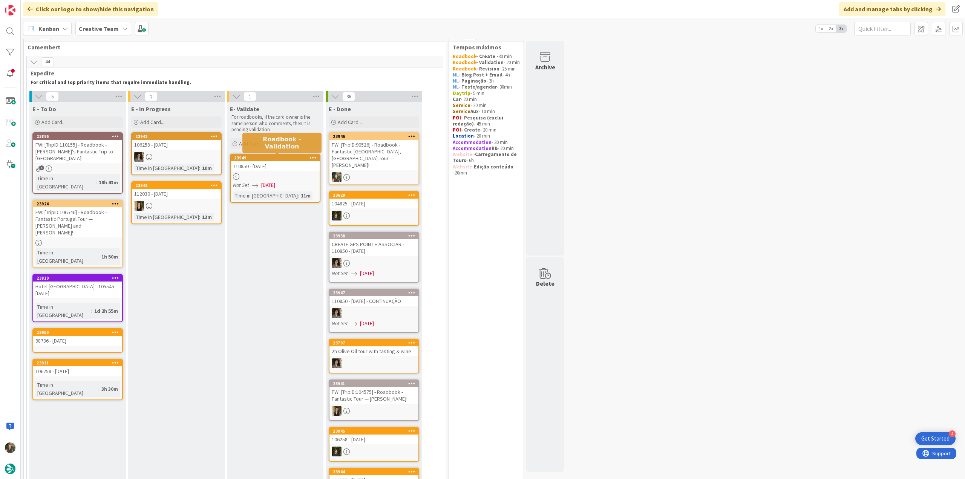
click at [292, 164] on div "110850 - [DATE]" at bounding box center [275, 166] width 89 height 10
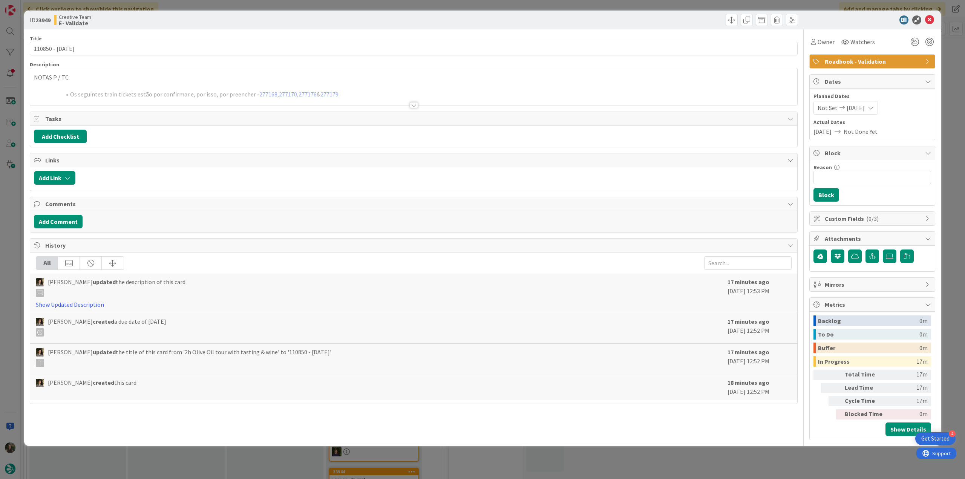
click at [177, 84] on div "NOTAS P / TC: Os seguintes train tickets estão por confirmar e, por isso, por p…" at bounding box center [413, 86] width 767 height 37
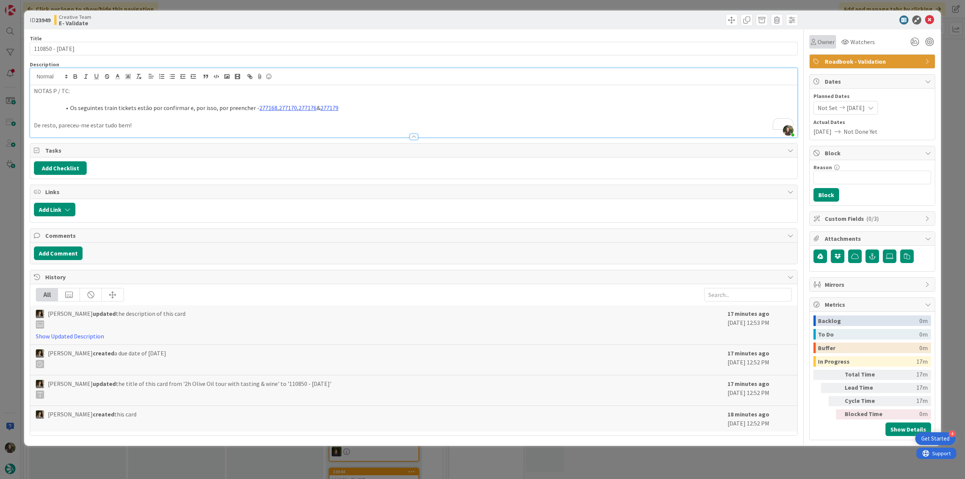
click at [821, 45] on span "Owner" at bounding box center [826, 41] width 17 height 9
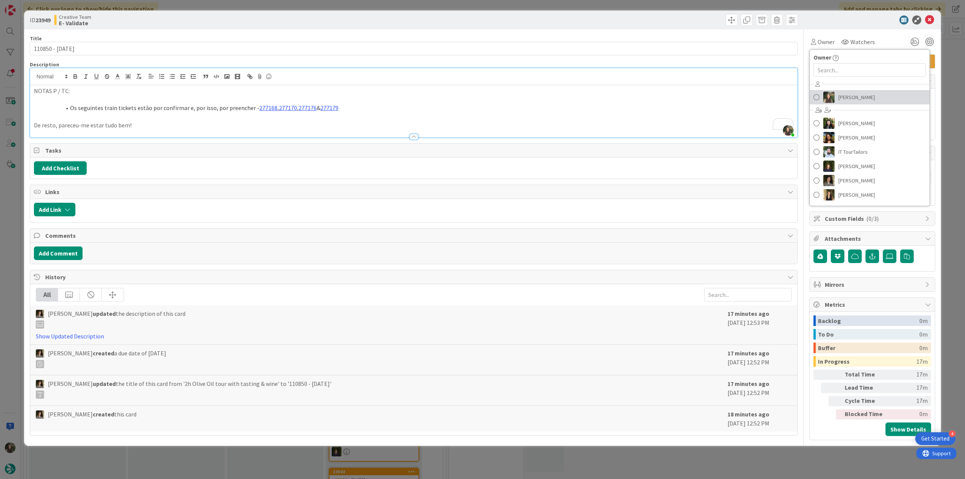
click at [836, 92] on link "[PERSON_NAME]" at bounding box center [870, 97] width 120 height 14
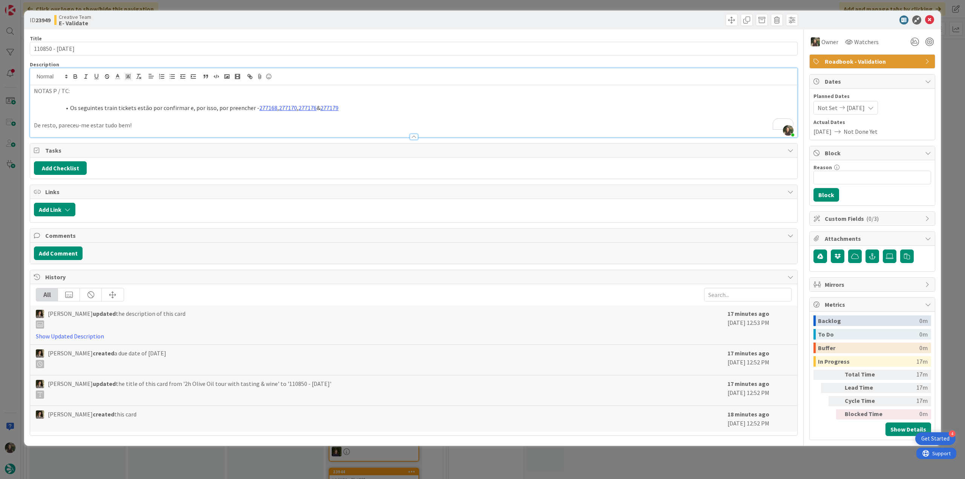
click at [948, 51] on div "ID 23949 Creative Team E- Validate Title 15 / 128 110850 - [DATE] Description […" at bounding box center [482, 239] width 965 height 479
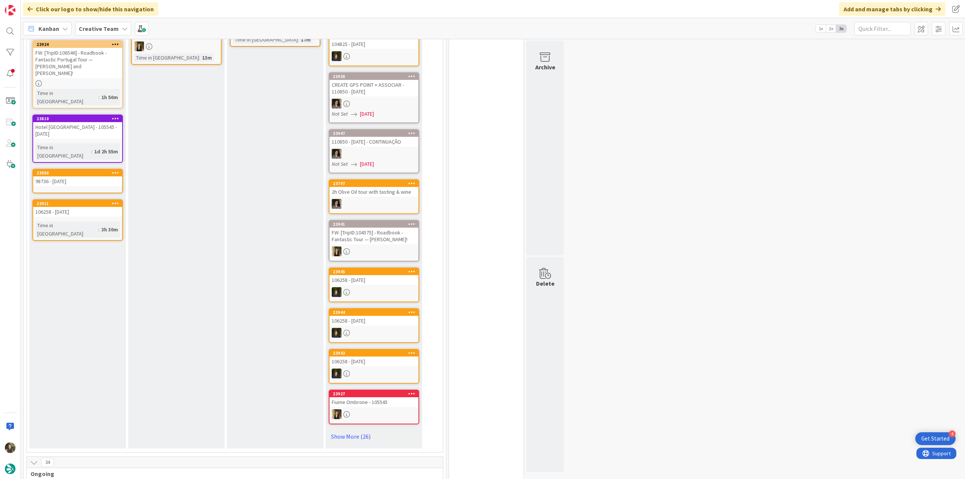
scroll to position [75, 0]
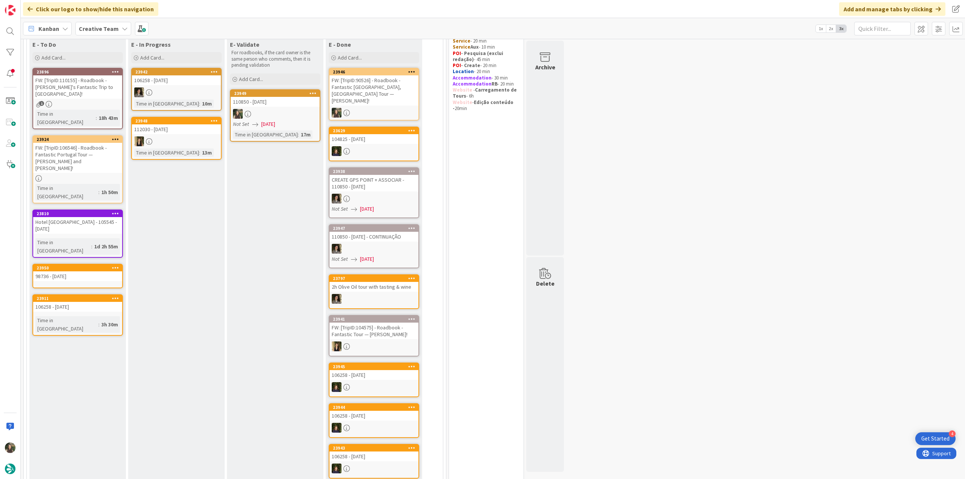
click at [104, 272] on div "98736 - [DATE]" at bounding box center [77, 277] width 89 height 10
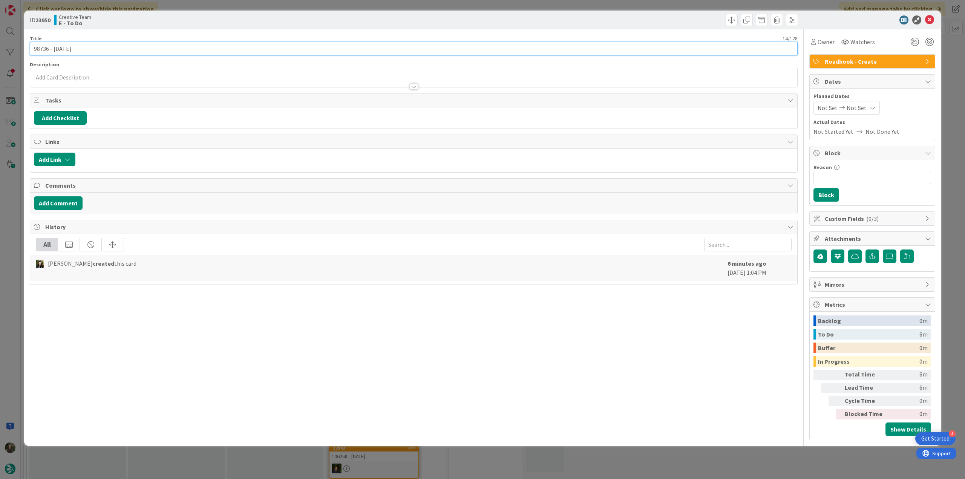
click at [41, 51] on input "98736 - [DATE]" at bounding box center [414, 49] width 768 height 14
click at [14, 226] on div "ID 23950 Creative Team E - To Do Title 14 / 128 98736 - [DATE] Description [PER…" at bounding box center [482, 239] width 965 height 479
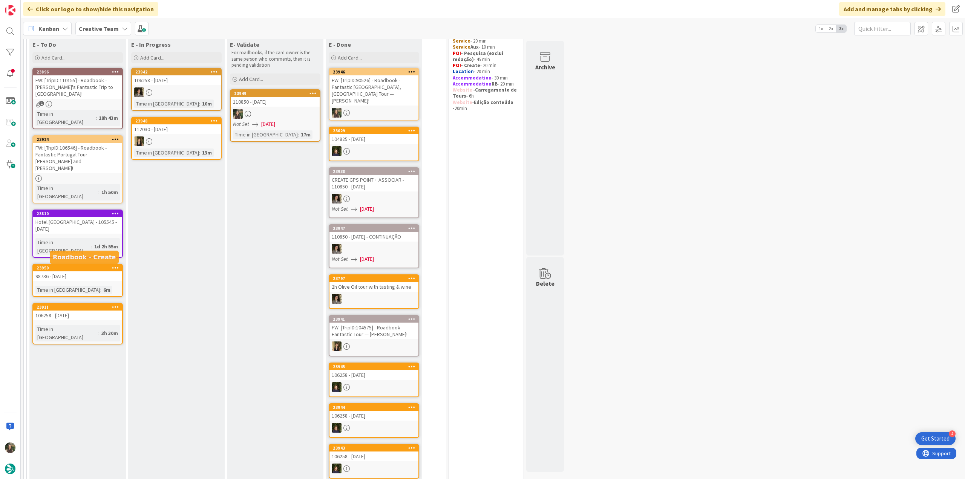
click at [83, 311] on div "106258 - [DATE]" at bounding box center [77, 316] width 89 height 10
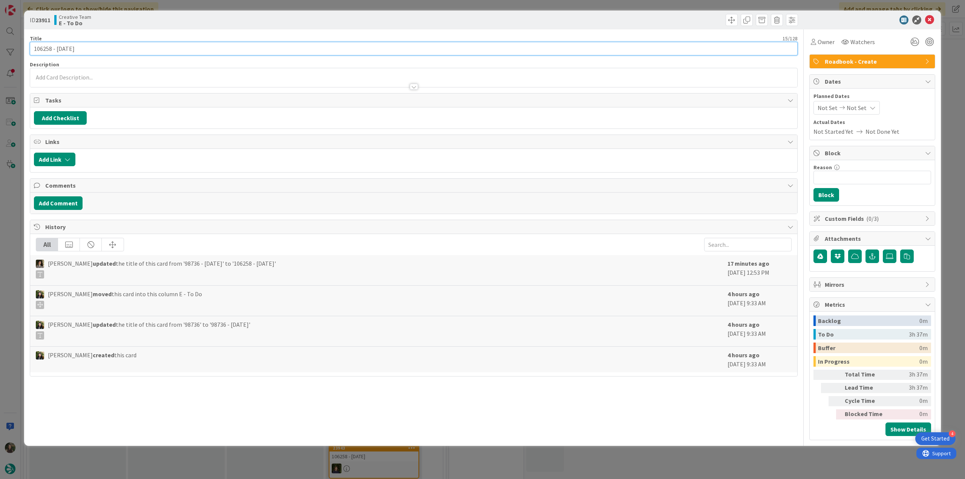
click at [46, 50] on input "106258 - [DATE]" at bounding box center [414, 49] width 768 height 14
click at [14, 180] on div "ID 23911 Creative Team E - To Do Title 15 / 128 106258 - [DATE] Description [PE…" at bounding box center [482, 239] width 965 height 479
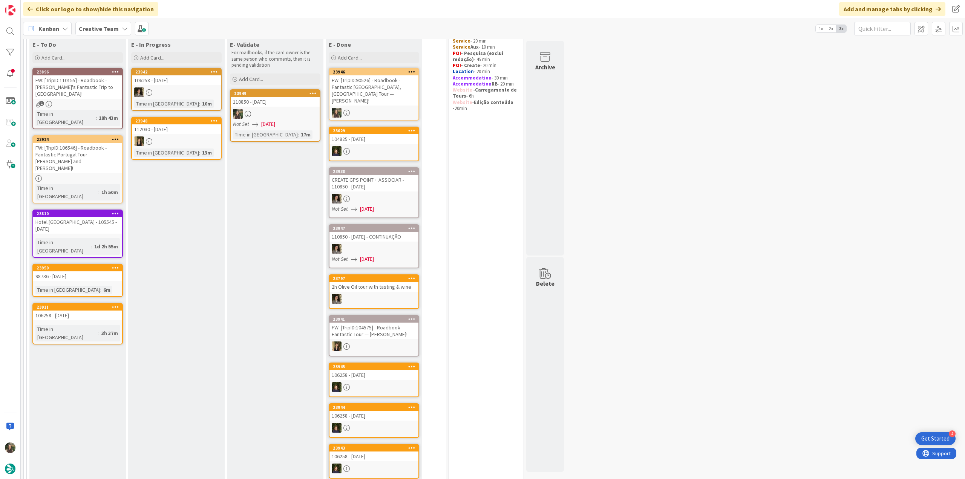
click at [186, 92] on div at bounding box center [176, 92] width 89 height 10
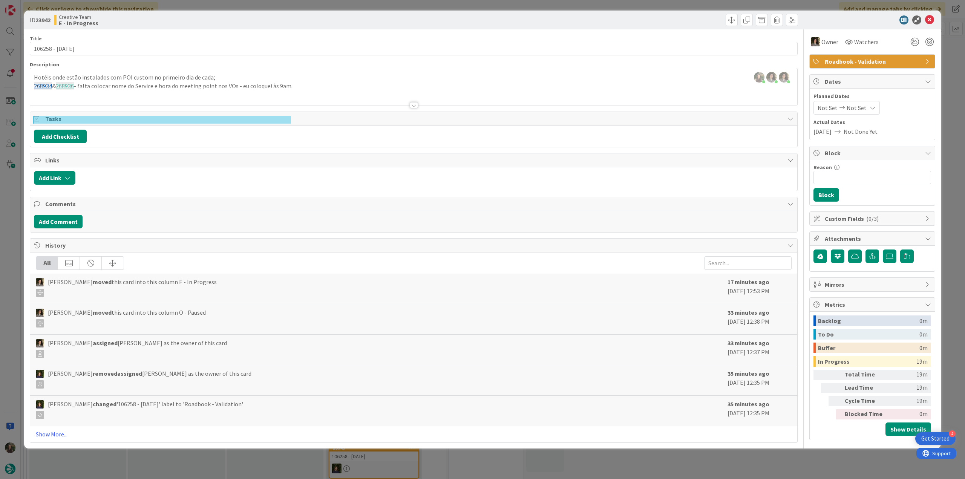
click at [16, 197] on div "ID 23942 Creative Team E - In Progress Title 15 / 128 106258 - [DATE] Descripti…" at bounding box center [482, 239] width 965 height 479
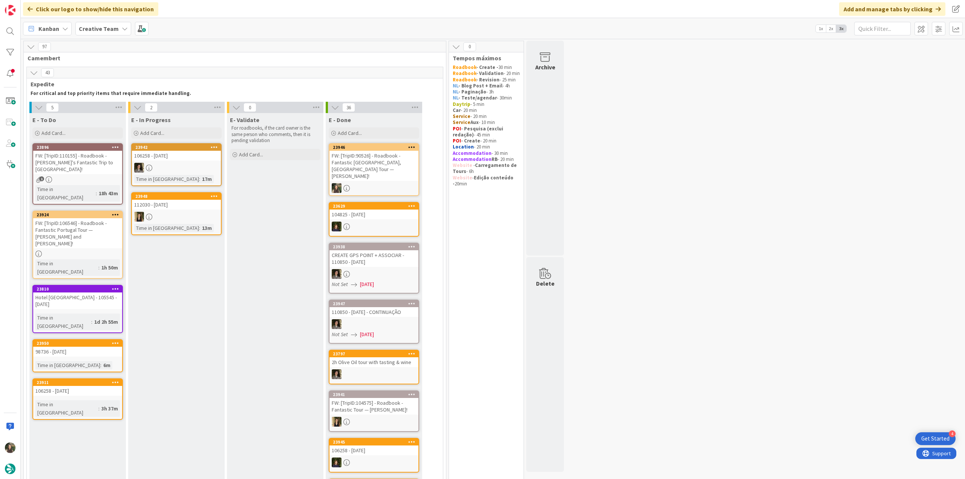
click at [101, 223] on div "FW: [TripID:106546] - Roadbook - Fantastic Portugal Tour — [PERSON_NAME] and [P…" at bounding box center [77, 233] width 89 height 30
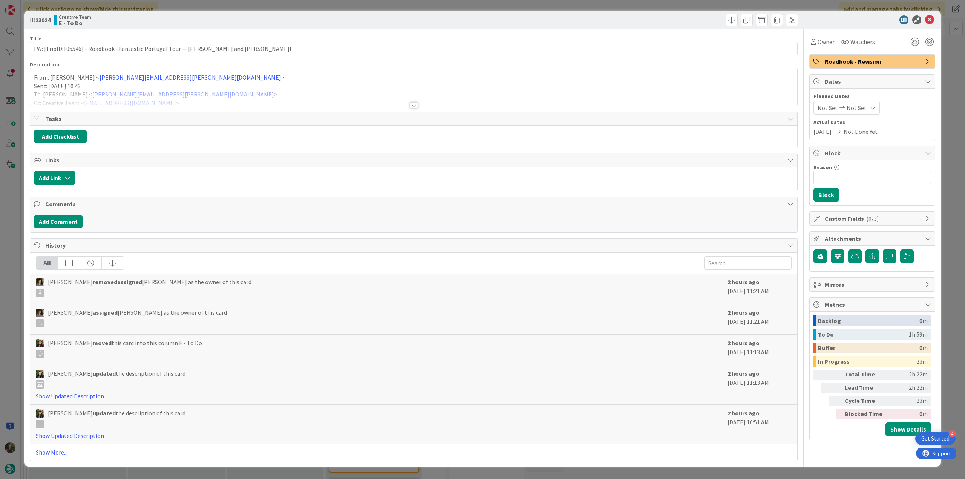
click at [249, 91] on div at bounding box center [413, 95] width 767 height 19
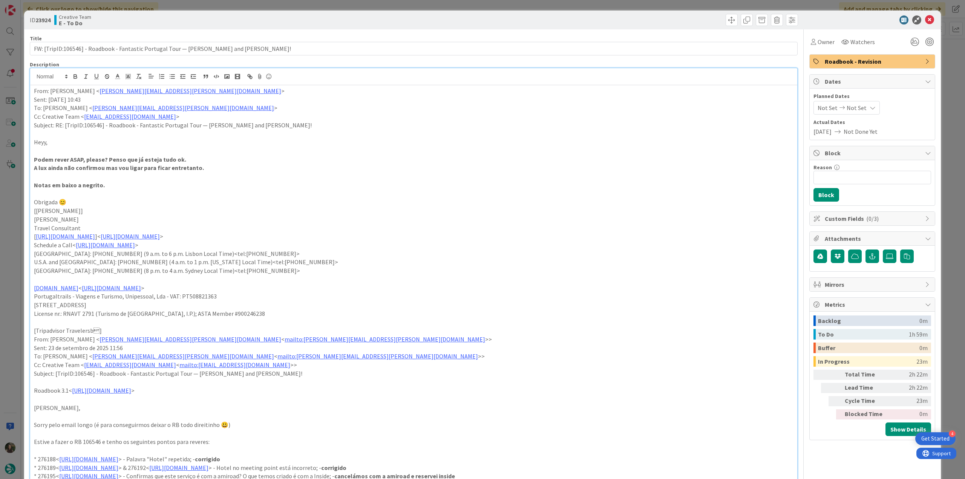
click at [18, 234] on div "ID 23924 Creative Team E - To Do Title 104 / 128 FW: [TripID:106546] - Roadbook…" at bounding box center [482, 239] width 965 height 479
